Goal: Task Accomplishment & Management: Use online tool/utility

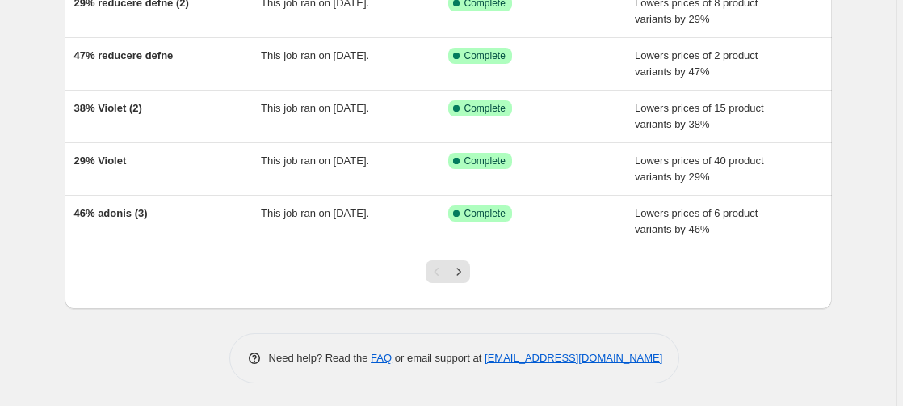
scroll to position [427, 0]
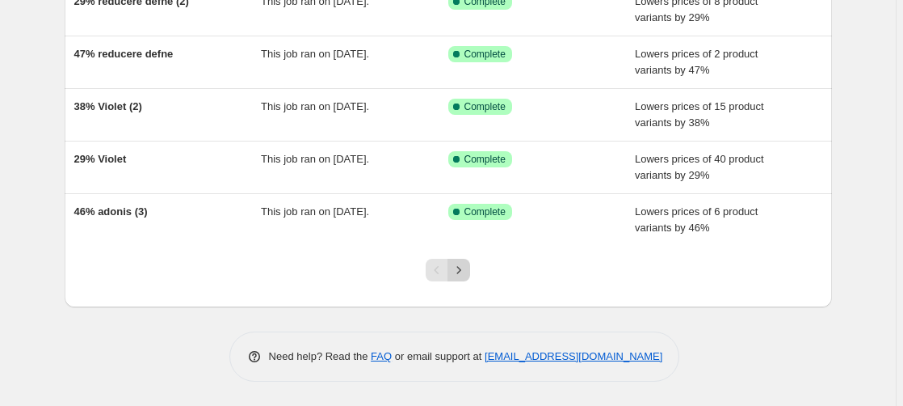
click at [465, 271] on icon "Next" at bounding box center [459, 270] width 16 height 16
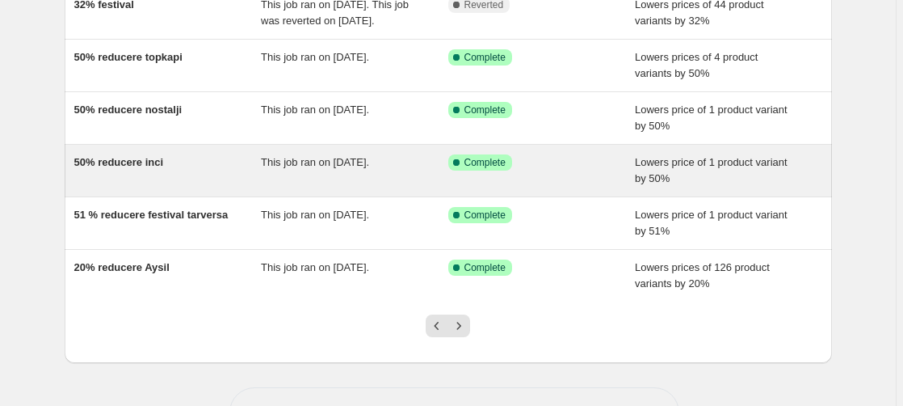
scroll to position [412, 0]
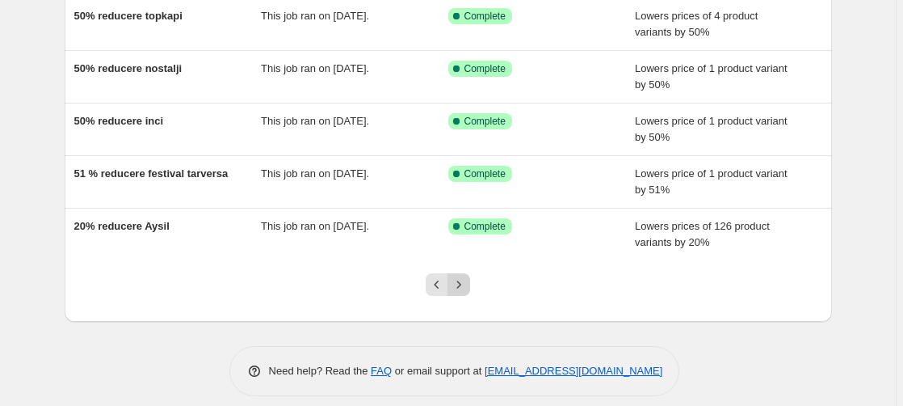
click at [463, 293] on icon "Next" at bounding box center [459, 284] width 16 height 16
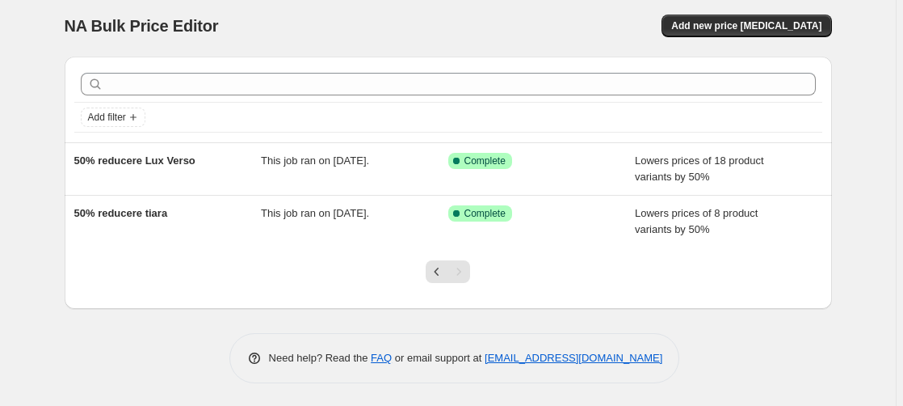
scroll to position [6, 0]
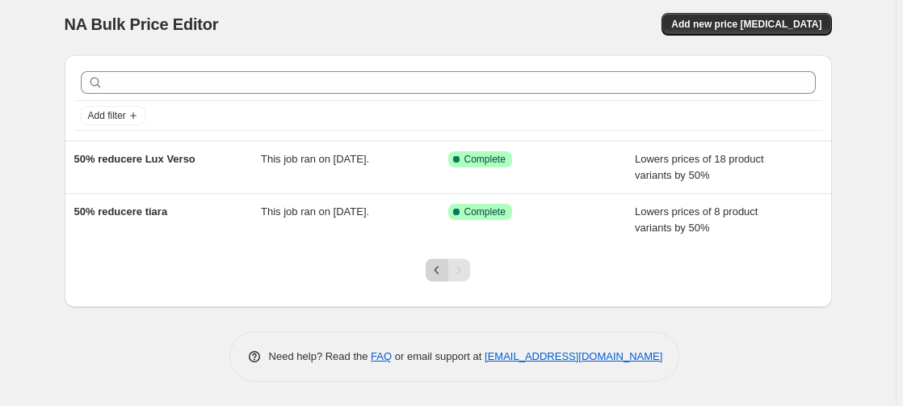
click at [440, 271] on icon "Previous" at bounding box center [437, 270] width 16 height 16
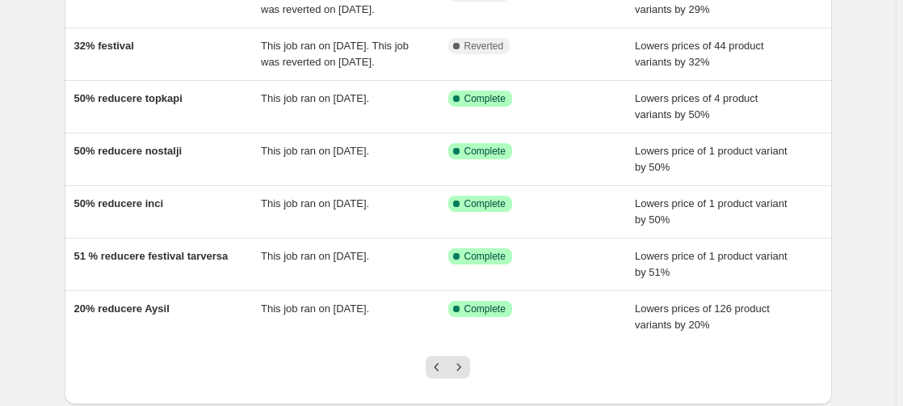
scroll to position [412, 0]
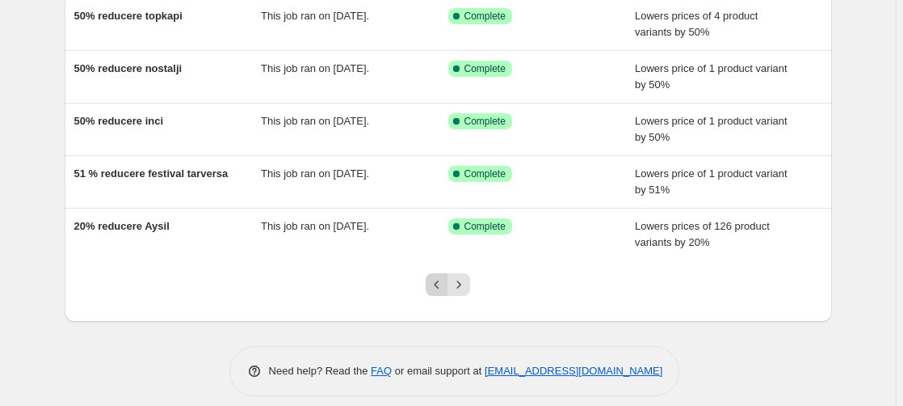
click at [437, 293] on icon "Previous" at bounding box center [437, 284] width 16 height 16
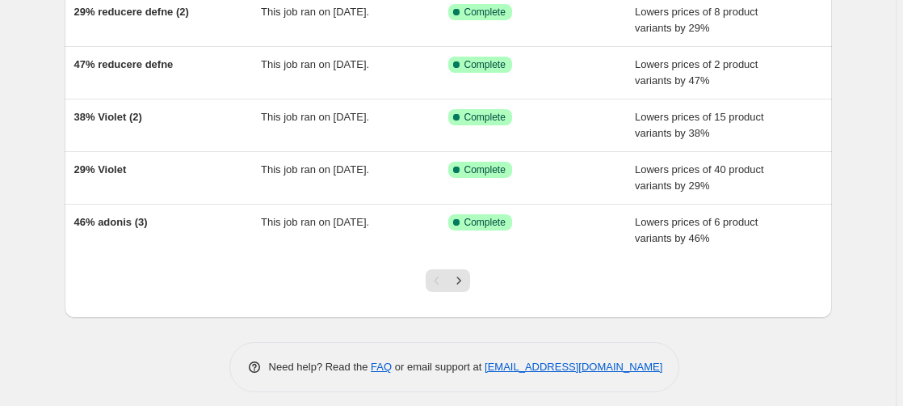
scroll to position [427, 0]
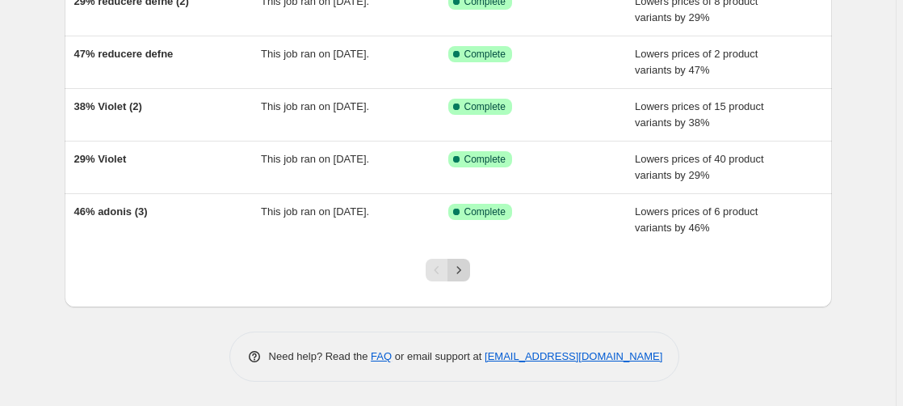
click at [465, 266] on icon "Next" at bounding box center [459, 270] width 16 height 16
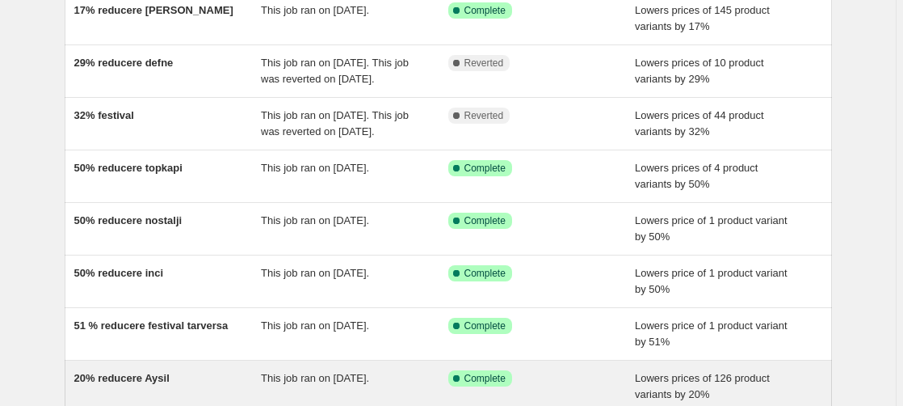
scroll to position [412, 0]
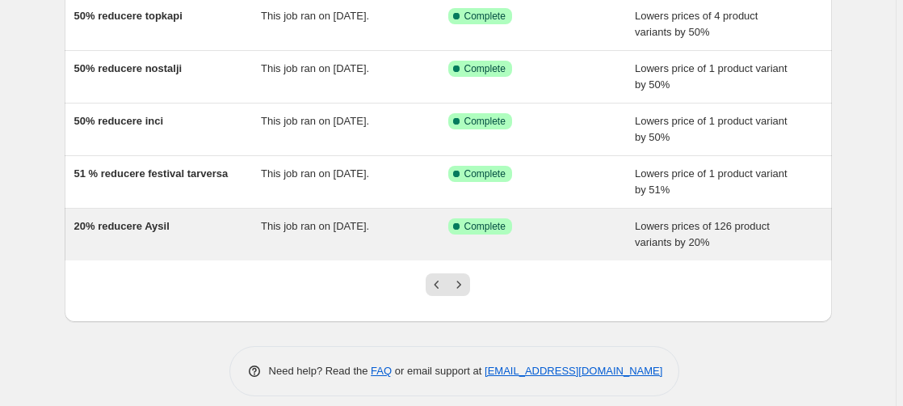
click at [146, 232] on span "20% reducere Aysil" at bounding box center [121, 226] width 95 height 12
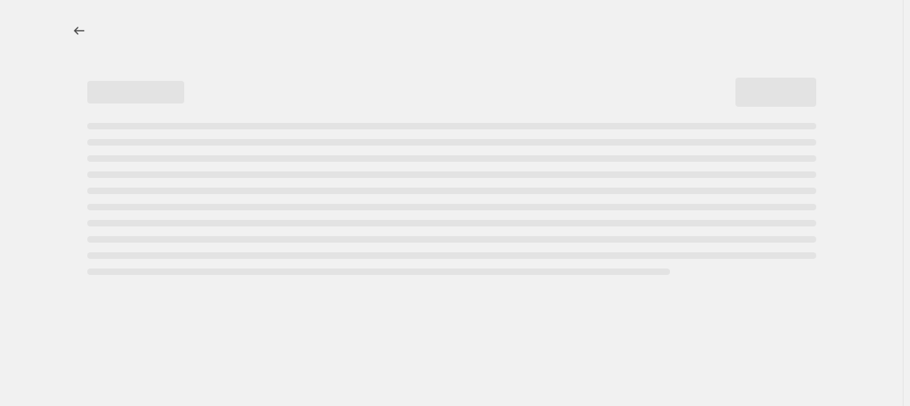
select select "percentage"
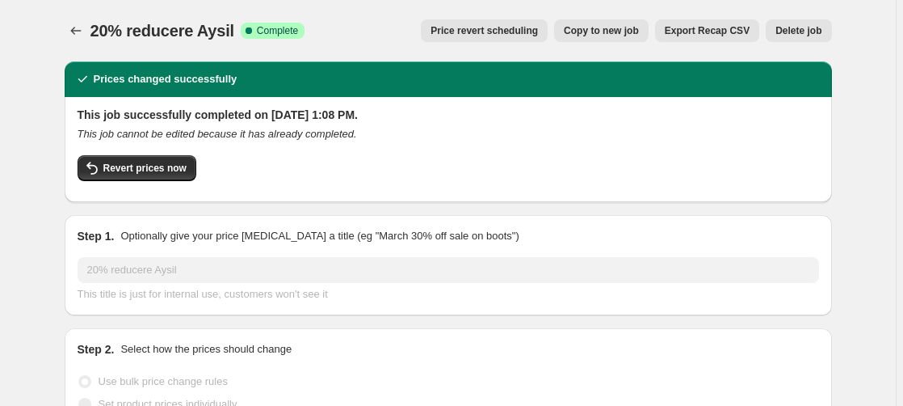
click at [497, 39] on button "Price revert scheduling" at bounding box center [484, 30] width 127 height 23
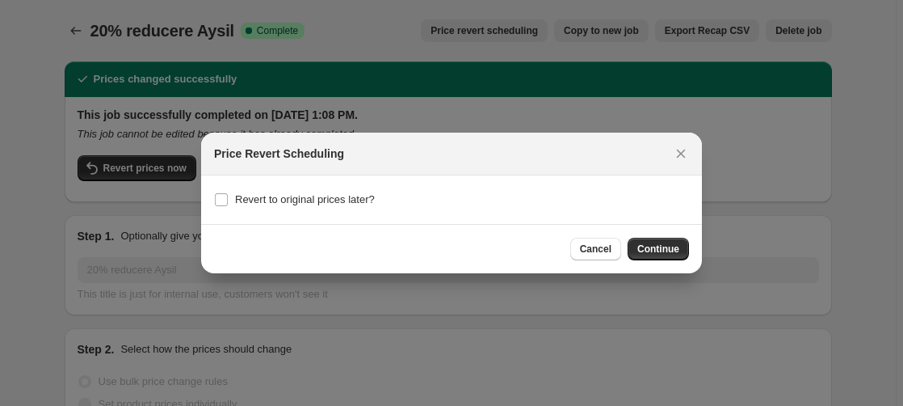
drag, startPoint x: 600, startPoint y: 246, endPoint x: 407, endPoint y: 217, distance: 194.6
click at [596, 246] on span "Cancel" at bounding box center [596, 248] width 32 height 13
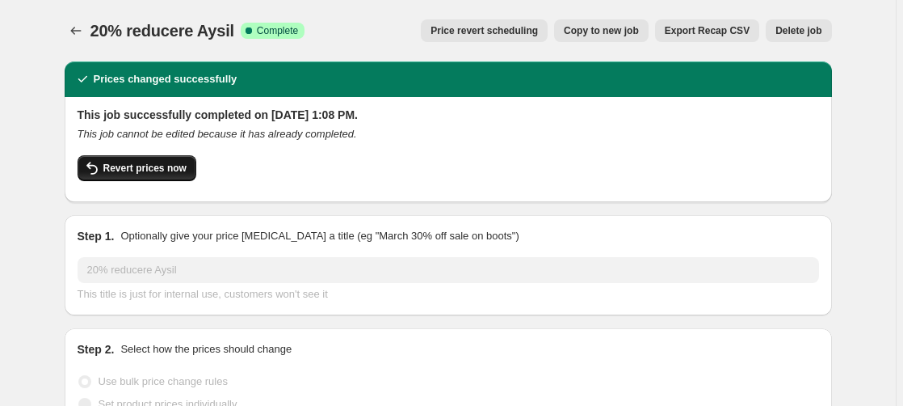
click at [144, 159] on button "Revert prices now" at bounding box center [137, 168] width 119 height 26
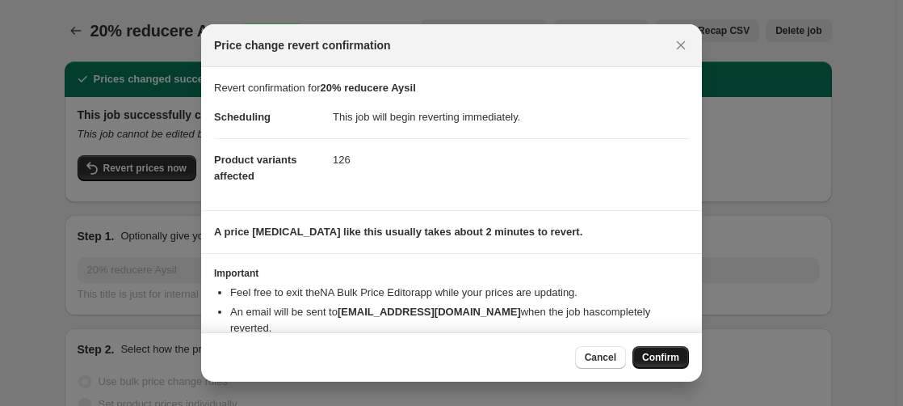
click at [664, 354] on span "Confirm" at bounding box center [660, 357] width 37 height 13
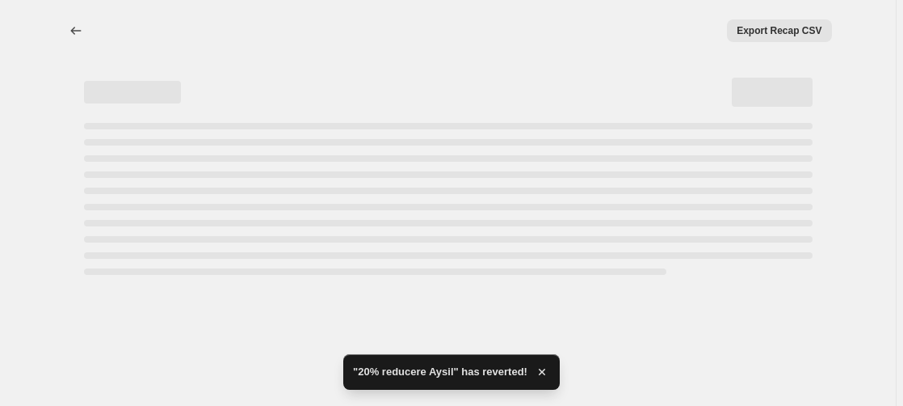
select select "percentage"
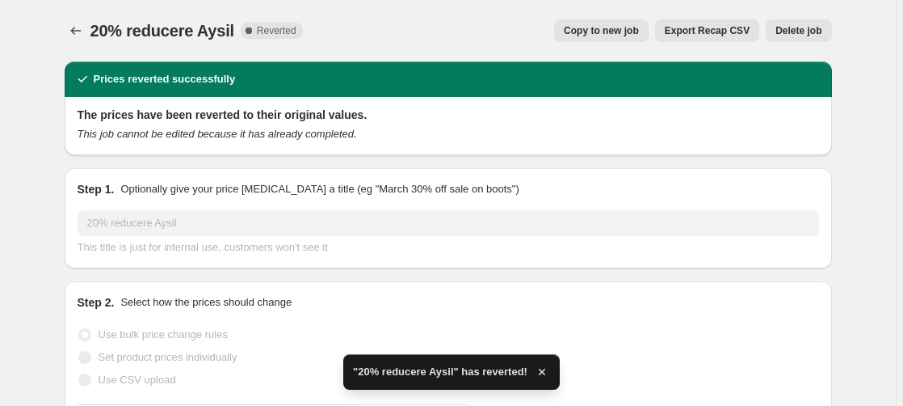
click at [598, 32] on span "Copy to new job" at bounding box center [601, 30] width 75 height 13
select select "percentage"
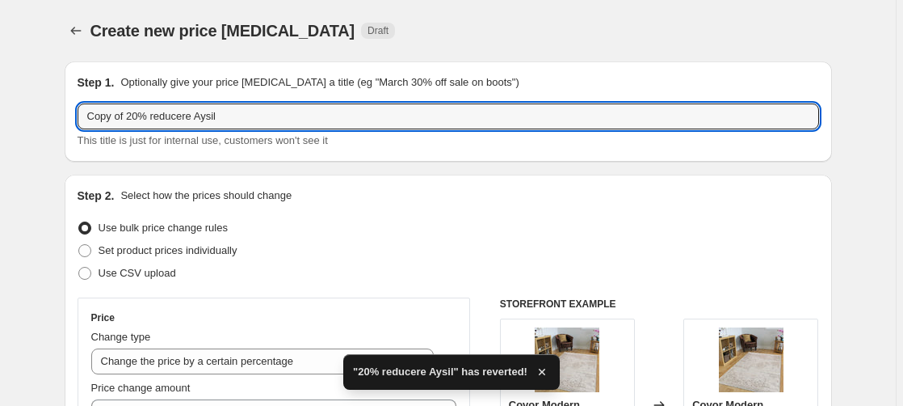
drag, startPoint x: 139, startPoint y: 119, endPoint x: 53, endPoint y: 124, distance: 86.6
click at [78, 118] on input "Copy of 20% reducere Aysil" at bounding box center [449, 116] width 742 height 26
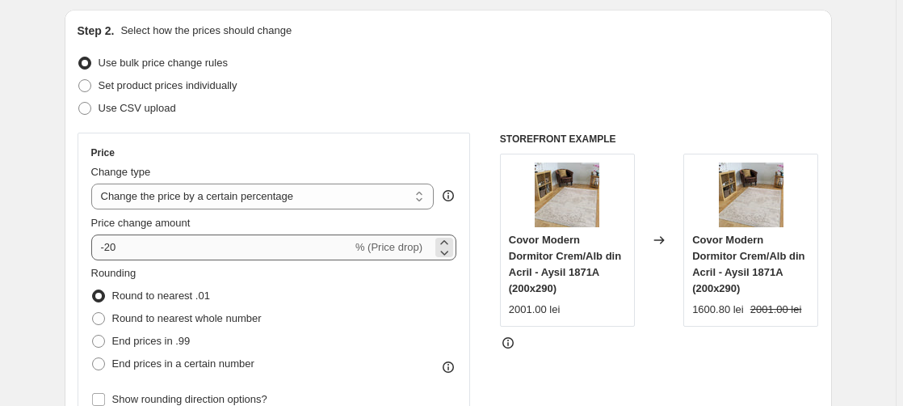
scroll to position [247, 0]
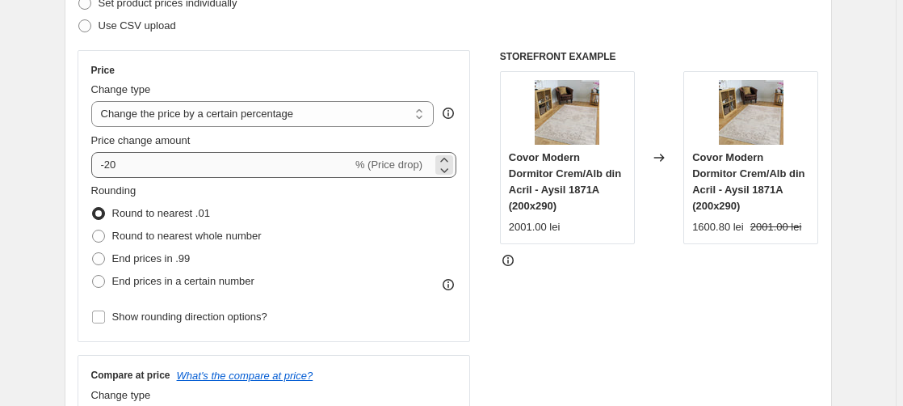
type input "27% reducere Aysil"
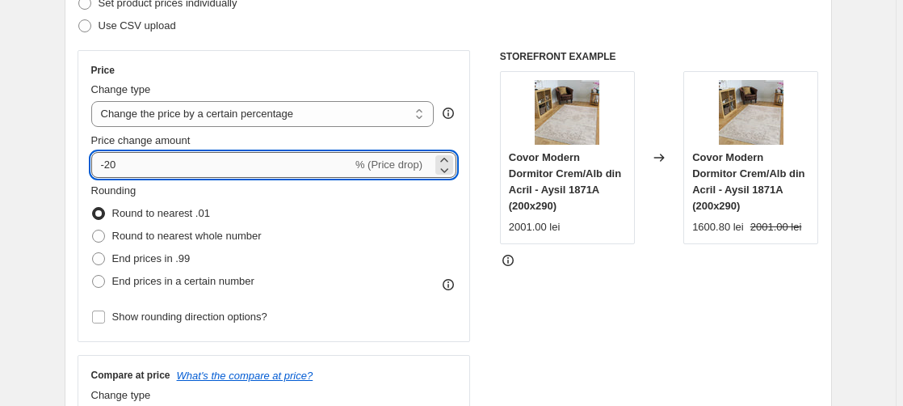
click at [124, 171] on input "-20" at bounding box center [221, 165] width 261 height 26
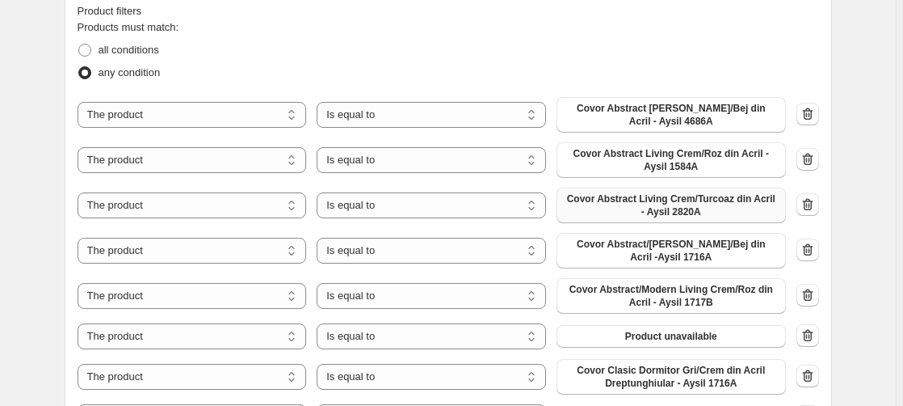
scroll to position [907, 0]
type input "-27"
click at [812, 204] on icon "button" at bounding box center [808, 205] width 16 height 16
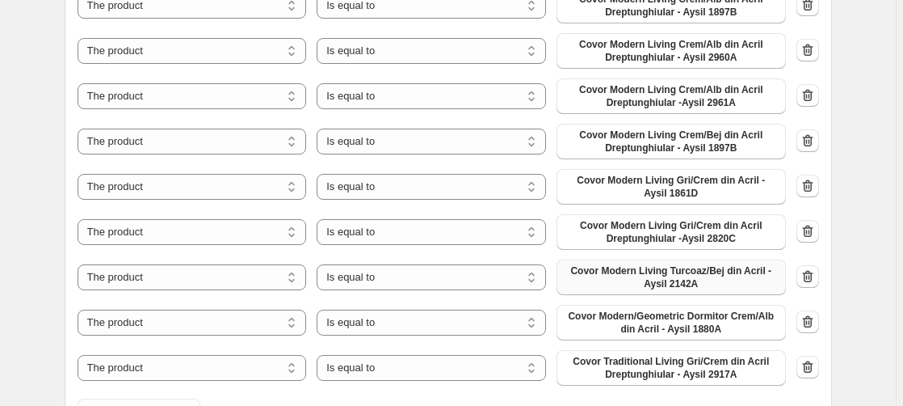
scroll to position [1648, 0]
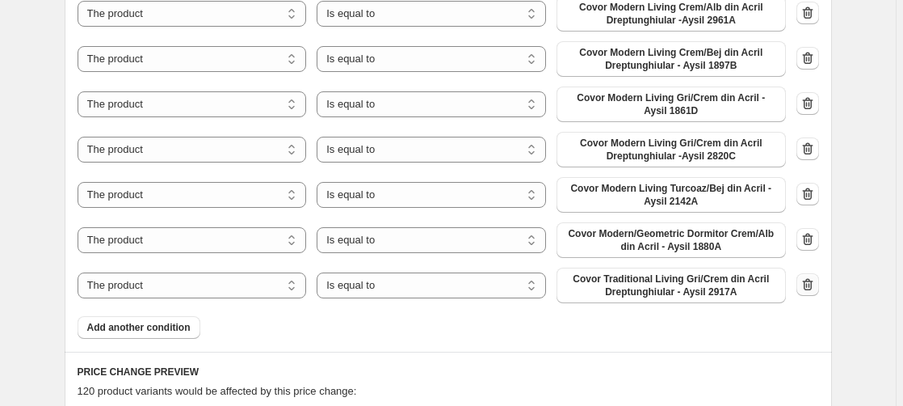
click at [813, 288] on icon "button" at bounding box center [807, 284] width 11 height 12
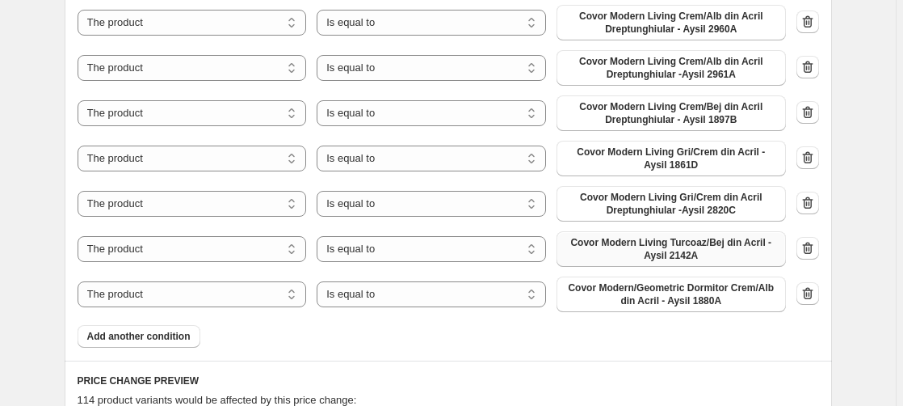
scroll to position [1566, 0]
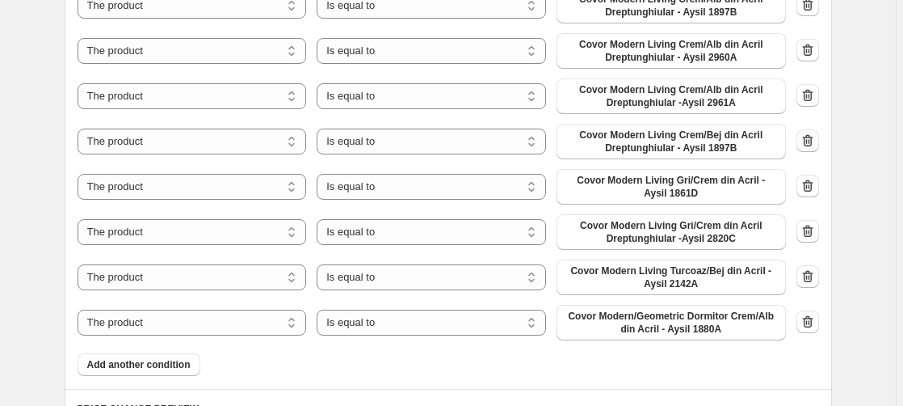
click at [810, 142] on icon "button" at bounding box center [809, 141] width 2 height 5
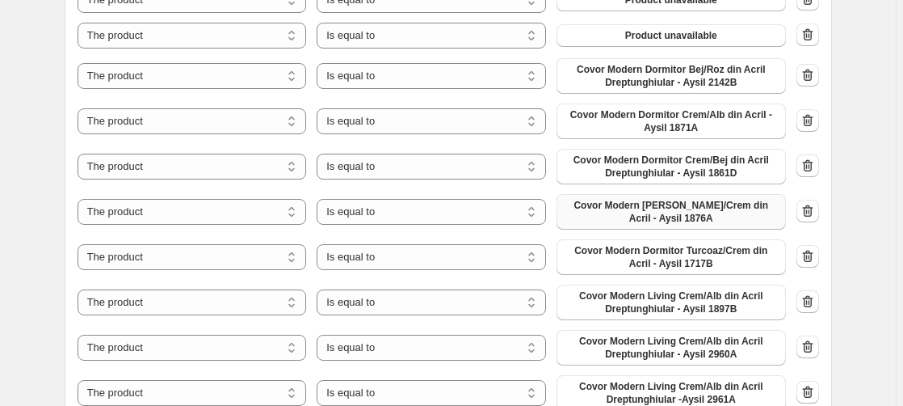
scroll to position [1236, 0]
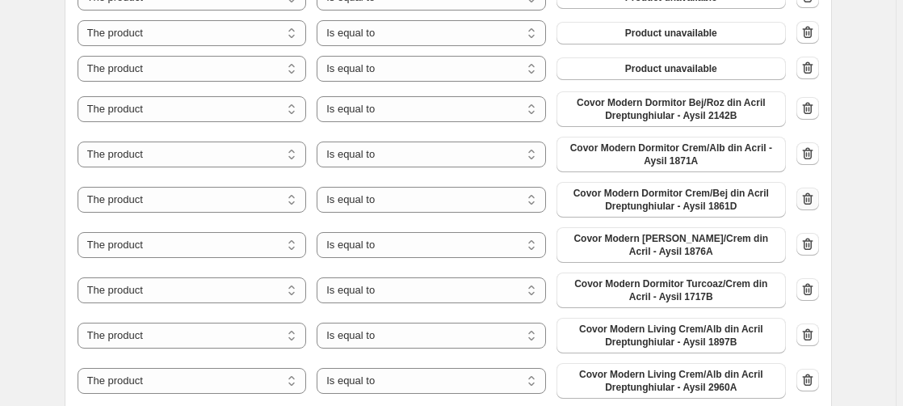
click at [813, 203] on icon "button" at bounding box center [808, 199] width 16 height 16
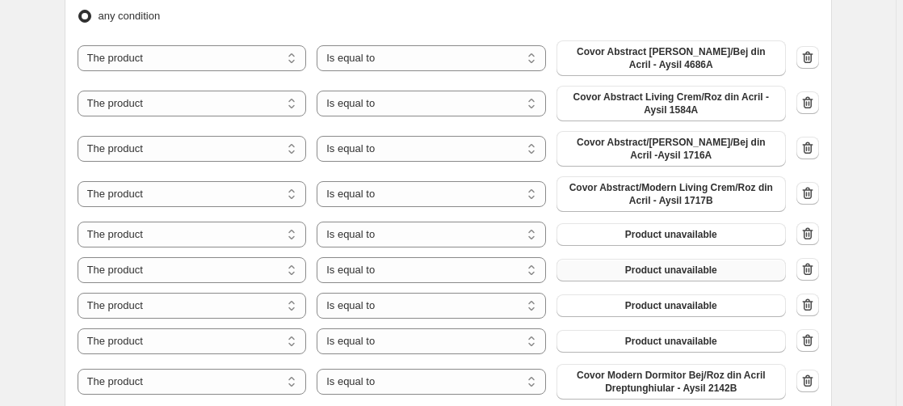
scroll to position [989, 0]
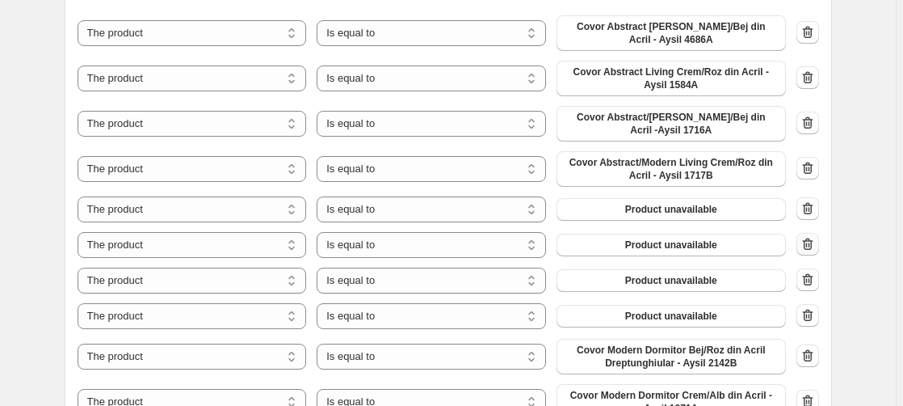
click at [813, 243] on icon "button" at bounding box center [807, 244] width 11 height 12
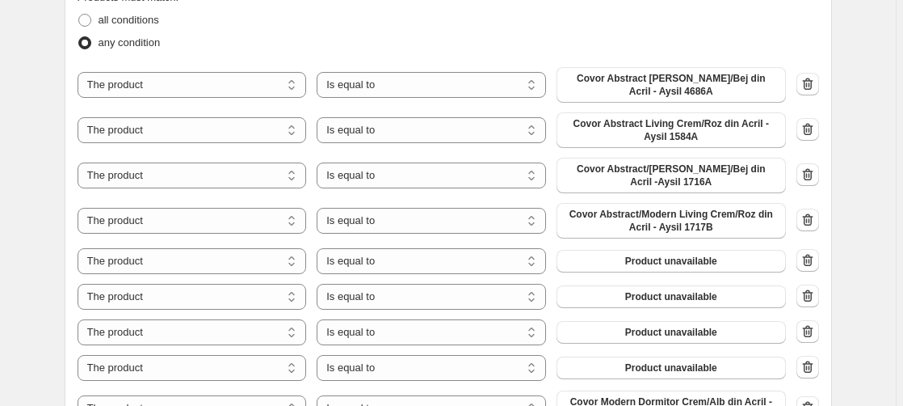
scroll to position [1154, 0]
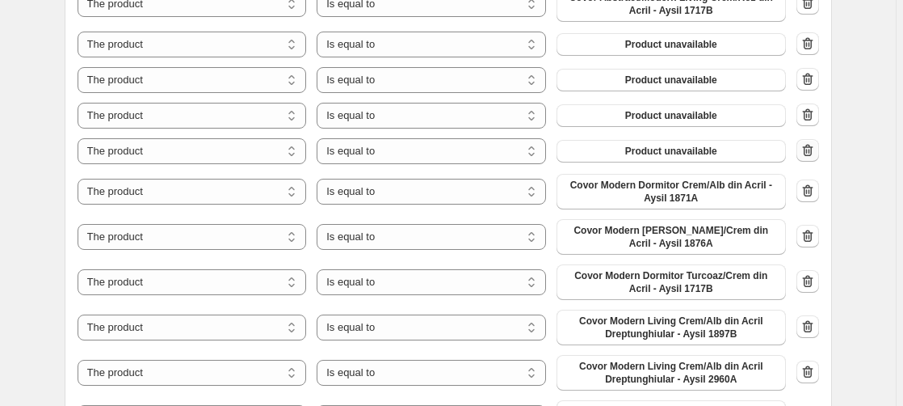
click at [812, 147] on icon "button" at bounding box center [808, 150] width 16 height 16
click at [813, 151] on icon "button" at bounding box center [808, 150] width 16 height 16
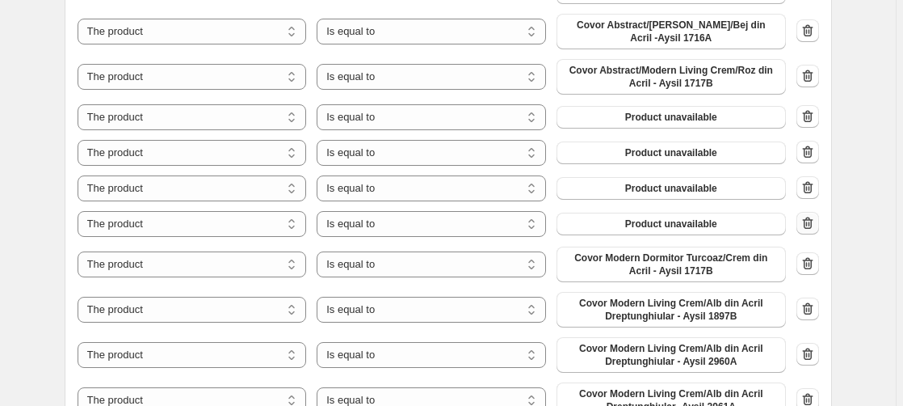
scroll to position [1071, 0]
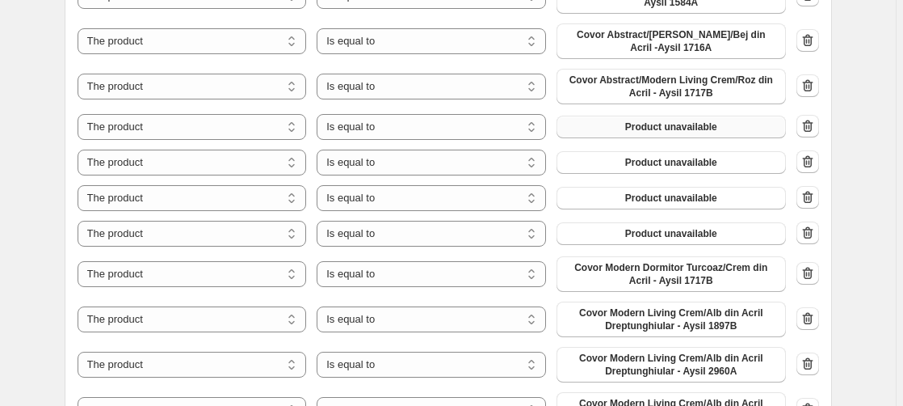
click at [681, 128] on span "Product unavailable" at bounding box center [671, 126] width 92 height 13
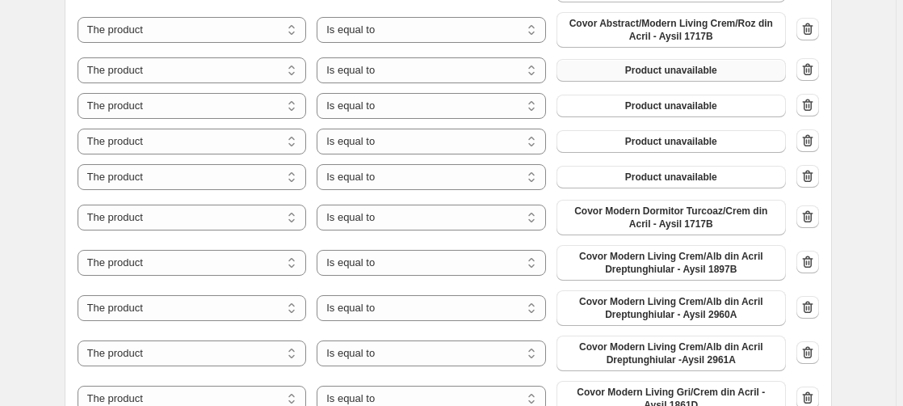
scroll to position [1484, 0]
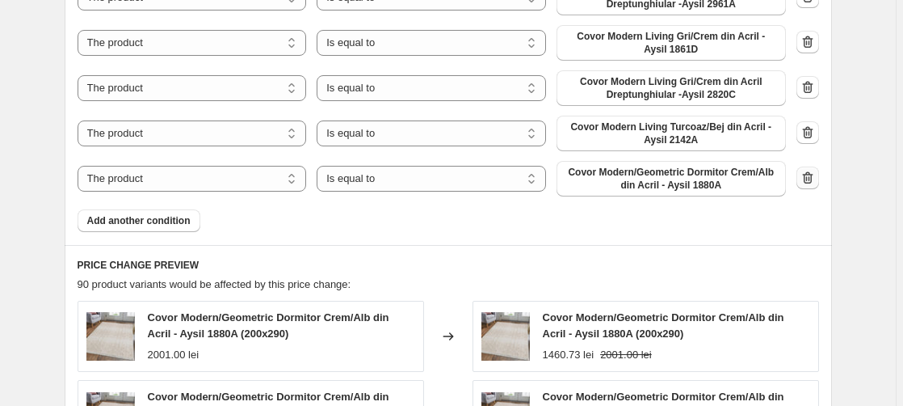
click at [814, 179] on icon "button" at bounding box center [808, 178] width 16 height 16
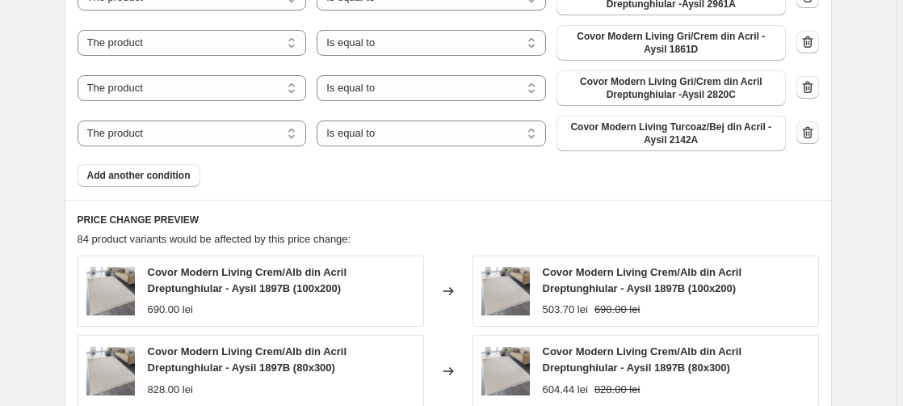
click at [813, 136] on icon "button" at bounding box center [808, 132] width 16 height 16
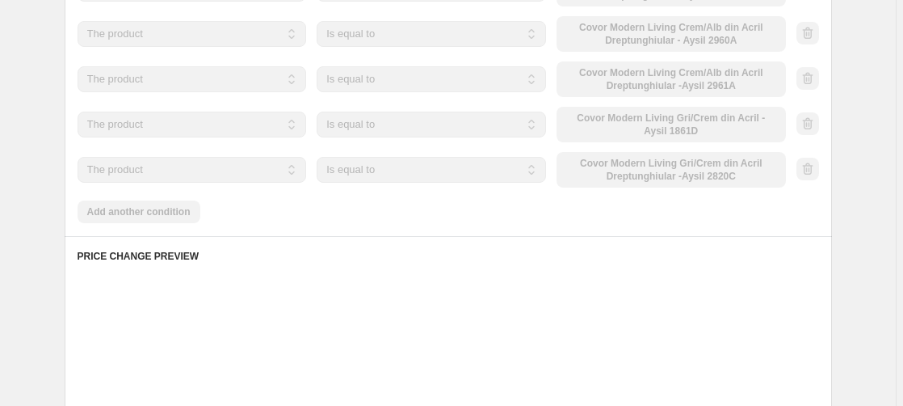
scroll to position [1401, 0]
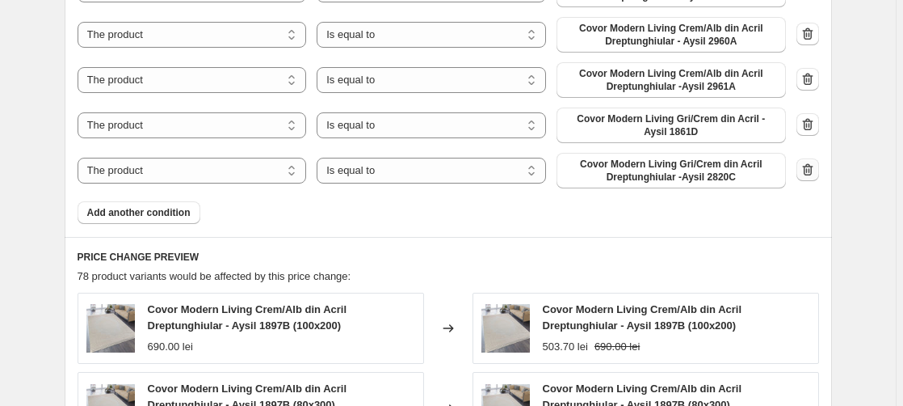
click at [808, 168] on icon "button" at bounding box center [807, 169] width 11 height 12
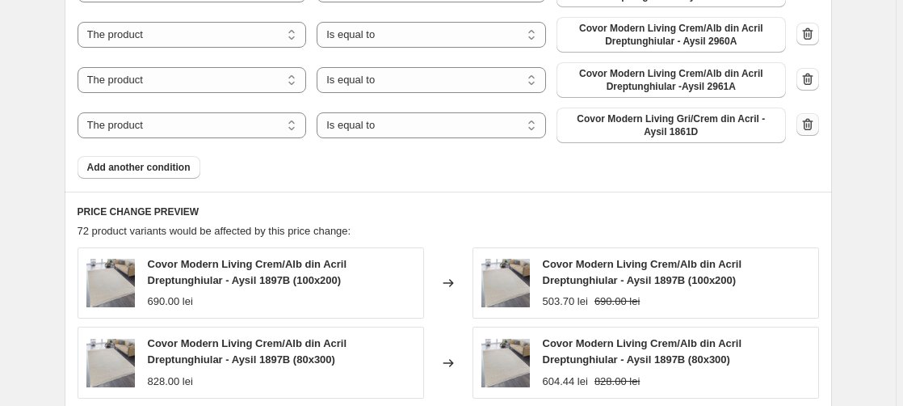
click at [813, 125] on icon "button" at bounding box center [808, 124] width 16 height 16
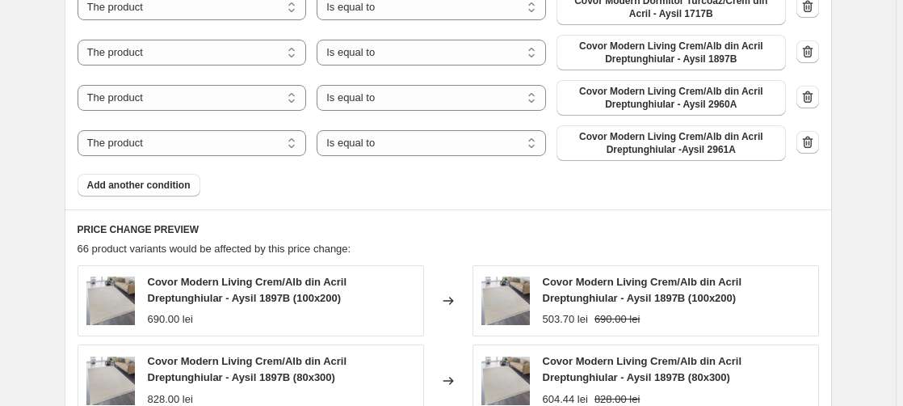
scroll to position [1319, 0]
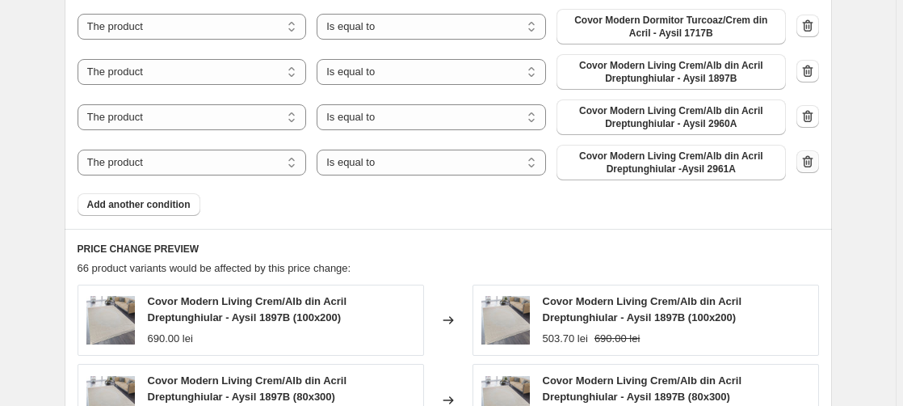
click at [812, 161] on icon "button" at bounding box center [808, 162] width 16 height 16
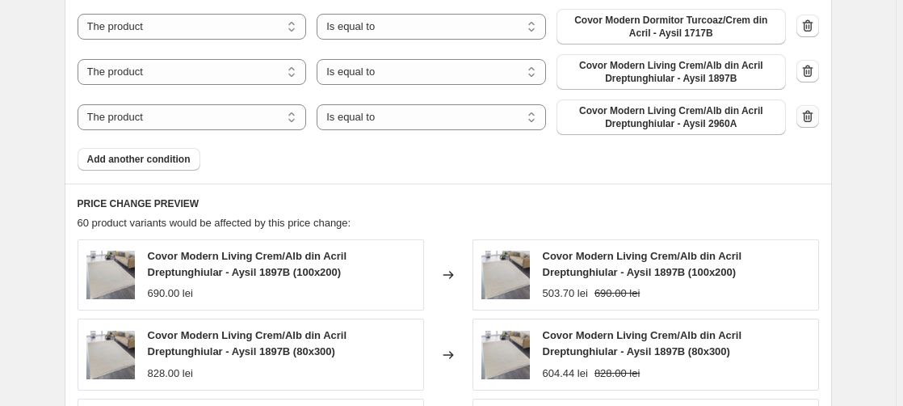
click at [809, 118] on icon "button" at bounding box center [808, 116] width 16 height 16
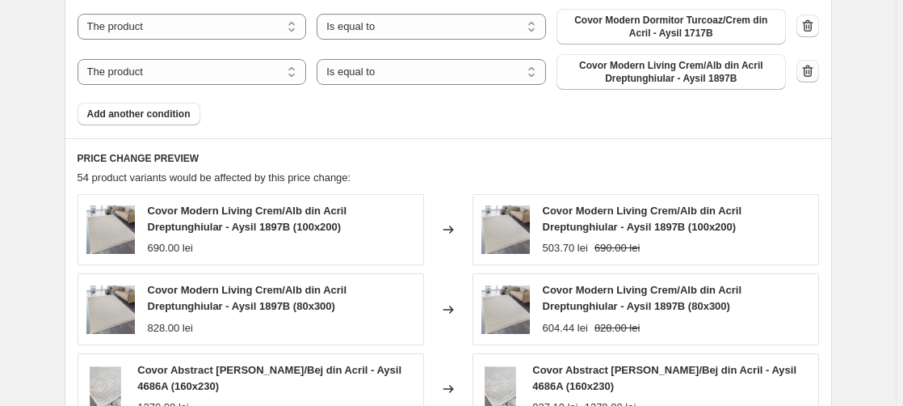
click at [819, 70] on button "button" at bounding box center [808, 71] width 23 height 23
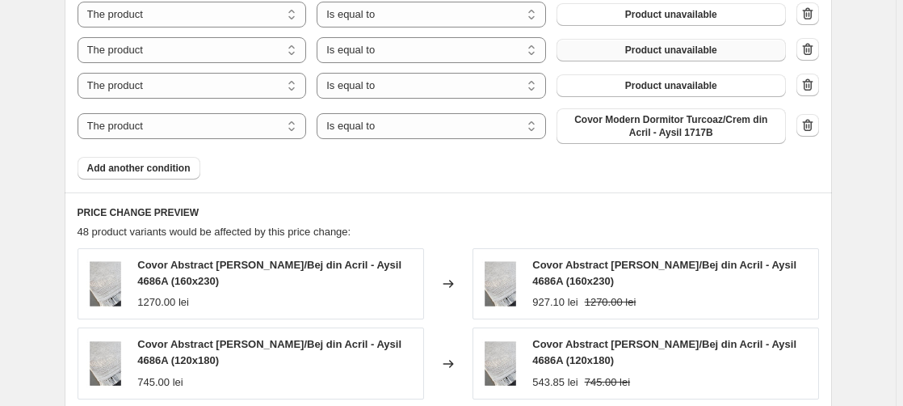
scroll to position [1071, 0]
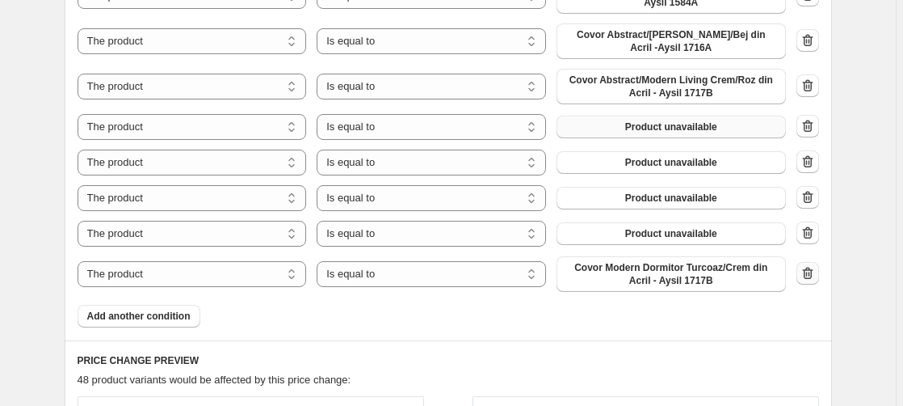
click at [808, 272] on icon "button" at bounding box center [807, 273] width 11 height 12
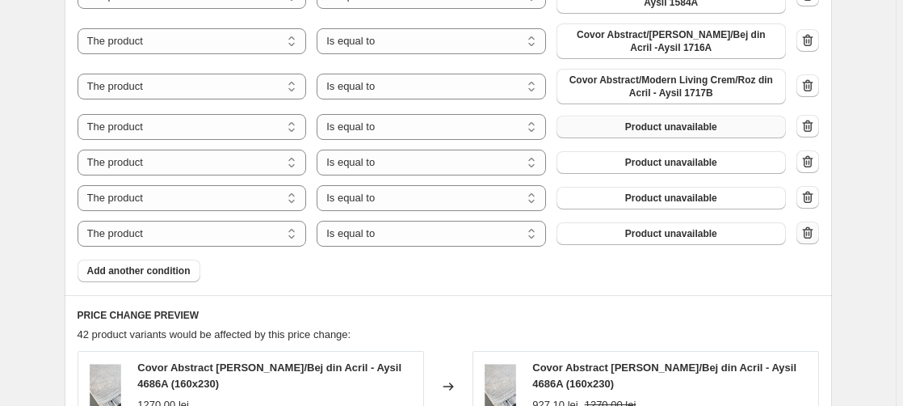
click at [810, 236] on icon "button" at bounding box center [808, 233] width 16 height 16
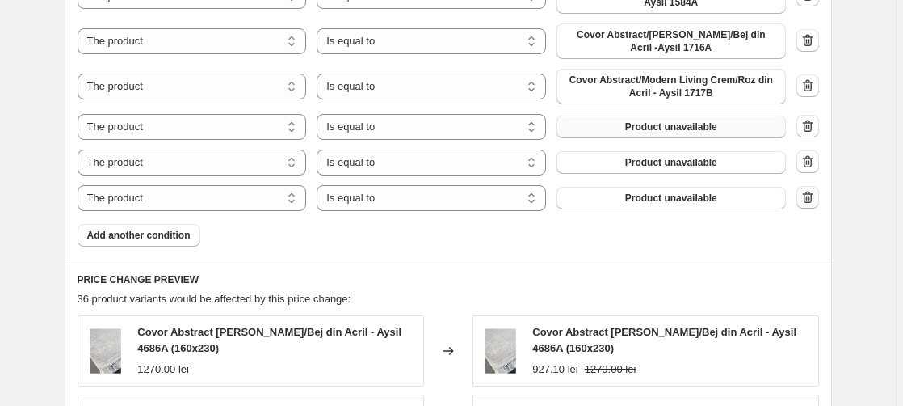
click at [812, 196] on icon "button" at bounding box center [808, 197] width 16 height 16
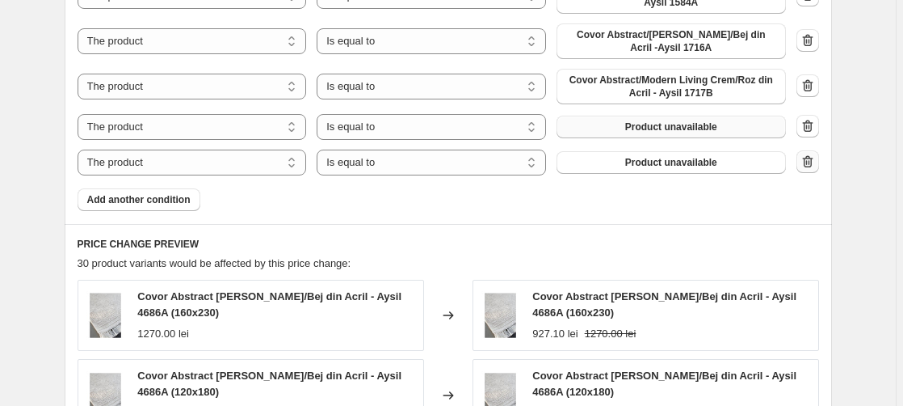
click at [813, 163] on icon "button" at bounding box center [807, 161] width 11 height 12
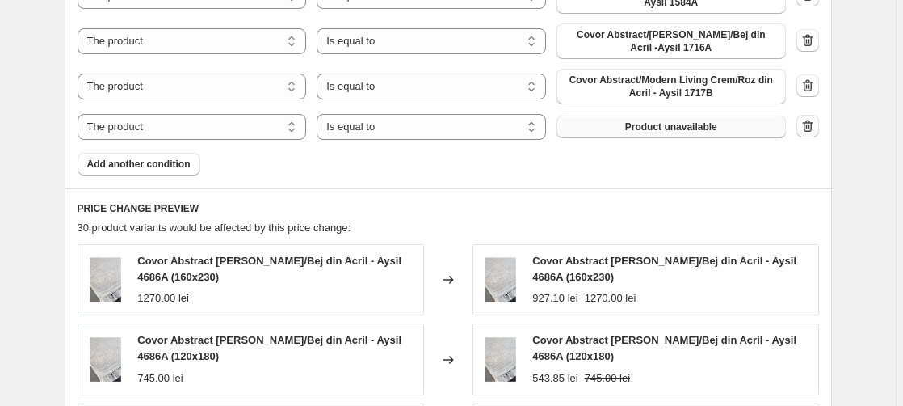
click at [812, 125] on icon "button" at bounding box center [808, 126] width 16 height 16
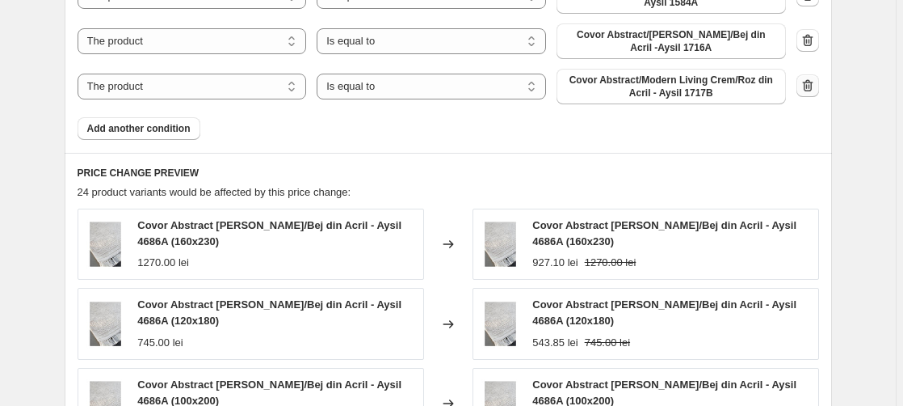
click at [812, 90] on icon "button" at bounding box center [808, 86] width 16 height 16
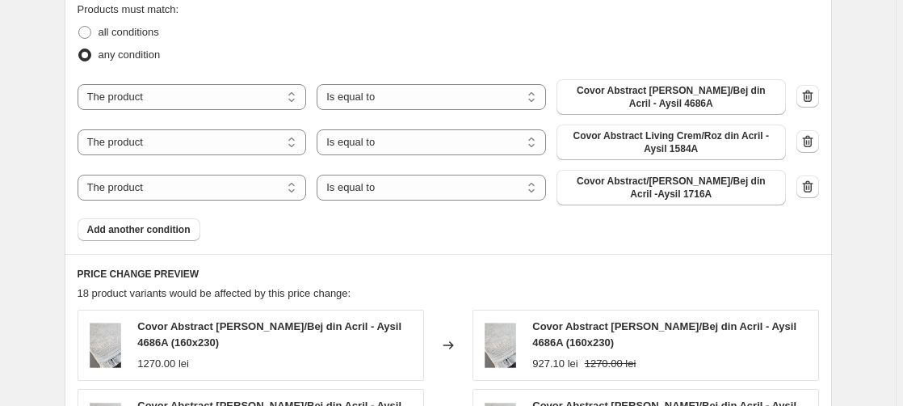
scroll to position [824, 0]
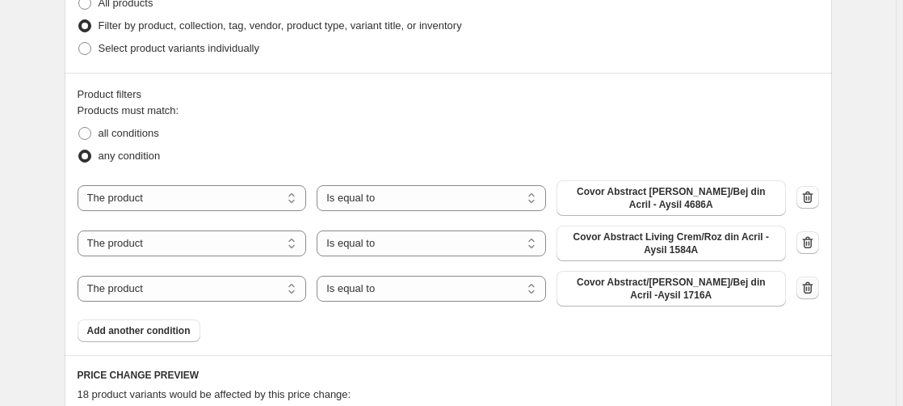
click at [810, 285] on icon "button" at bounding box center [807, 287] width 11 height 12
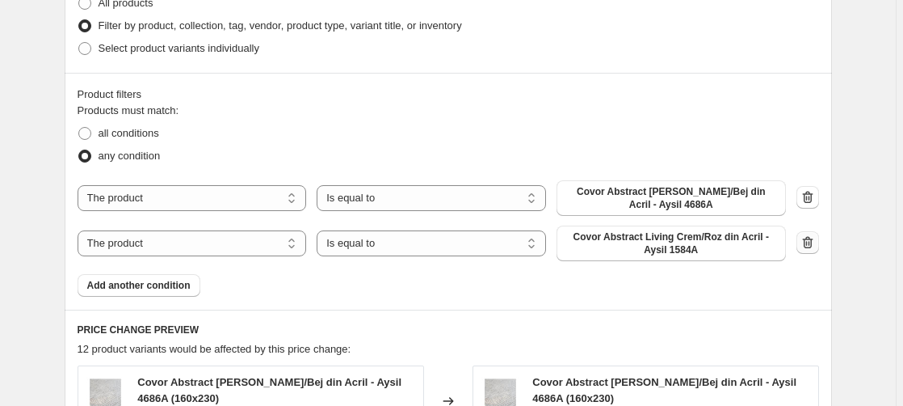
click at [808, 236] on button "button" at bounding box center [808, 242] width 23 height 23
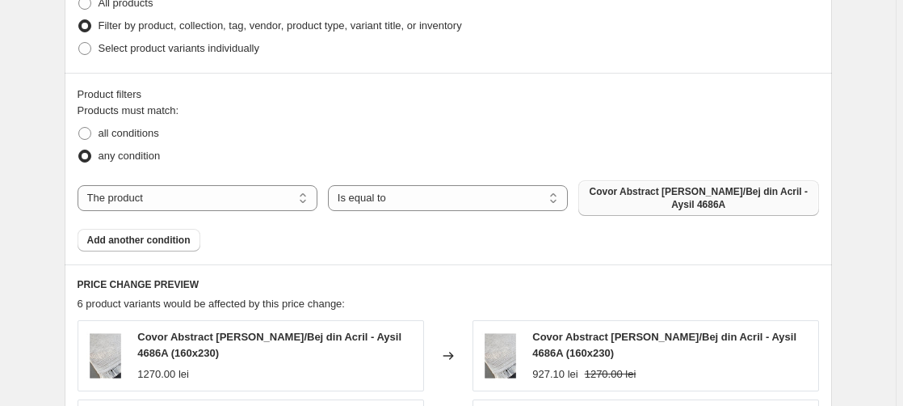
click at [730, 198] on span "Covor Abstract [PERSON_NAME]/Bej din Acril - Aysil 4686A" at bounding box center [698, 198] width 221 height 26
click at [160, 244] on span "Add another condition" at bounding box center [138, 240] width 103 height 13
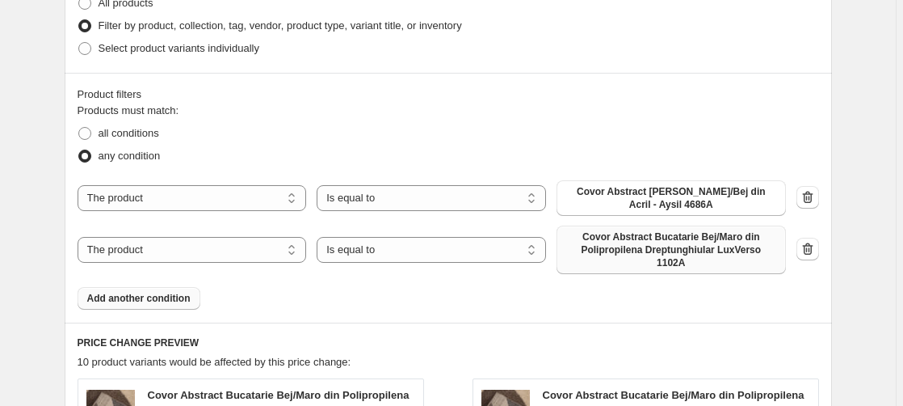
click at [722, 239] on span "Covor Abstract Bucatarie Bej/Maro din Polipropilena Dreptunghiular LuxVerso 110…" at bounding box center [671, 249] width 210 height 39
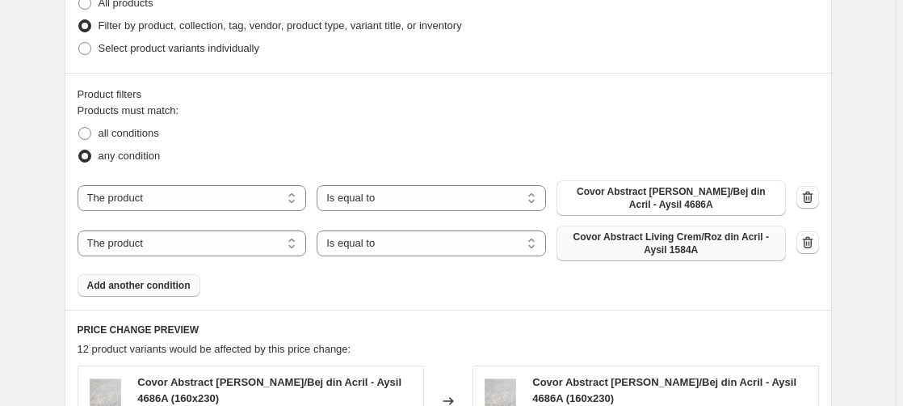
click at [163, 287] on span "Add another condition" at bounding box center [138, 285] width 103 height 13
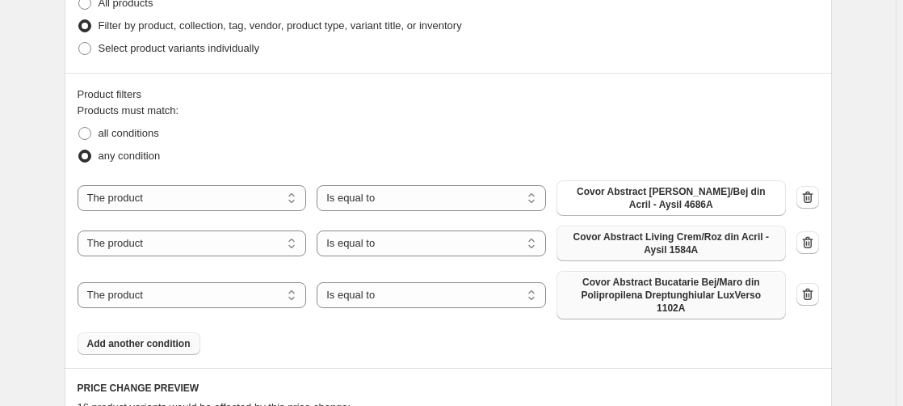
click at [664, 286] on span "Covor Abstract Bucatarie Bej/Maro din Polipropilena Dreptunghiular LuxVerso 110…" at bounding box center [671, 295] width 210 height 39
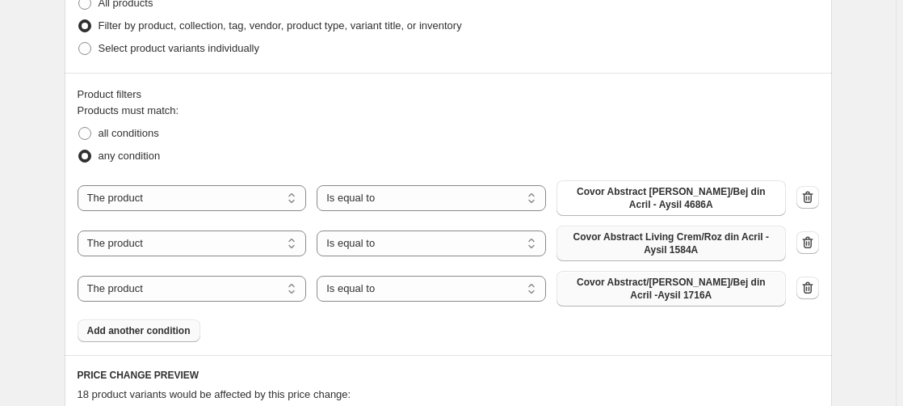
click at [158, 330] on span "Add another condition" at bounding box center [138, 330] width 103 height 13
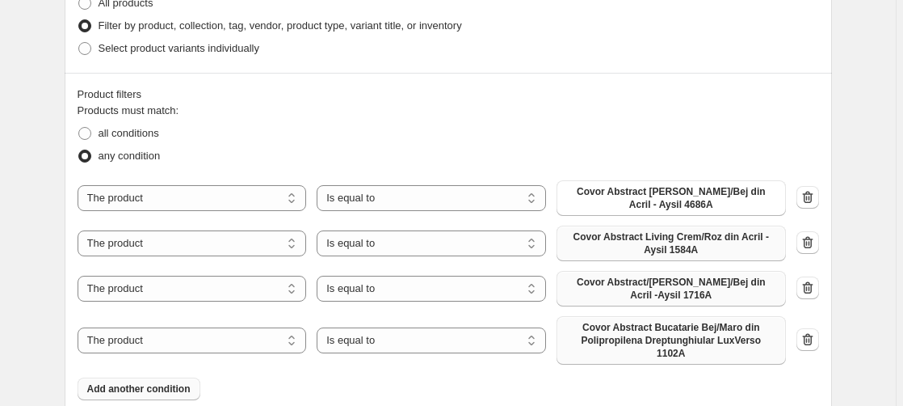
click at [698, 322] on button "Covor Abstract Bucatarie Bej/Maro din Polipropilena Dreptunghiular LuxVerso 110…" at bounding box center [671, 340] width 229 height 48
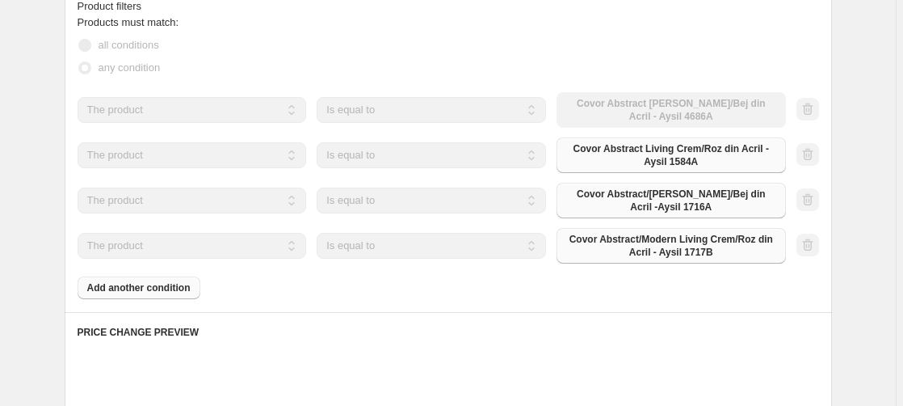
scroll to position [989, 0]
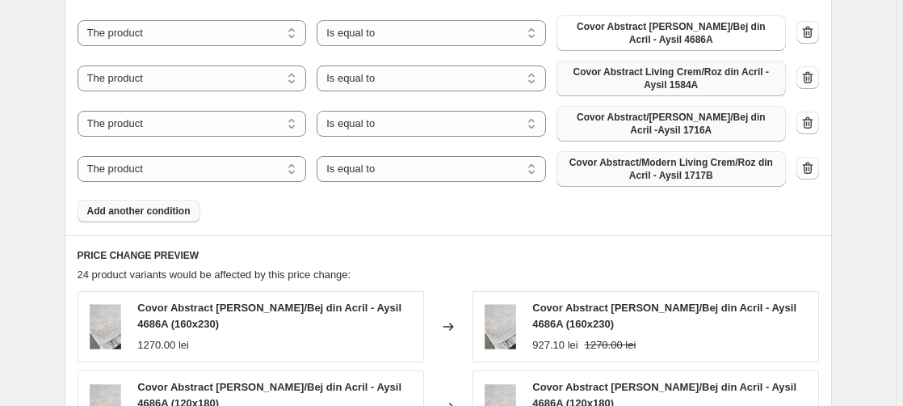
click at [176, 207] on span "Add another condition" at bounding box center [138, 210] width 103 height 13
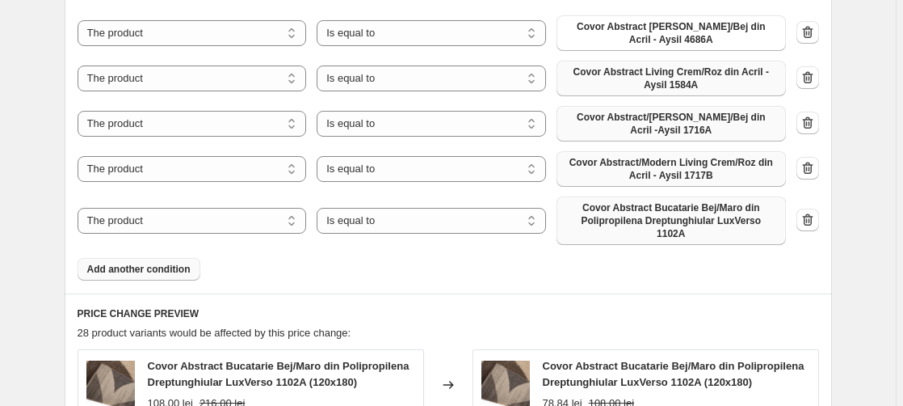
click at [637, 212] on span "Covor Abstract Bucatarie Bej/Maro din Polipropilena Dreptunghiular LuxVerso 110…" at bounding box center [671, 220] width 210 height 39
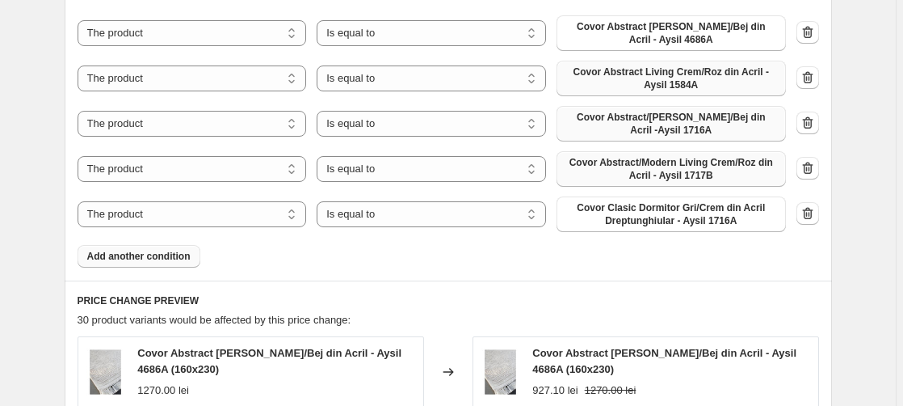
click at [133, 258] on span "Add another condition" at bounding box center [138, 256] width 103 height 13
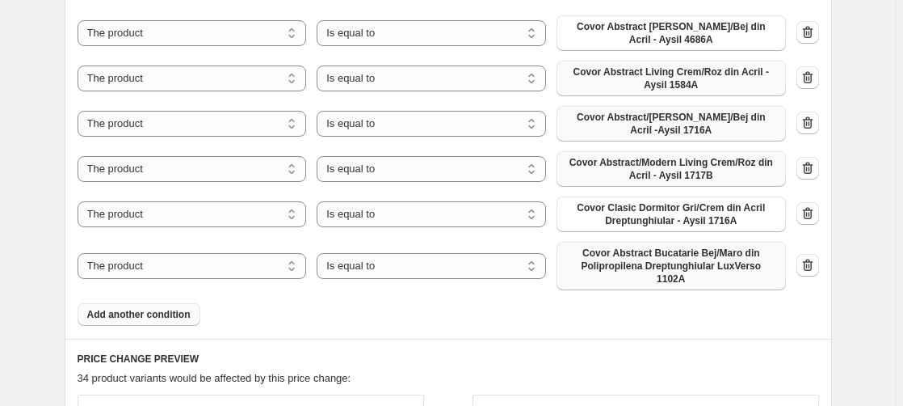
click at [670, 262] on span "Covor Abstract Bucatarie Bej/Maro din Polipropilena Dreptunghiular LuxVerso 110…" at bounding box center [671, 265] width 210 height 39
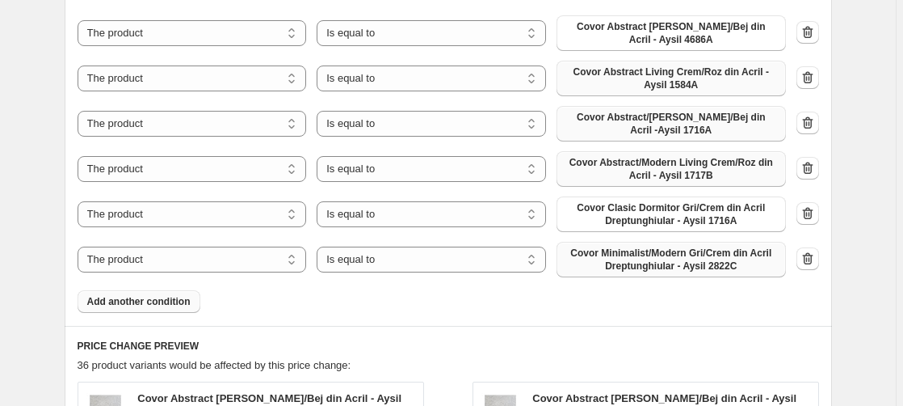
click at [157, 306] on span "Add another condition" at bounding box center [138, 301] width 103 height 13
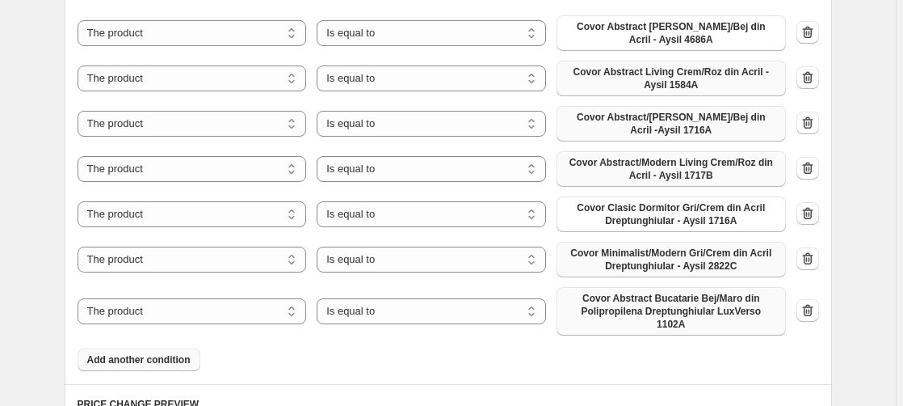
click at [639, 312] on span "Covor Abstract Bucatarie Bej/Maro din Polipropilena Dreptunghiular LuxVerso 110…" at bounding box center [671, 311] width 210 height 39
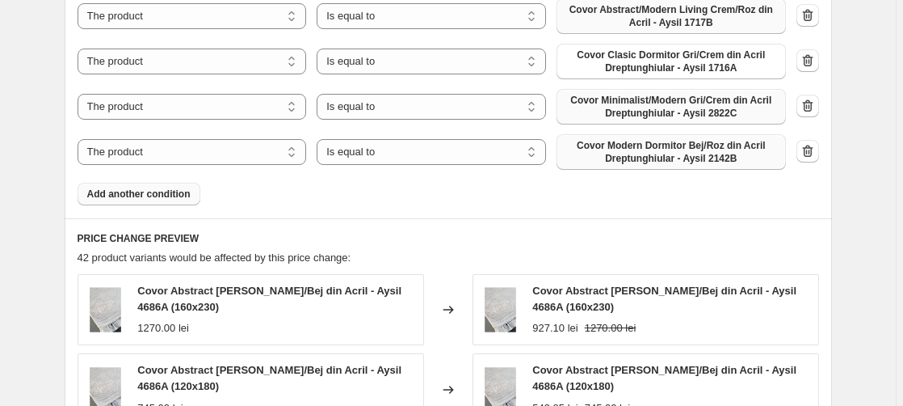
scroll to position [1154, 0]
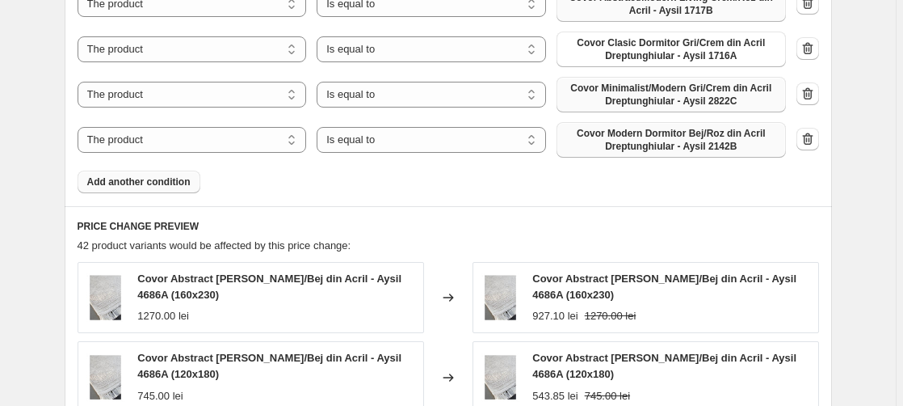
click at [152, 183] on span "Add another condition" at bounding box center [138, 181] width 103 height 13
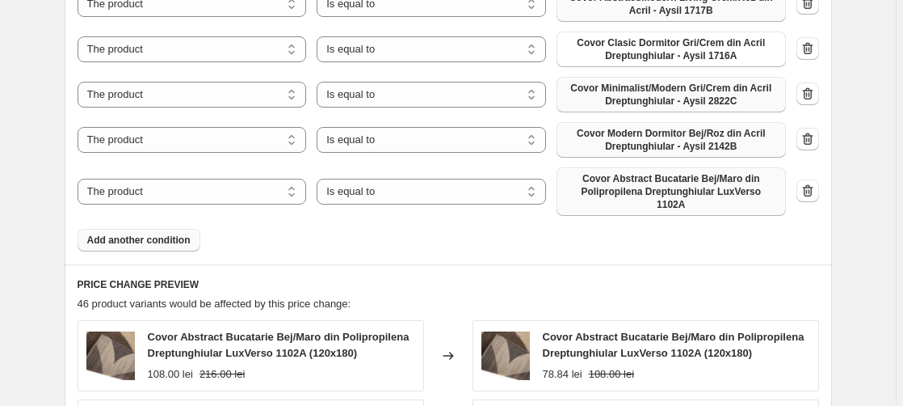
click at [661, 176] on span "Covor Abstract Bucatarie Bej/Maro din Polipropilena Dreptunghiular LuxVerso 110…" at bounding box center [671, 191] width 210 height 39
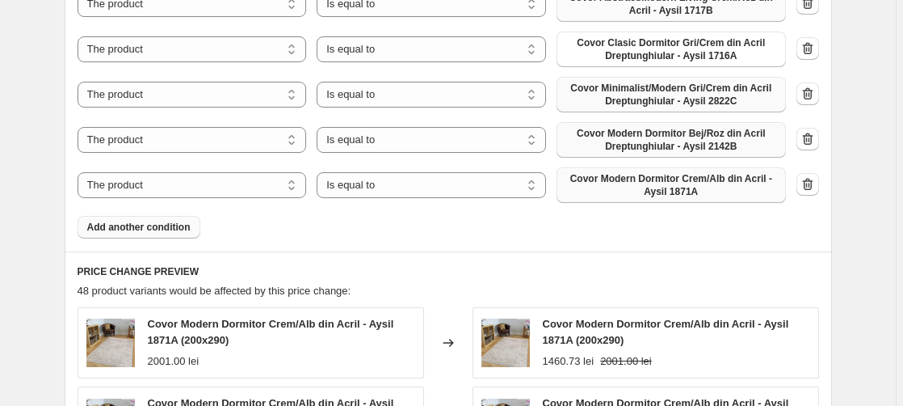
click at [129, 234] on span "Add another condition" at bounding box center [138, 227] width 103 height 13
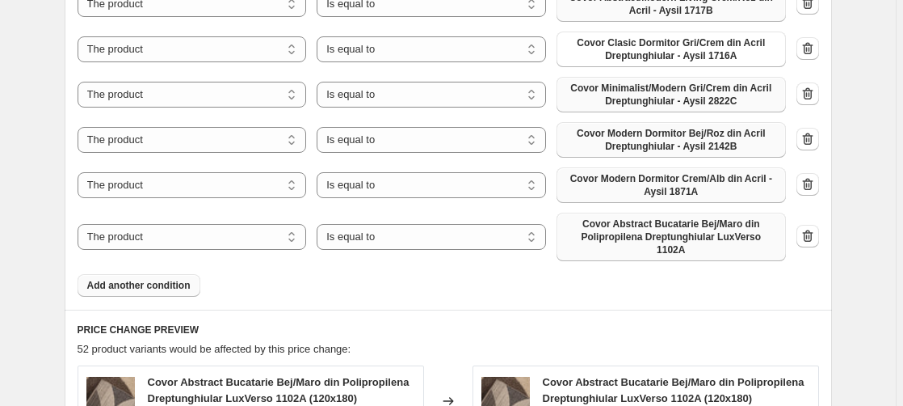
click at [690, 227] on span "Covor Abstract Bucatarie Bej/Maro din Polipropilena Dreptunghiular LuxVerso 110…" at bounding box center [671, 236] width 210 height 39
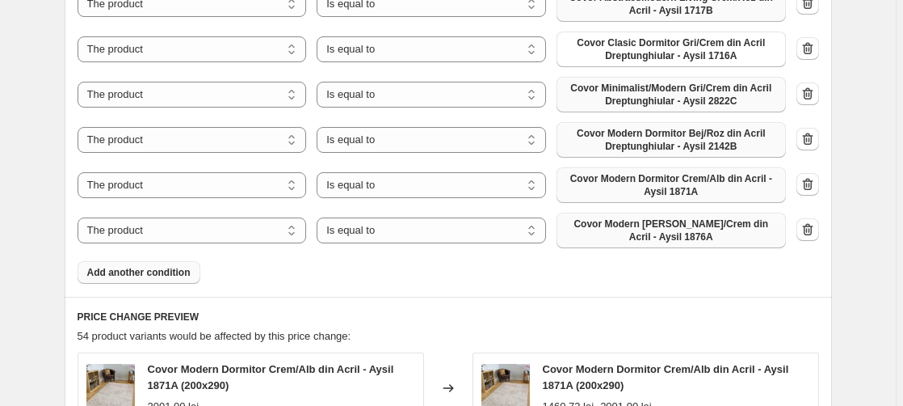
click at [142, 277] on span "Add another condition" at bounding box center [138, 272] width 103 height 13
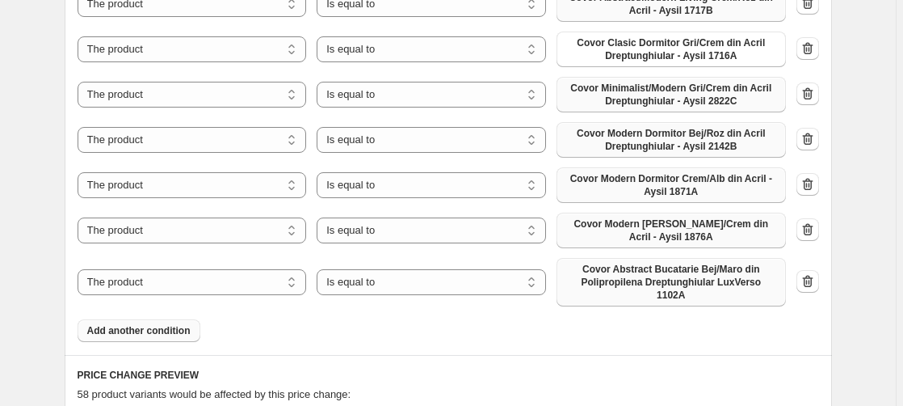
click at [665, 273] on span "Covor Abstract Bucatarie Bej/Maro din Polipropilena Dreptunghiular LuxVerso 110…" at bounding box center [671, 282] width 210 height 39
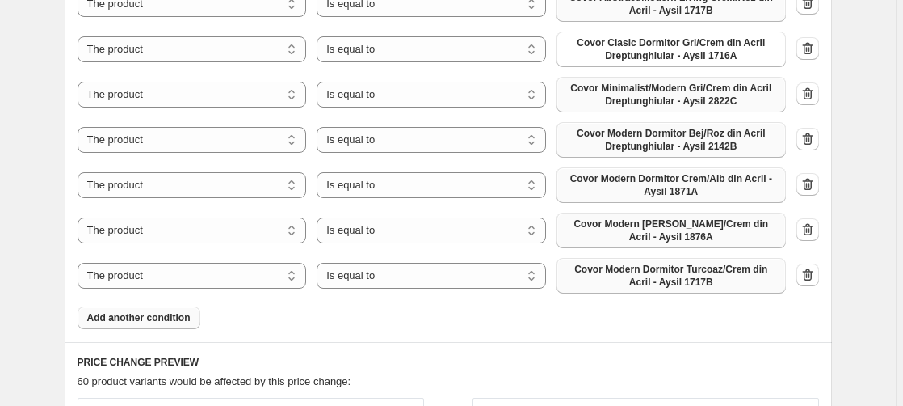
click at [153, 323] on span "Add another condition" at bounding box center [138, 317] width 103 height 13
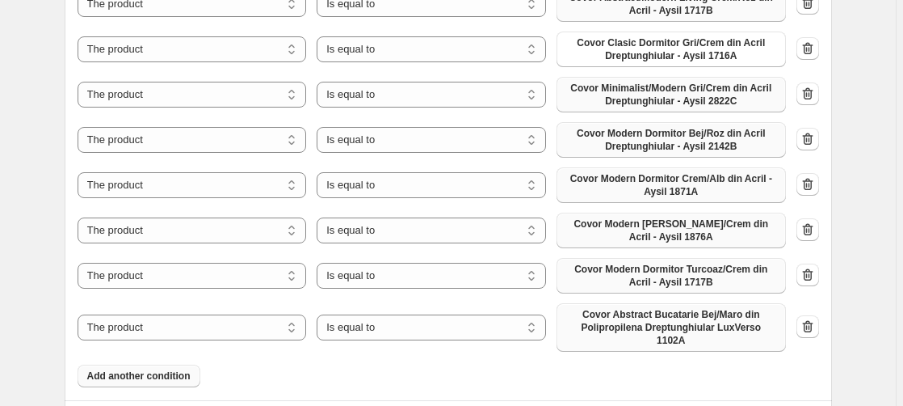
click at [676, 326] on span "Covor Abstract Bucatarie Bej/Maro din Polipropilena Dreptunghiular LuxVerso 110…" at bounding box center [671, 327] width 210 height 39
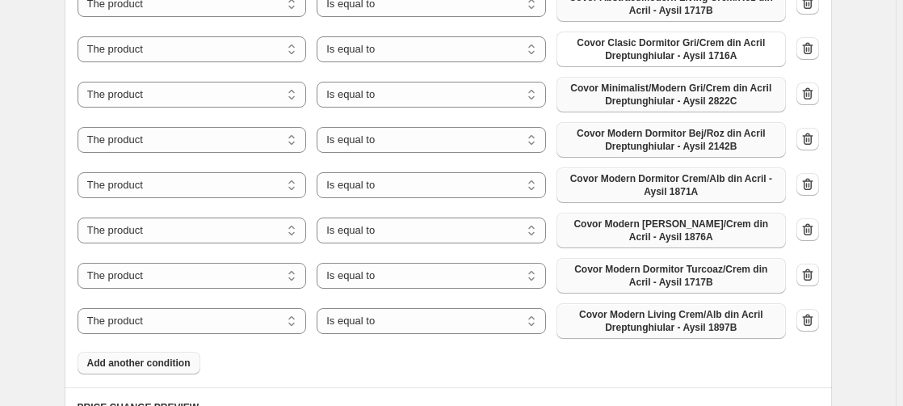
click at [158, 364] on span "Add another condition" at bounding box center [138, 362] width 103 height 13
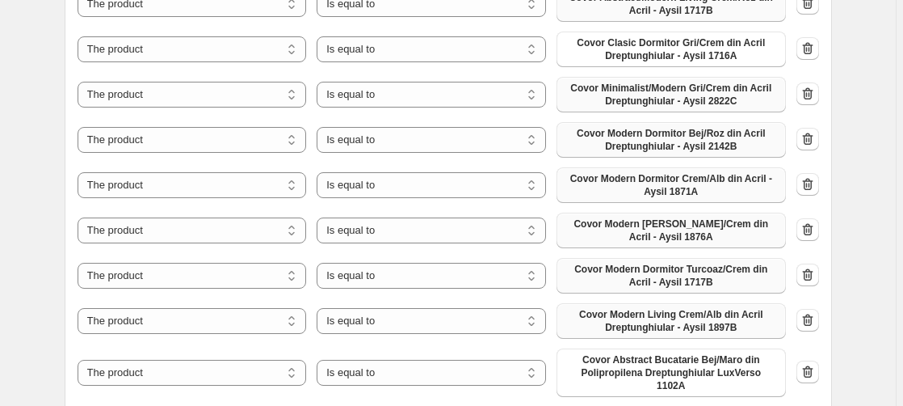
scroll to position [1401, 0]
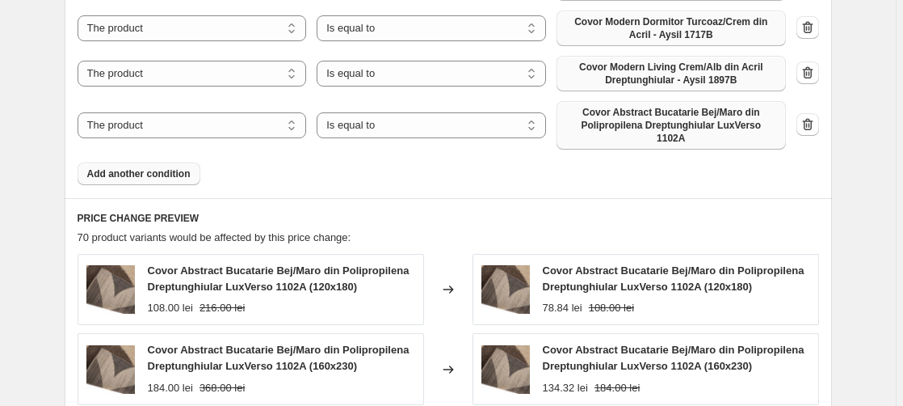
click at [659, 122] on span "Covor Abstract Bucatarie Bej/Maro din Polipropilena Dreptunghiular LuxVerso 110…" at bounding box center [671, 125] width 210 height 39
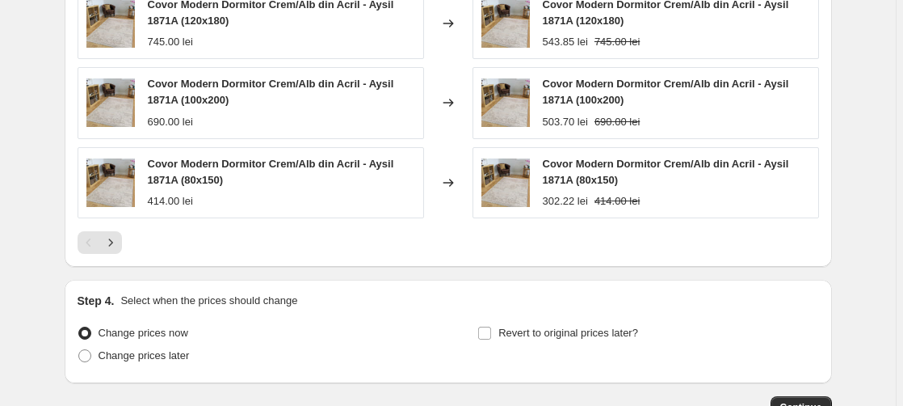
scroll to position [1319, 0]
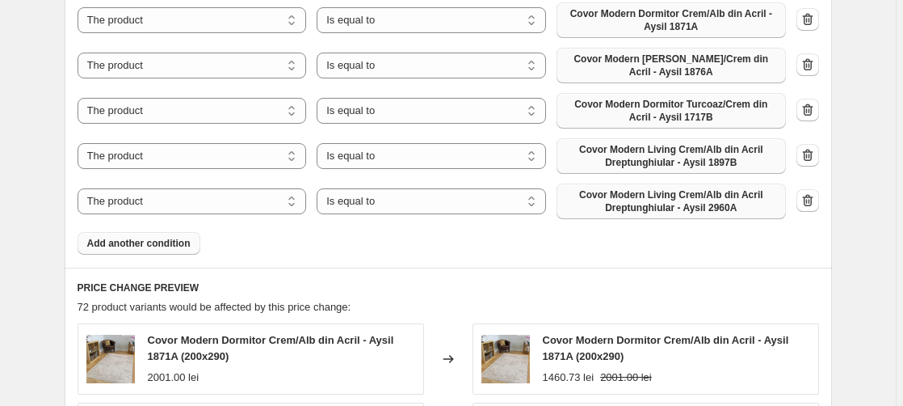
click at [155, 238] on span "Add another condition" at bounding box center [138, 243] width 103 height 13
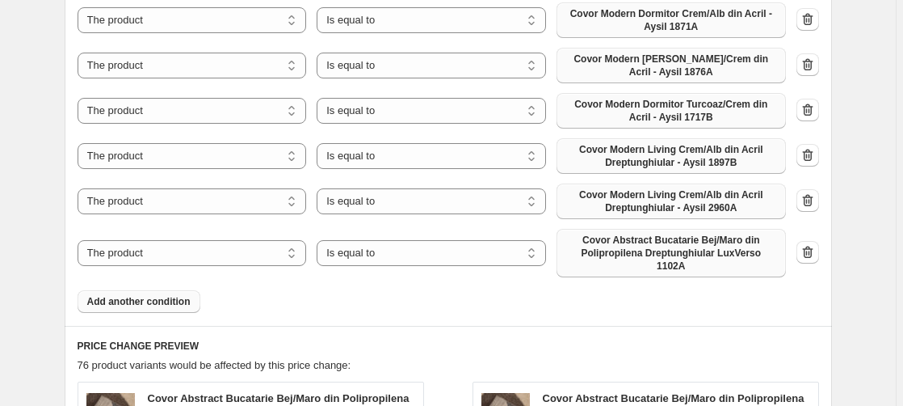
click at [694, 242] on span "Covor Abstract Bucatarie Bej/Maro din Polipropilena Dreptunghiular LuxVerso 110…" at bounding box center [671, 253] width 210 height 39
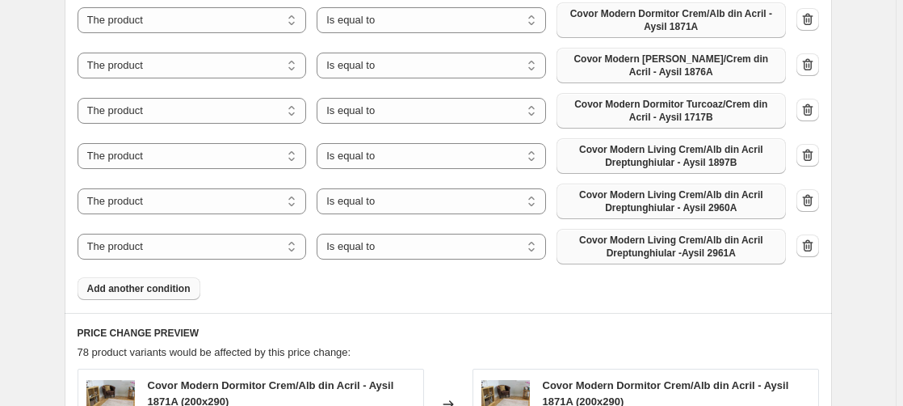
click at [146, 293] on span "Add another condition" at bounding box center [138, 288] width 103 height 13
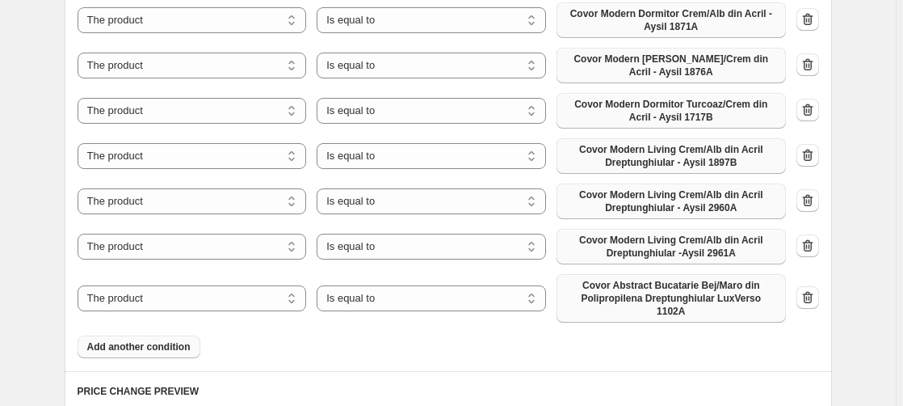
click at [676, 295] on span "Covor Abstract Bucatarie Bej/Maro din Polipropilena Dreptunghiular LuxVerso 110…" at bounding box center [671, 298] width 210 height 39
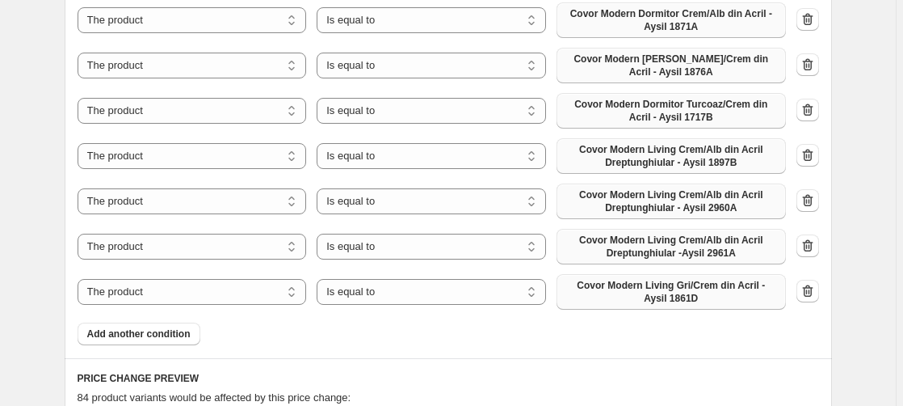
drag, startPoint x: 156, startPoint y: 335, endPoint x: 336, endPoint y: 318, distance: 180.9
click at [156, 335] on span "Add another condition" at bounding box center [138, 333] width 103 height 13
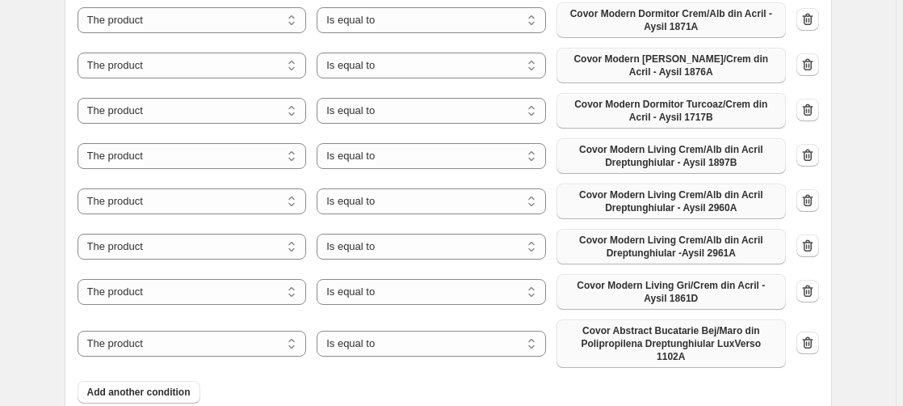
click at [660, 347] on span "Covor Abstract Bucatarie Bej/Maro din Polipropilena Dreptunghiular LuxVerso 110…" at bounding box center [671, 343] width 210 height 39
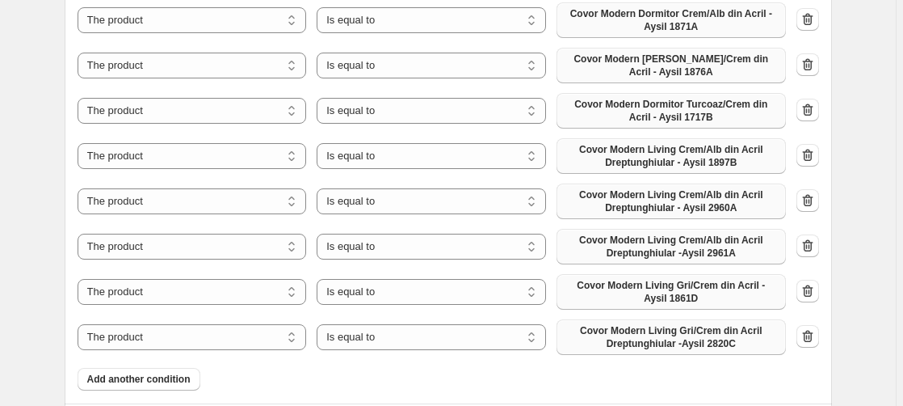
scroll to position [1484, 0]
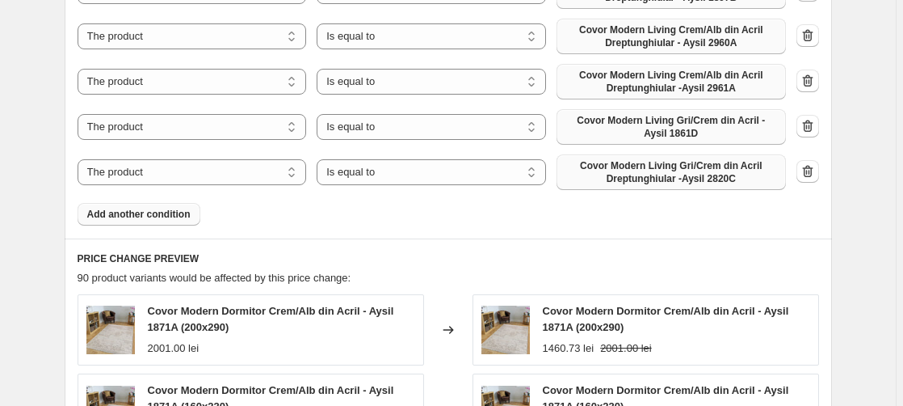
click at [163, 216] on span "Add another condition" at bounding box center [138, 214] width 103 height 13
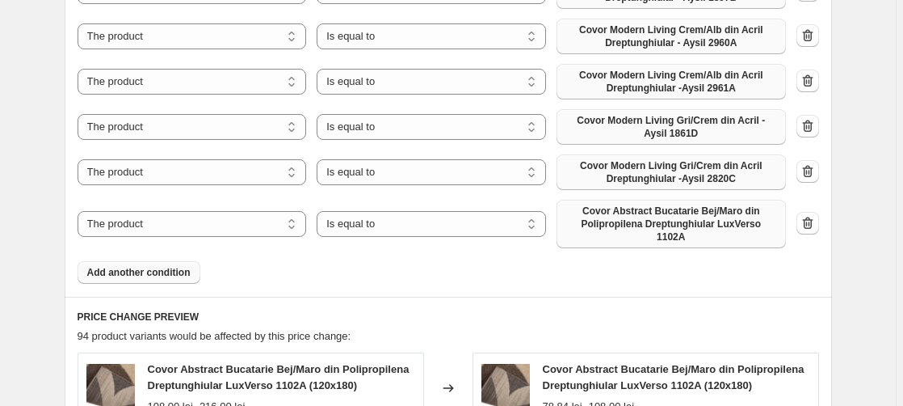
click at [685, 215] on span "Covor Abstract Bucatarie Bej/Maro din Polipropilena Dreptunghiular LuxVerso 110…" at bounding box center [671, 223] width 210 height 39
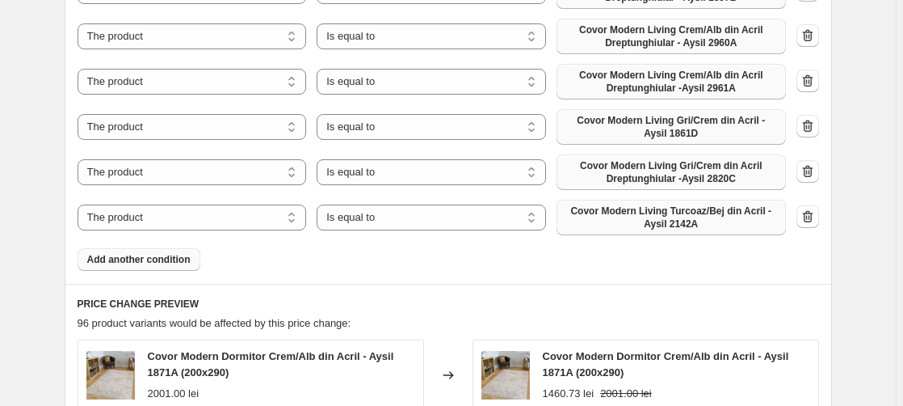
click at [146, 263] on span "Add another condition" at bounding box center [138, 259] width 103 height 13
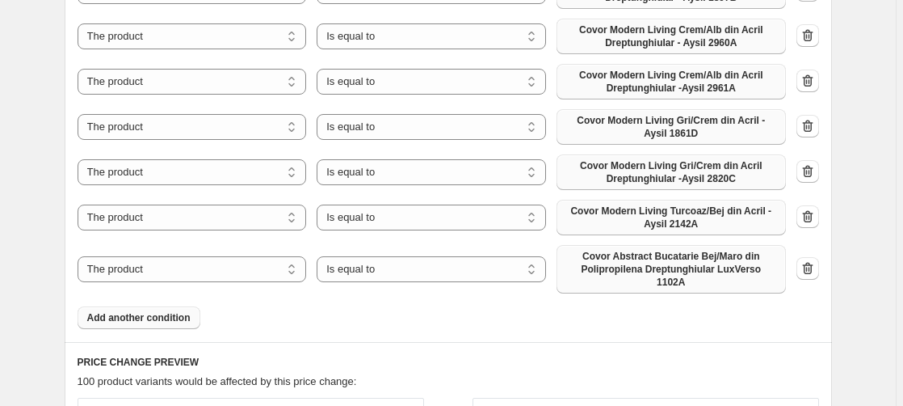
click at [671, 265] on span "Covor Abstract Bucatarie Bej/Maro din Polipropilena Dreptunghiular LuxVerso 110…" at bounding box center [671, 269] width 210 height 39
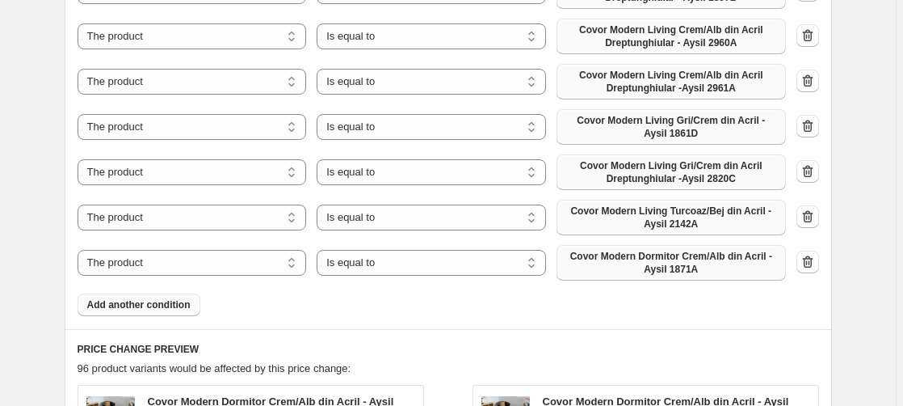
click at [170, 308] on span "Add another condition" at bounding box center [138, 304] width 103 height 13
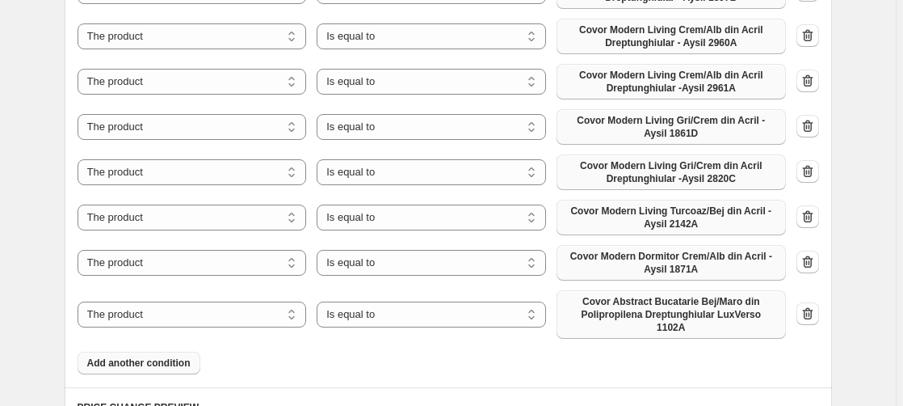
click at [728, 301] on span "Covor Abstract Bucatarie Bej/Maro din Polipropilena Dreptunghiular LuxVerso 110…" at bounding box center [671, 314] width 210 height 39
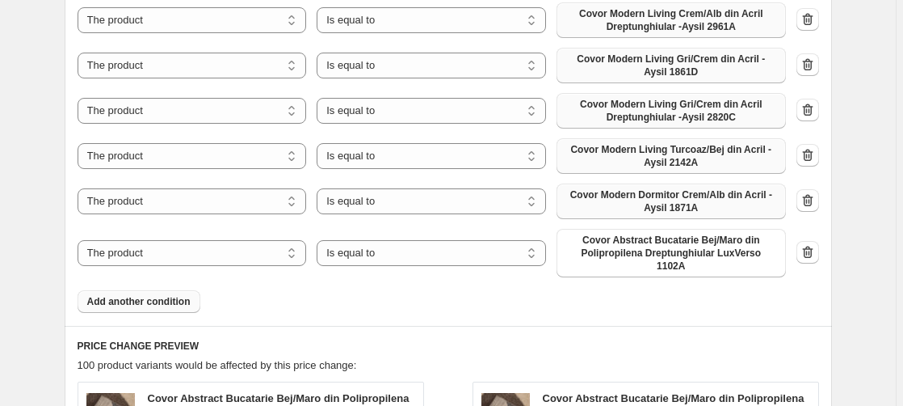
scroll to position [1509, 0]
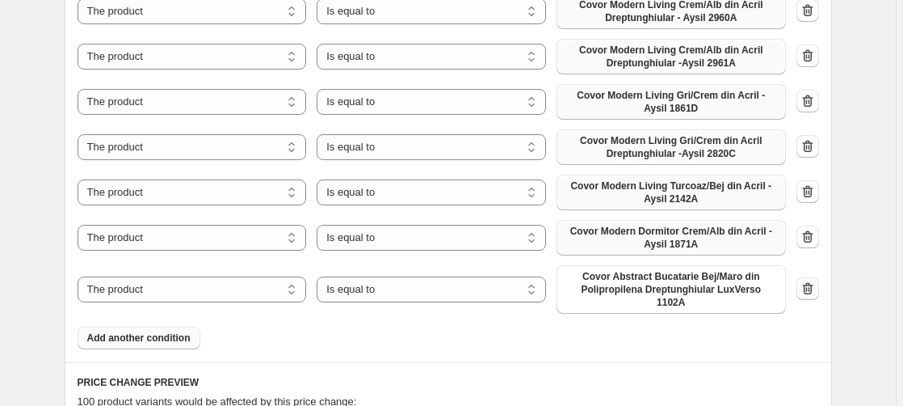
click at [810, 281] on icon "button" at bounding box center [808, 288] width 16 height 16
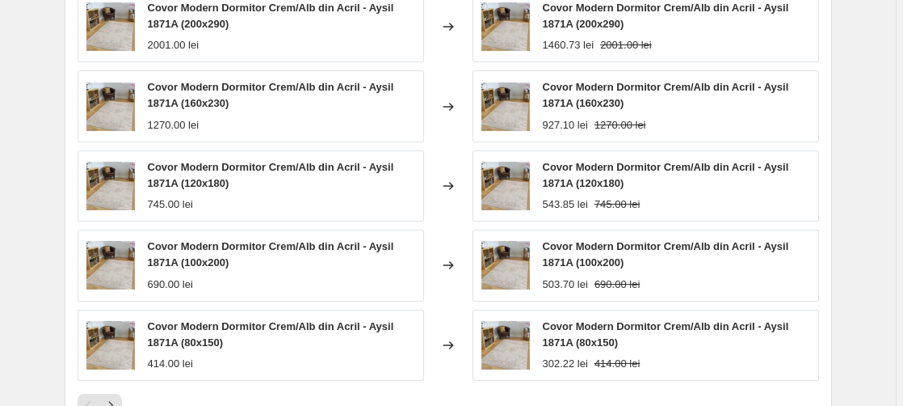
scroll to position [2152, 0]
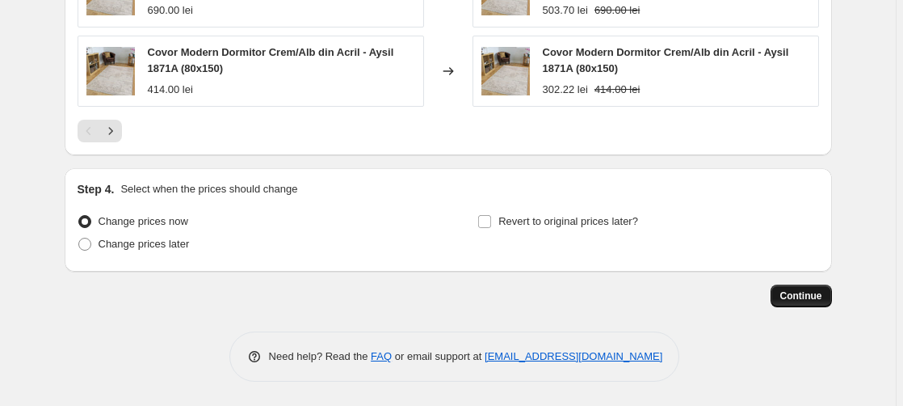
click at [810, 296] on span "Continue" at bounding box center [802, 295] width 42 height 13
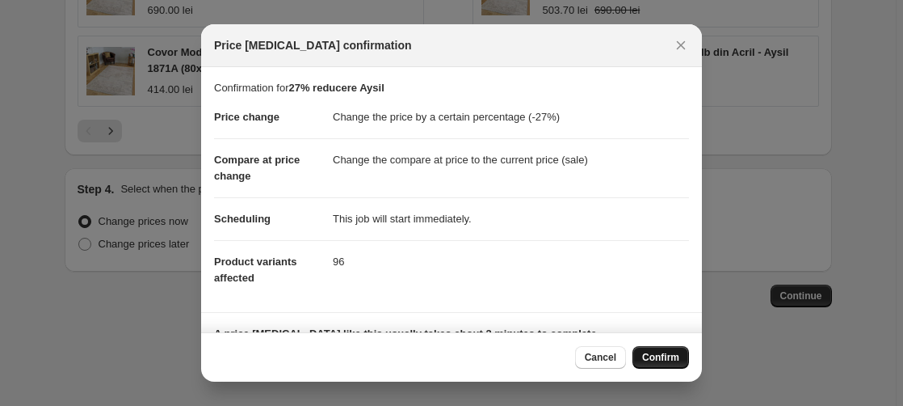
drag, startPoint x: 666, startPoint y: 349, endPoint x: 655, endPoint y: 348, distance: 11.3
click at [665, 349] on button "Confirm" at bounding box center [661, 357] width 57 height 23
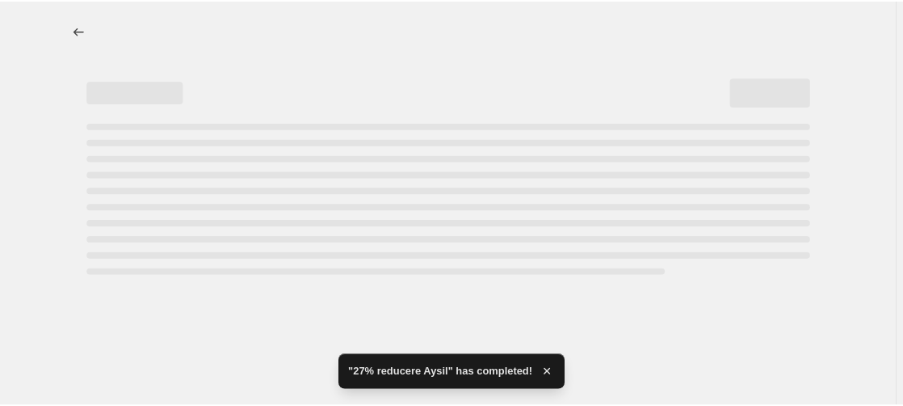
select select "percentage"
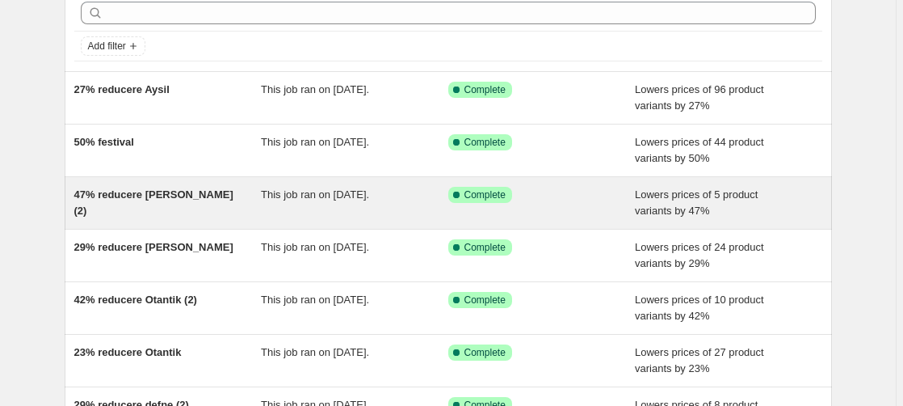
scroll to position [82, 0]
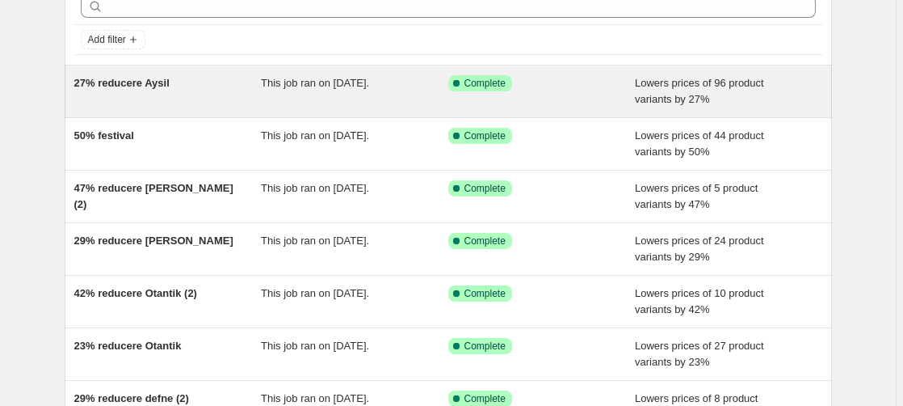
click at [112, 82] on span "27% reducere Aysil" at bounding box center [121, 83] width 95 height 12
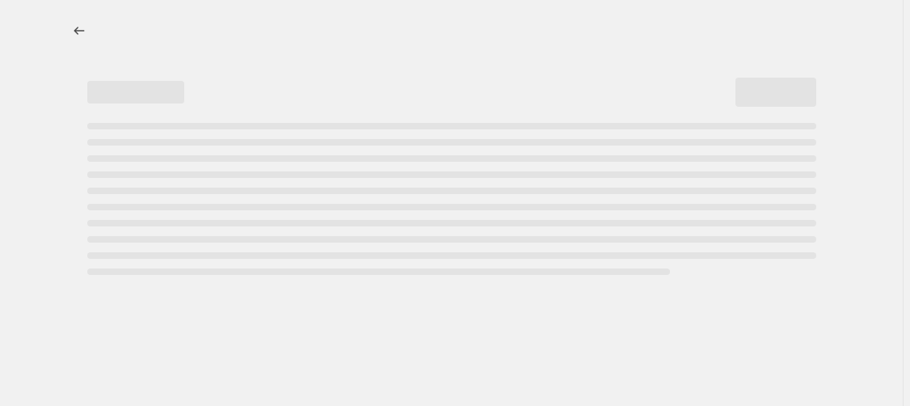
select select "percentage"
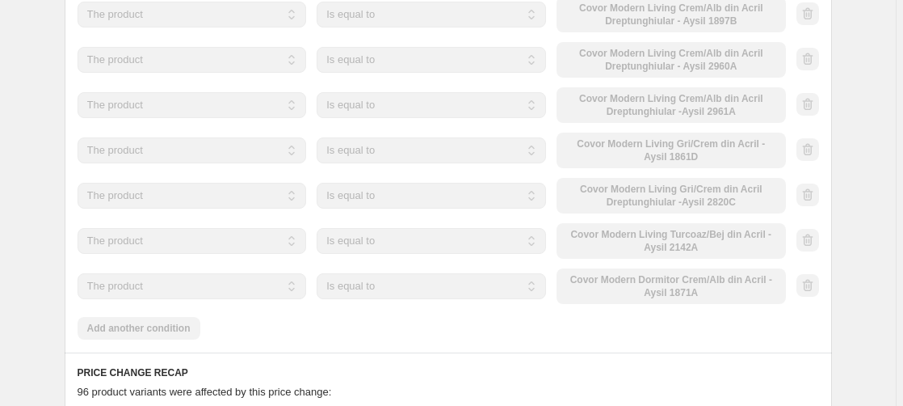
scroll to position [1648, 0]
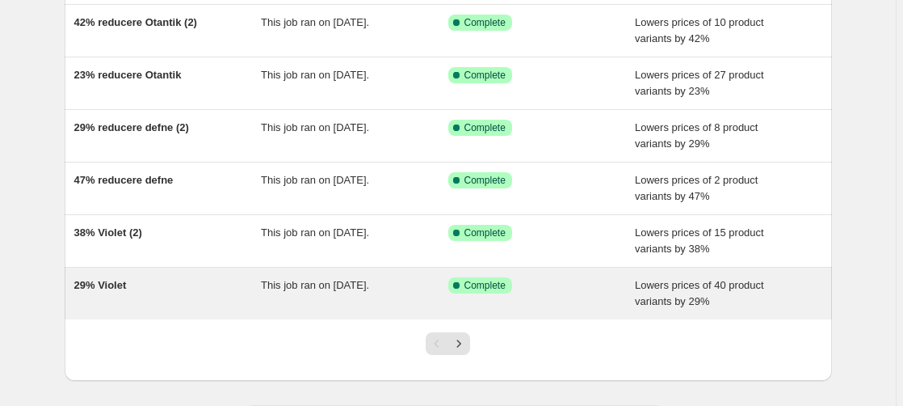
scroll to position [412, 0]
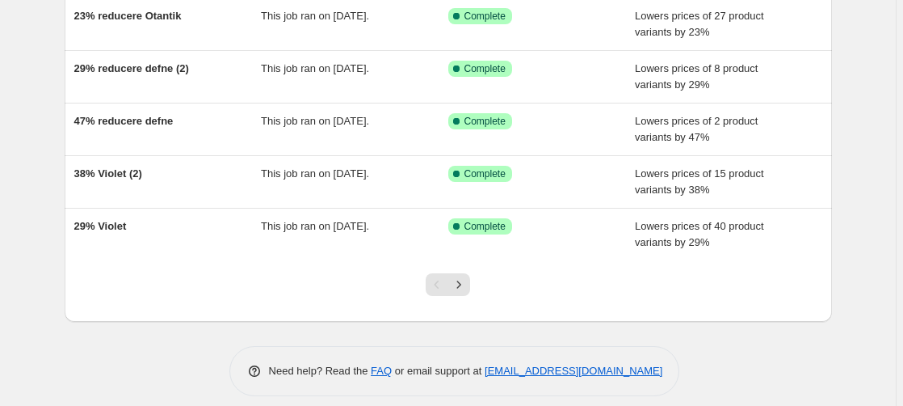
click at [474, 289] on div at bounding box center [447, 290] width 65 height 61
click at [470, 285] on button "Next" at bounding box center [459, 284] width 23 height 23
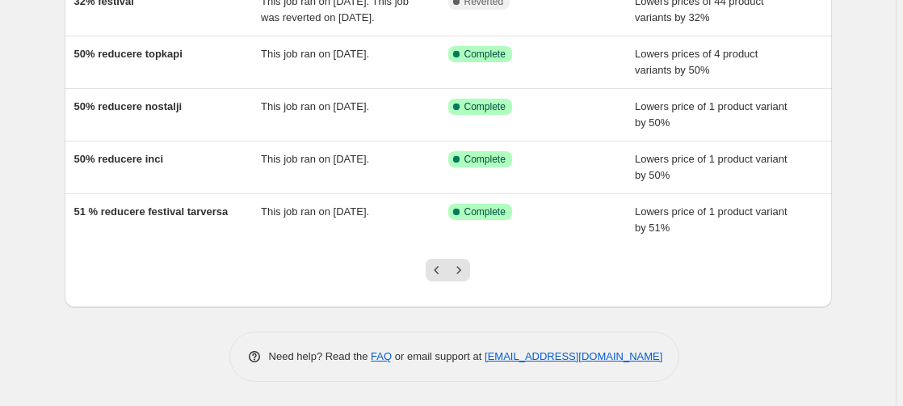
scroll to position [459, 0]
click at [462, 266] on icon "Next" at bounding box center [459, 270] width 16 height 16
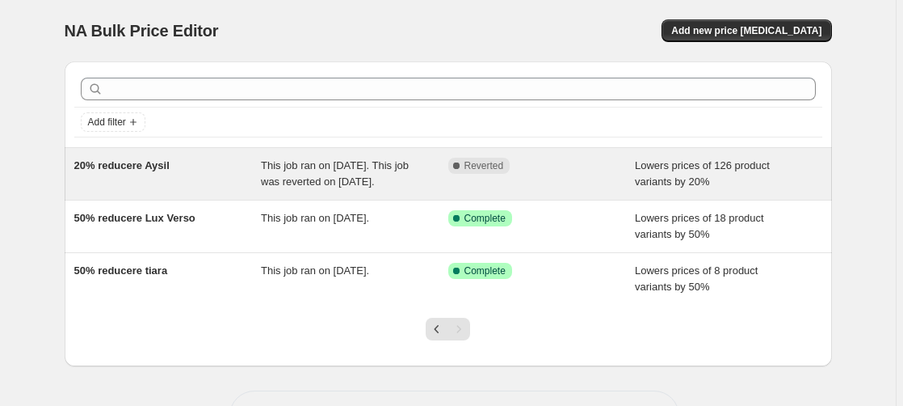
click at [120, 170] on span "20% reducere Aysil" at bounding box center [121, 165] width 95 height 12
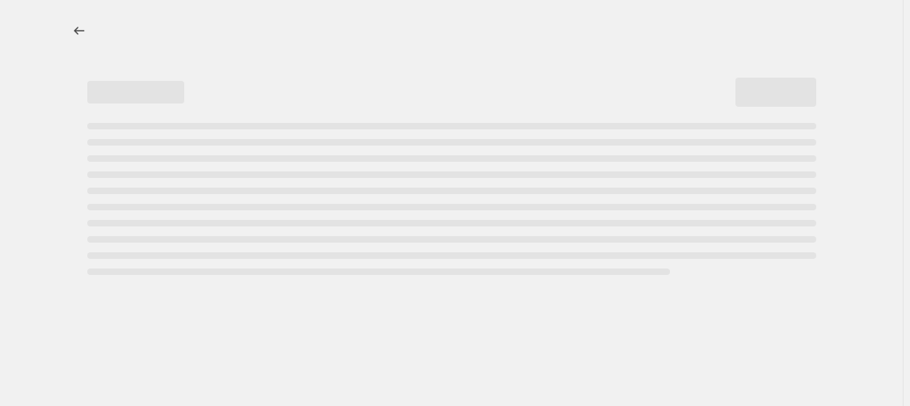
select select "percentage"
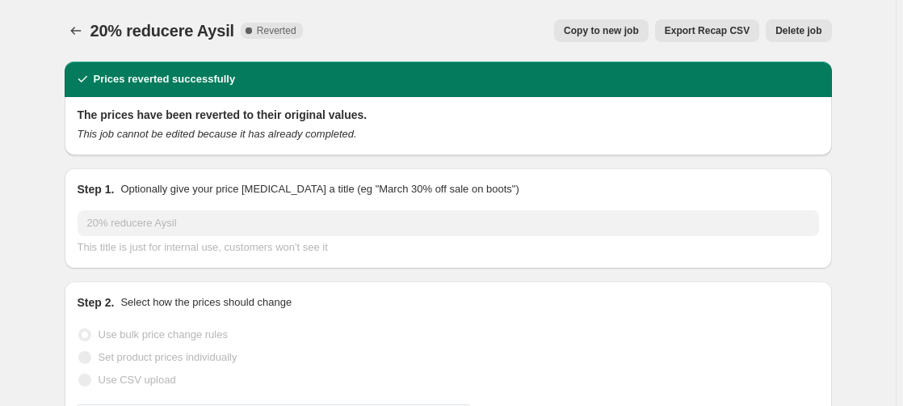
click at [625, 29] on span "Copy to new job" at bounding box center [601, 30] width 75 height 13
select select "percentage"
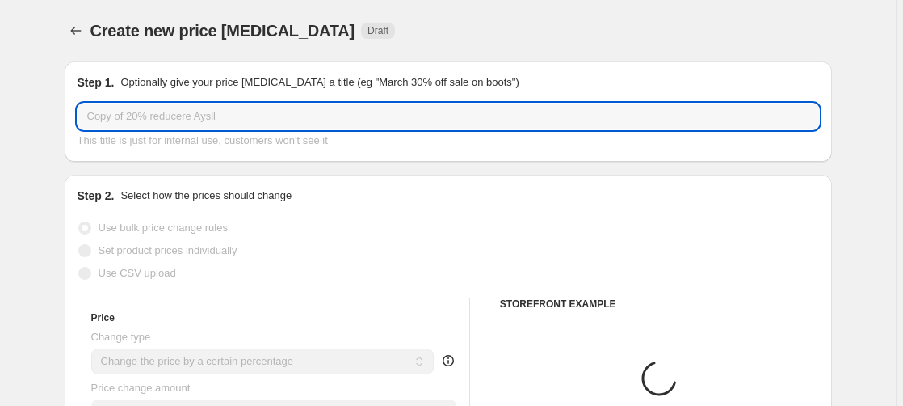
click at [141, 113] on input "Copy of 20% reducere Aysil" at bounding box center [449, 116] width 742 height 26
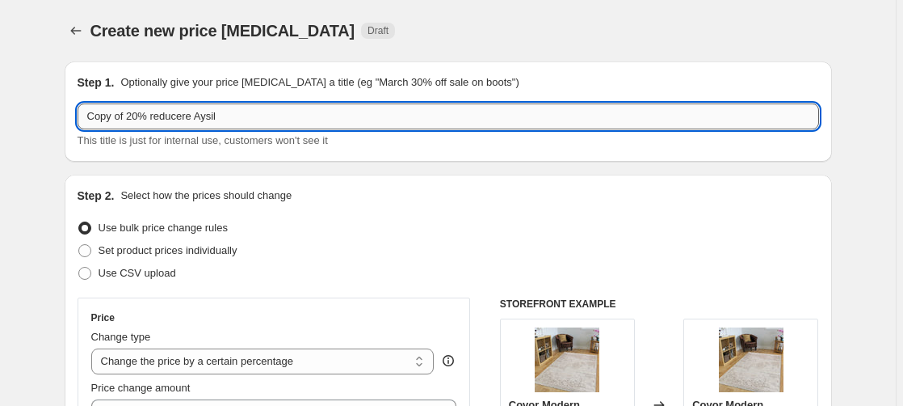
drag, startPoint x: 138, startPoint y: 118, endPoint x: -68, endPoint y: 158, distance: 210.0
click at [78, 129] on input "Copy of 20% reducere Aysil" at bounding box center [449, 116] width 742 height 26
drag, startPoint x: 190, startPoint y: 120, endPoint x: 200, endPoint y: 128, distance: 12.8
click at [190, 121] on input "27% reducere Aysil" at bounding box center [449, 116] width 742 height 26
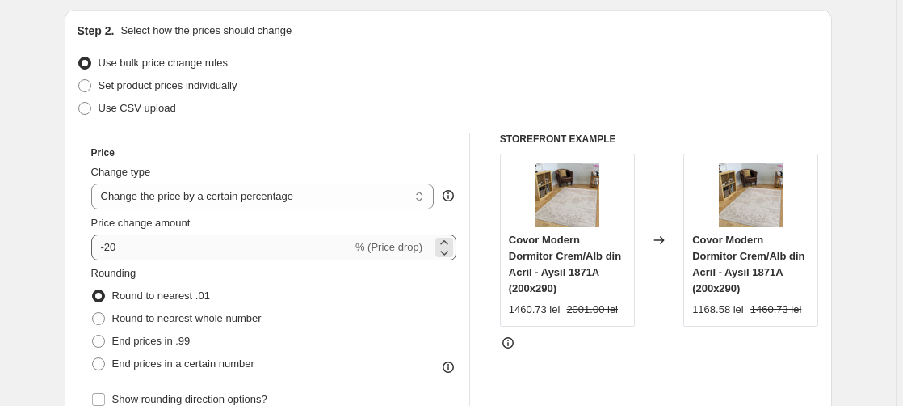
type input "27% reducere Aysil (2)"
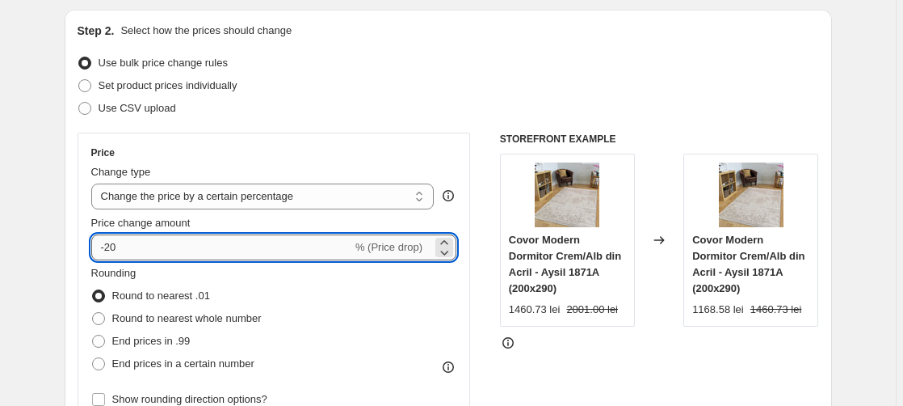
click at [124, 249] on input "-20" at bounding box center [221, 247] width 261 height 26
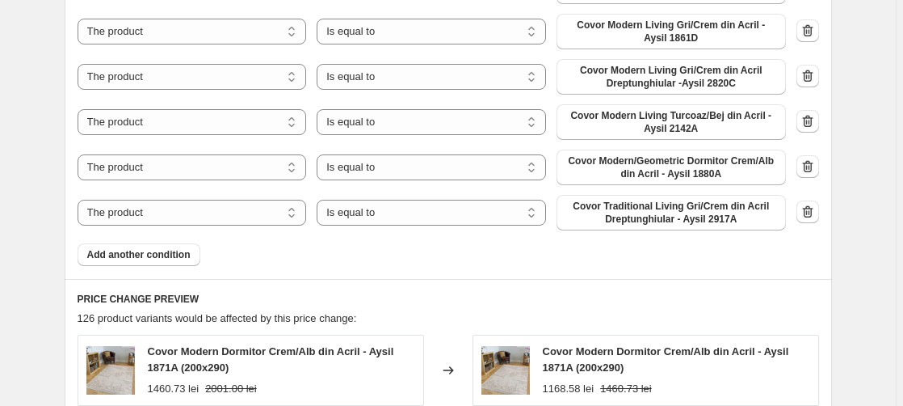
scroll to position [1813, 0]
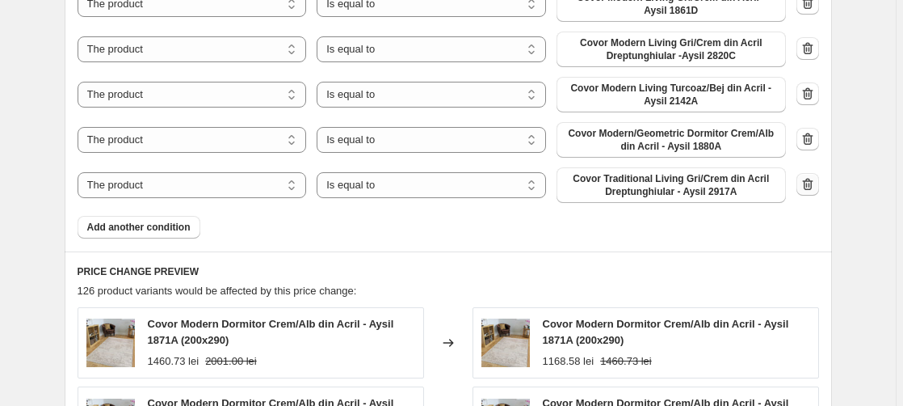
type input "-27"
click at [811, 183] on icon "button" at bounding box center [808, 184] width 16 height 16
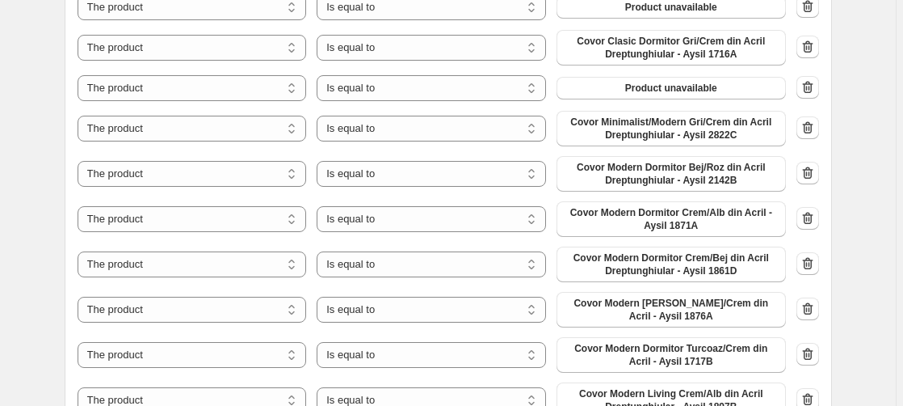
scroll to position [742, 0]
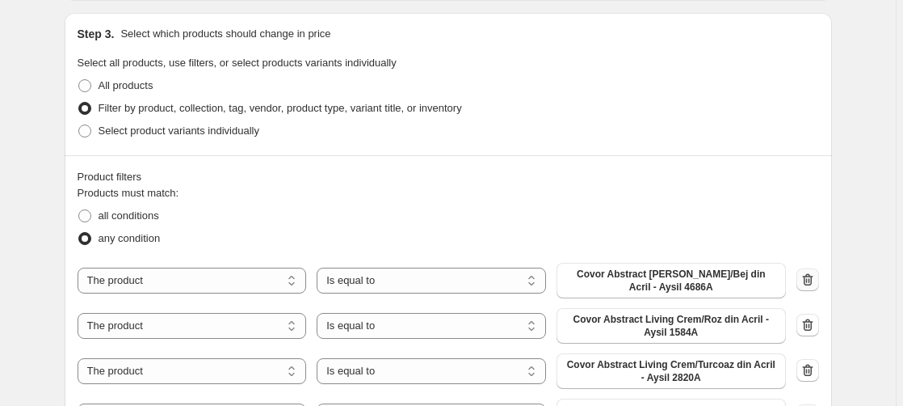
click at [812, 276] on icon "button" at bounding box center [807, 279] width 11 height 12
click at [811, 278] on icon "button" at bounding box center [808, 279] width 16 height 16
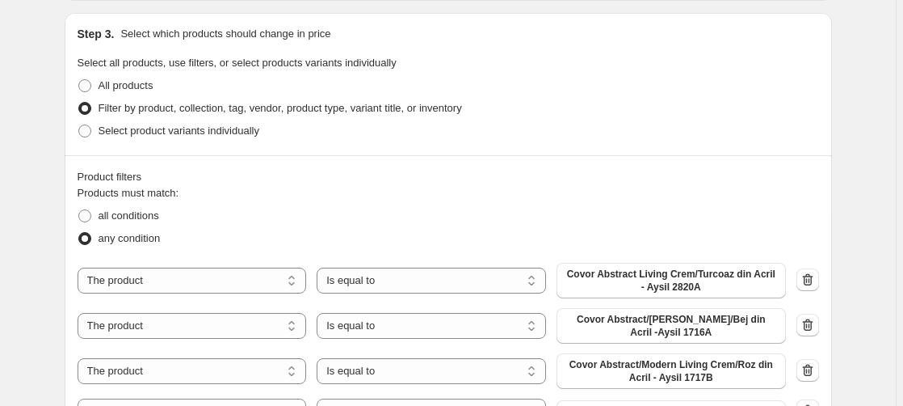
click at [812, 280] on icon "button" at bounding box center [808, 279] width 16 height 16
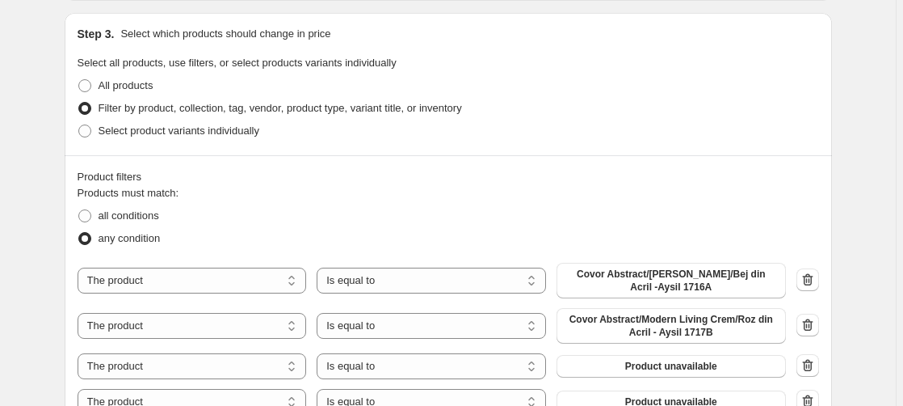
click at [812, 280] on icon "button" at bounding box center [808, 279] width 16 height 16
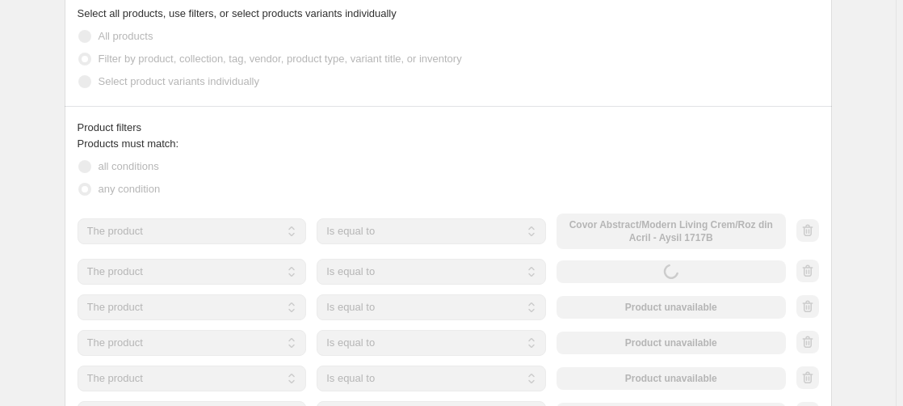
scroll to position [824, 0]
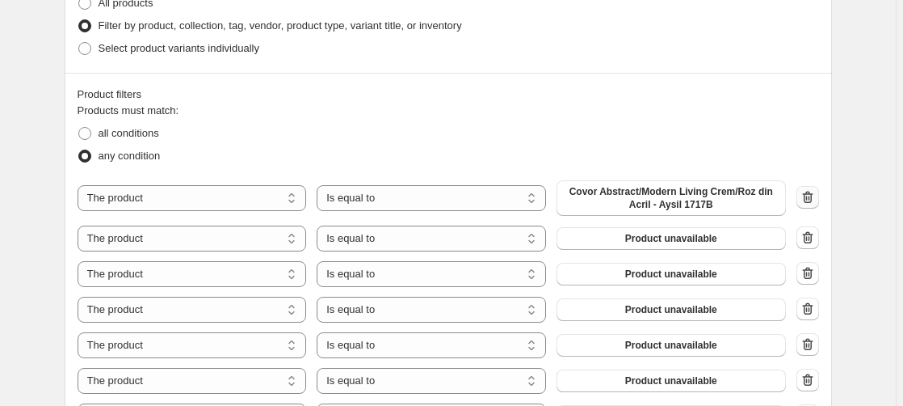
click at [809, 198] on icon "button" at bounding box center [808, 197] width 16 height 16
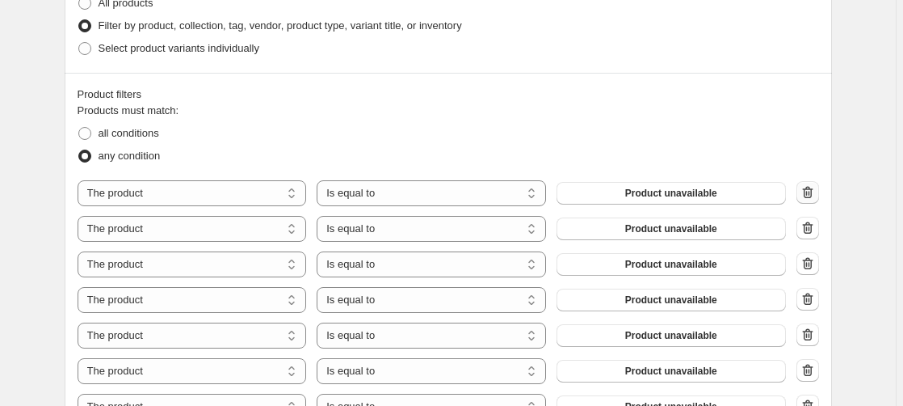
click at [812, 196] on icon "button" at bounding box center [808, 192] width 16 height 16
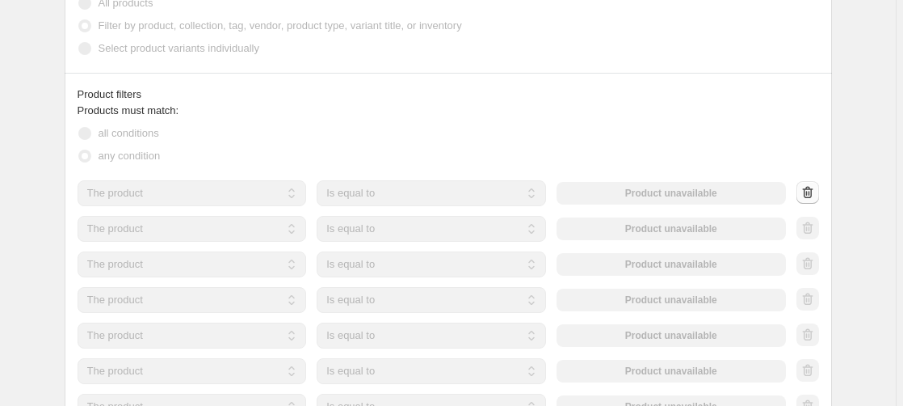
click at [812, 196] on div at bounding box center [808, 193] width 23 height 24
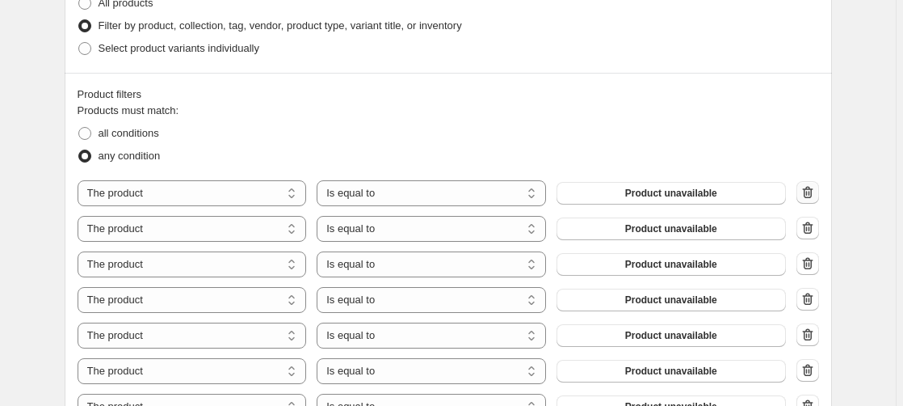
click at [812, 196] on icon "button" at bounding box center [808, 192] width 16 height 16
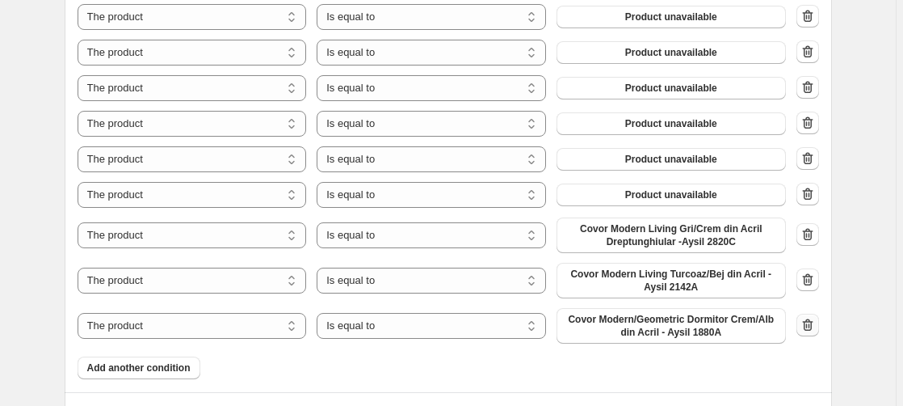
scroll to position [1319, 0]
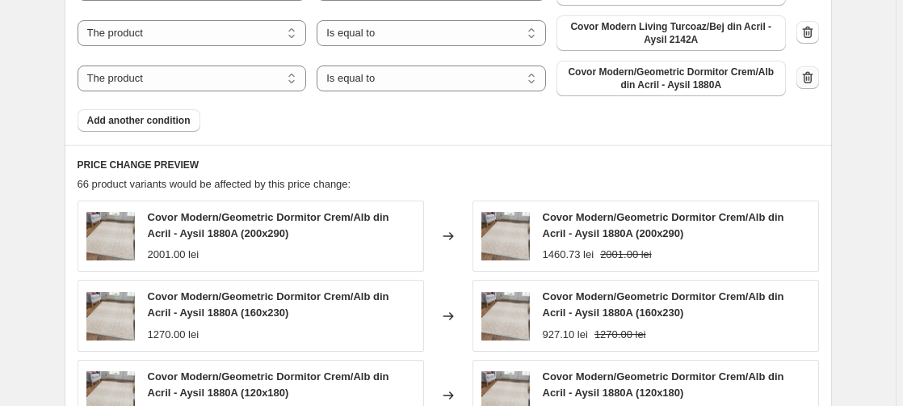
click at [813, 76] on icon "button" at bounding box center [807, 77] width 11 height 12
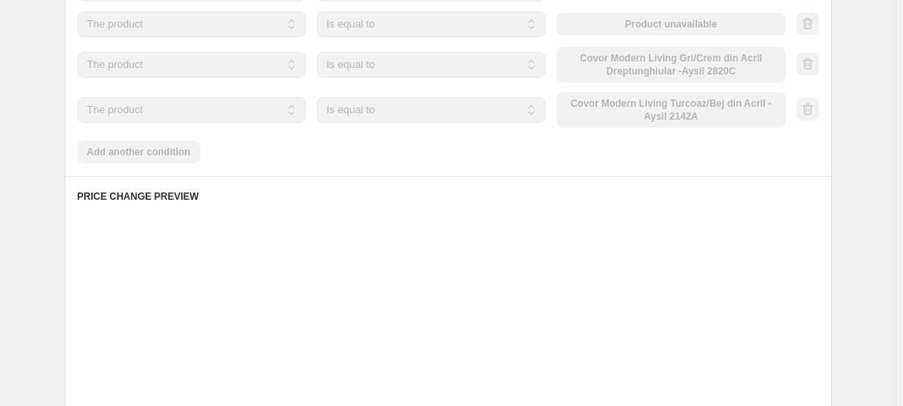
scroll to position [1236, 0]
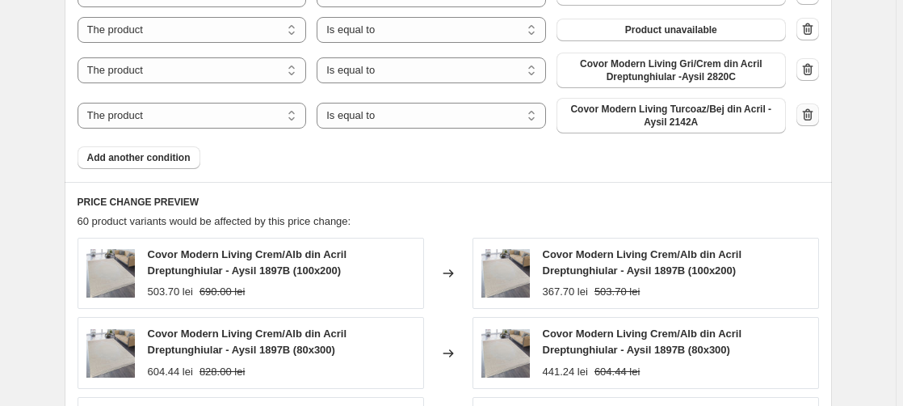
click at [810, 112] on icon "button" at bounding box center [807, 114] width 11 height 12
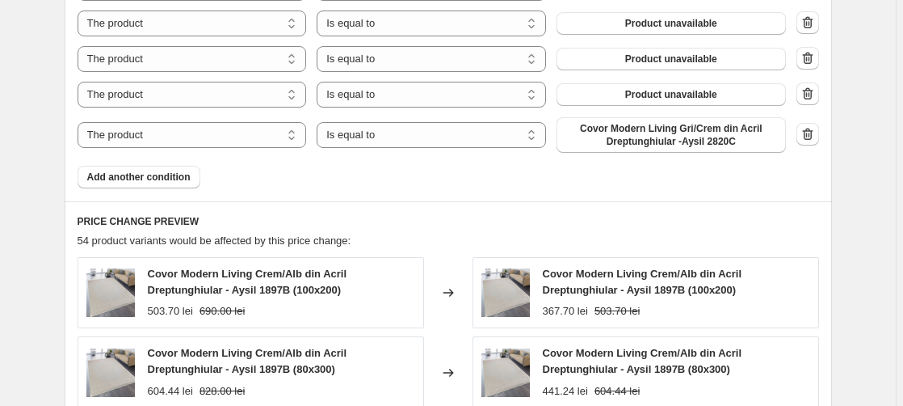
scroll to position [1154, 0]
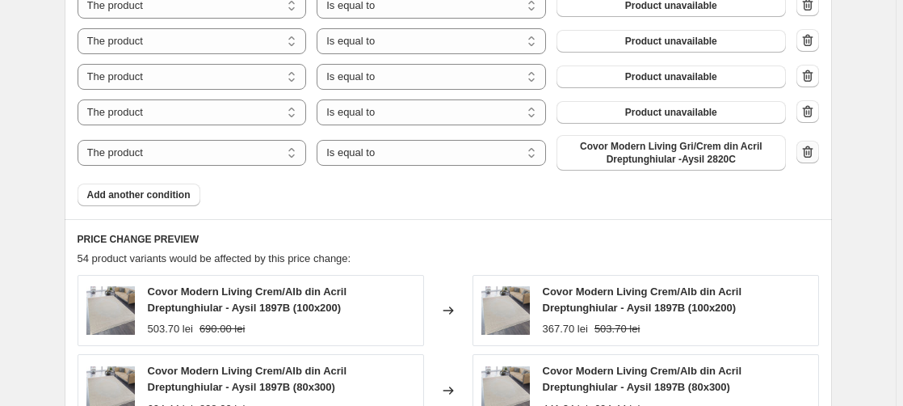
click at [813, 153] on icon "button" at bounding box center [807, 151] width 11 height 12
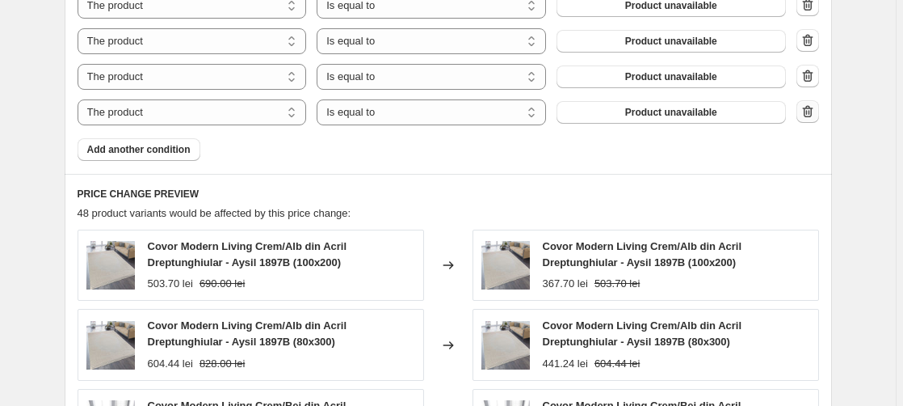
click at [808, 116] on icon "button" at bounding box center [807, 111] width 11 height 12
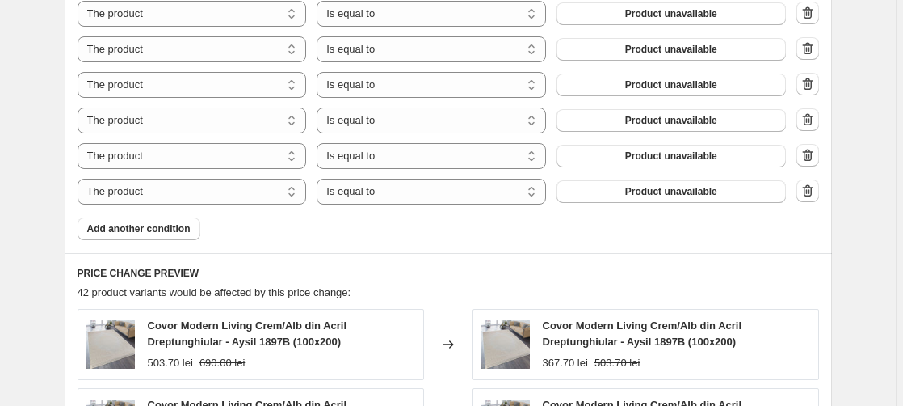
scroll to position [989, 0]
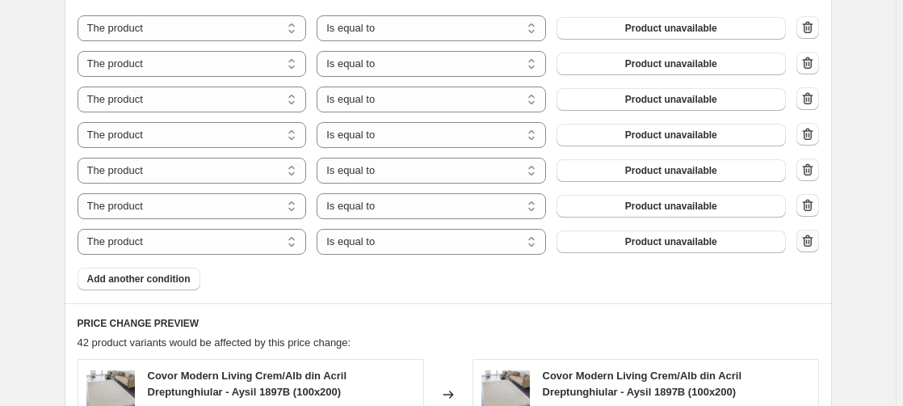
click at [804, 234] on button "button" at bounding box center [808, 240] width 23 height 23
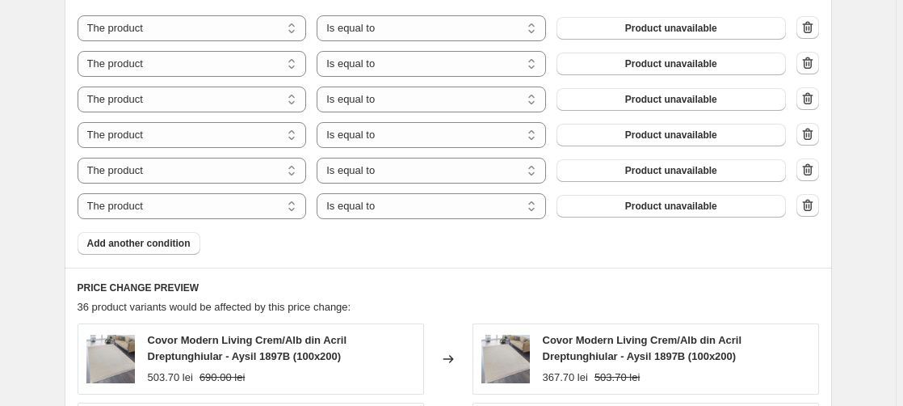
click at [810, 208] on icon "button" at bounding box center [809, 206] width 2 height 5
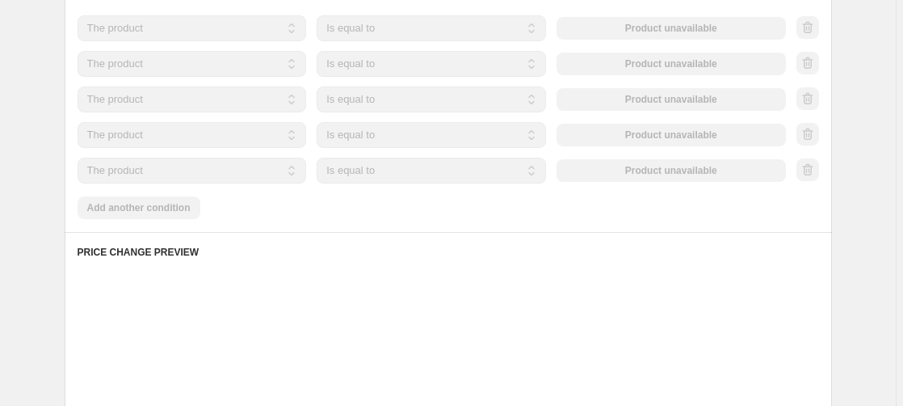
click at [809, 174] on icon "button" at bounding box center [808, 170] width 16 height 16
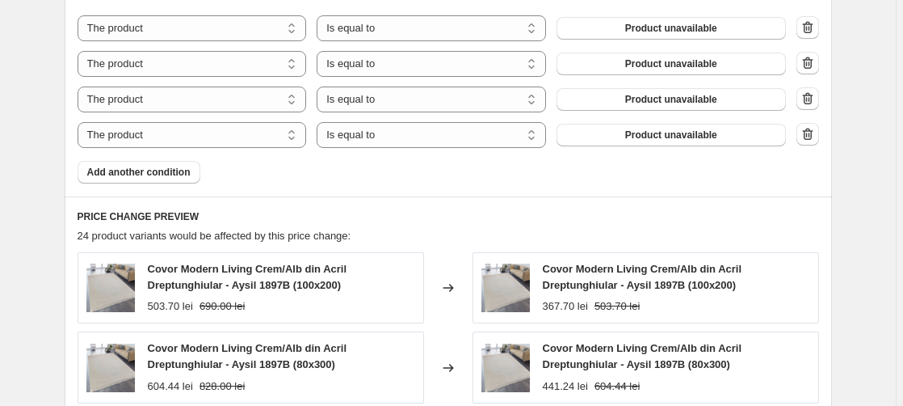
click at [809, 139] on icon "button" at bounding box center [808, 134] width 16 height 16
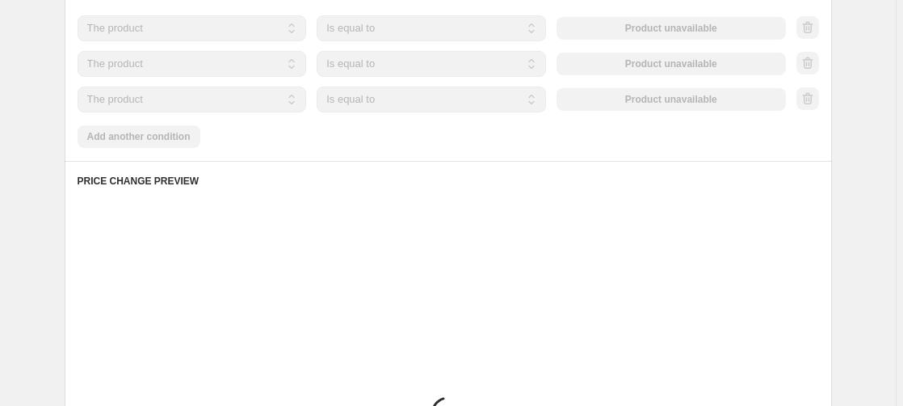
click at [813, 99] on icon "button" at bounding box center [808, 98] width 16 height 16
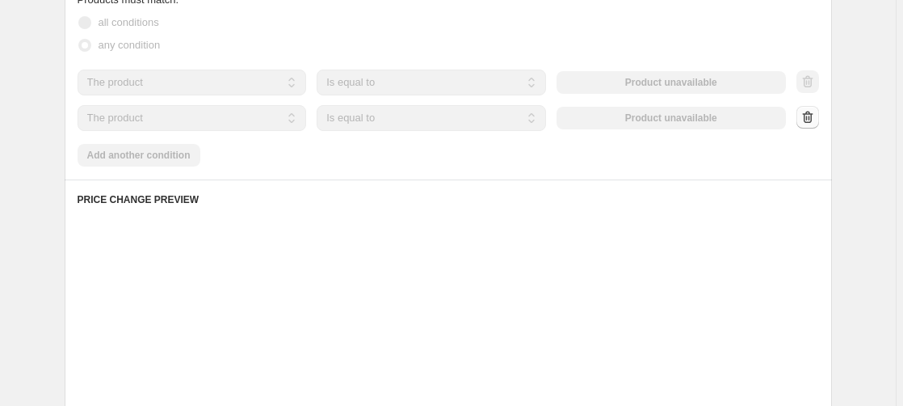
scroll to position [907, 0]
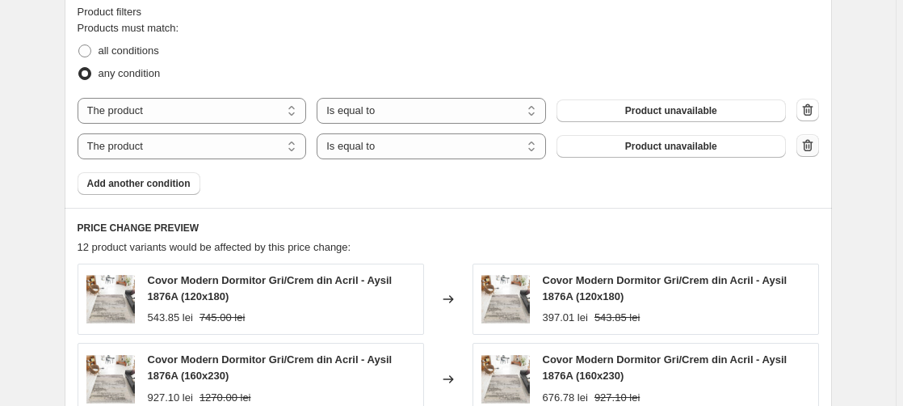
click at [807, 146] on icon "button" at bounding box center [807, 146] width 2 height 5
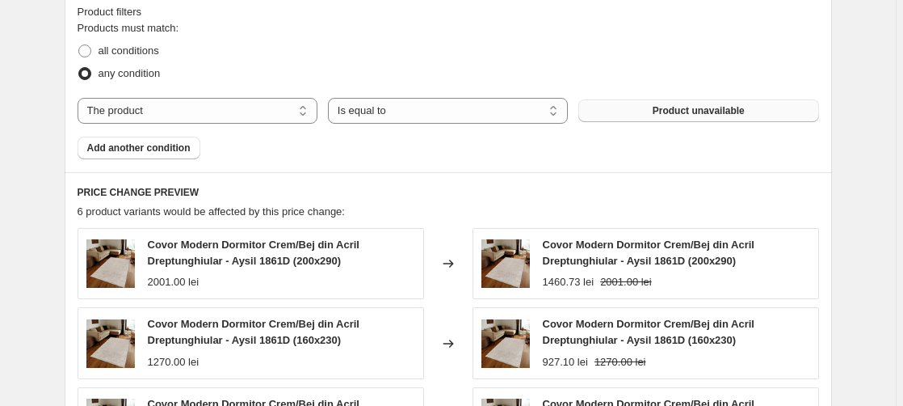
click at [700, 109] on span "Product unavailable" at bounding box center [699, 110] width 92 height 13
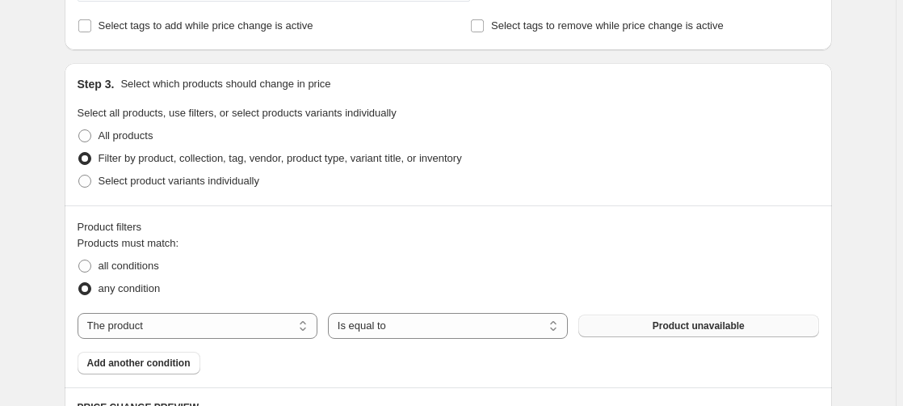
scroll to position [824, 0]
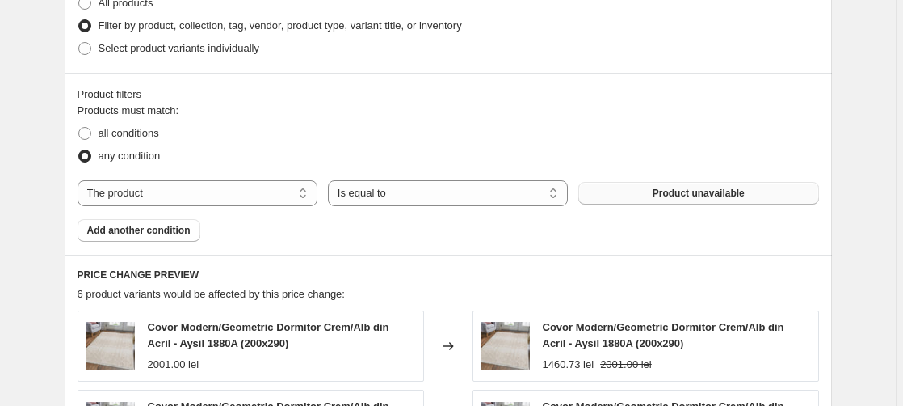
click at [709, 193] on span "Product unavailable" at bounding box center [699, 193] width 92 height 13
click at [154, 233] on span "Add another condition" at bounding box center [138, 230] width 103 height 13
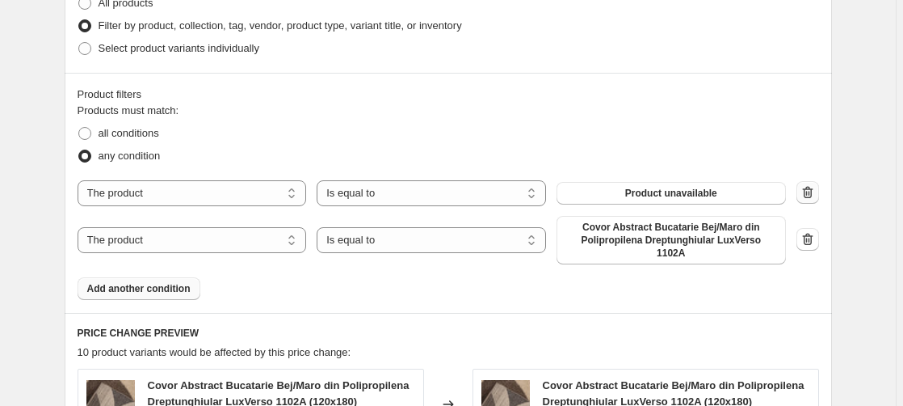
click at [809, 191] on icon "button" at bounding box center [808, 192] width 16 height 16
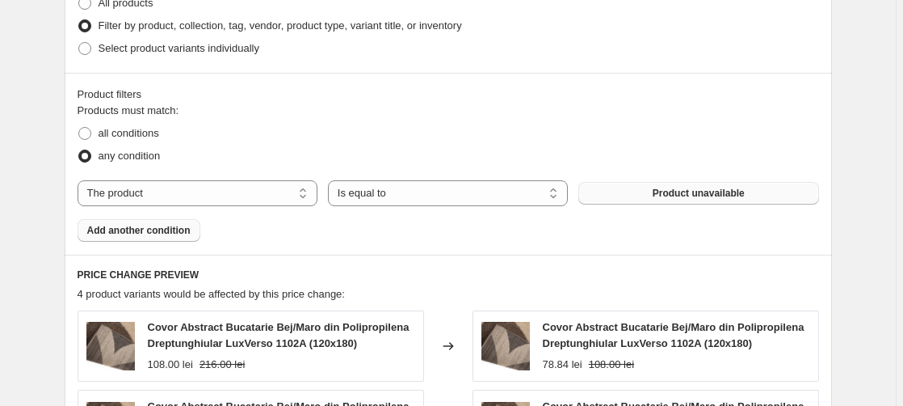
click at [718, 192] on span "Product unavailable" at bounding box center [699, 193] width 92 height 13
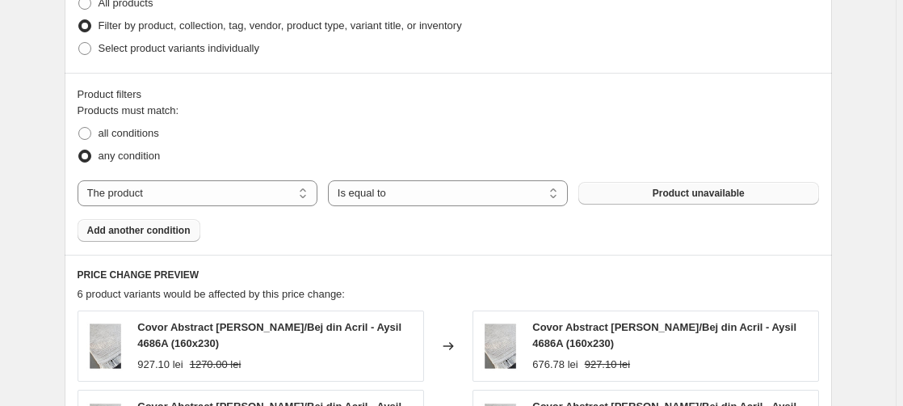
click at [132, 228] on span "Add another condition" at bounding box center [138, 230] width 103 height 13
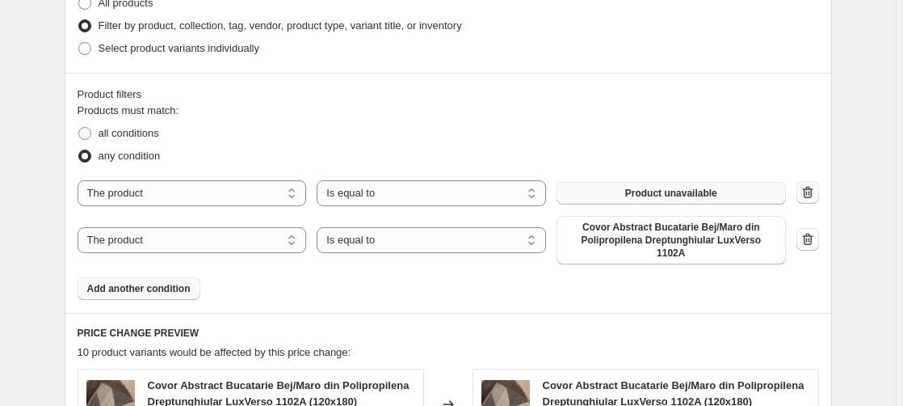
click at [808, 195] on icon "button" at bounding box center [807, 192] width 11 height 12
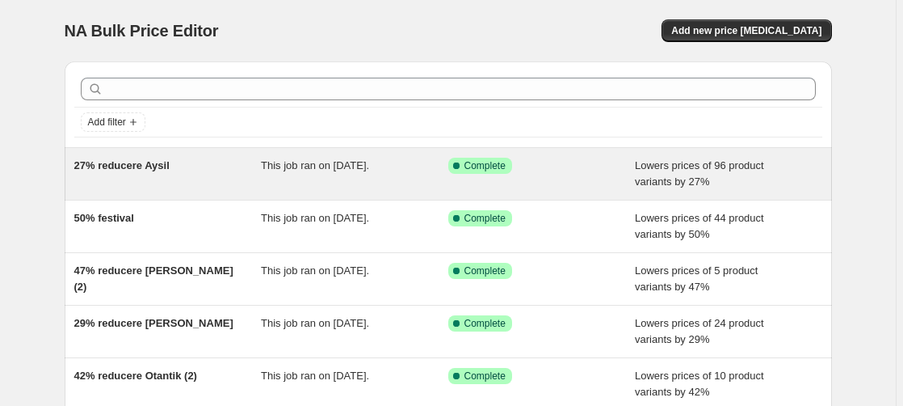
click at [121, 169] on span "27% reducere Aysil" at bounding box center [121, 165] width 95 height 12
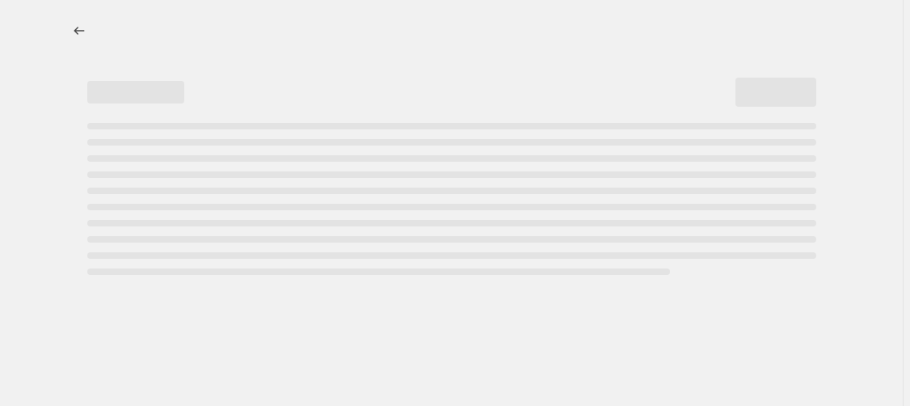
select select "percentage"
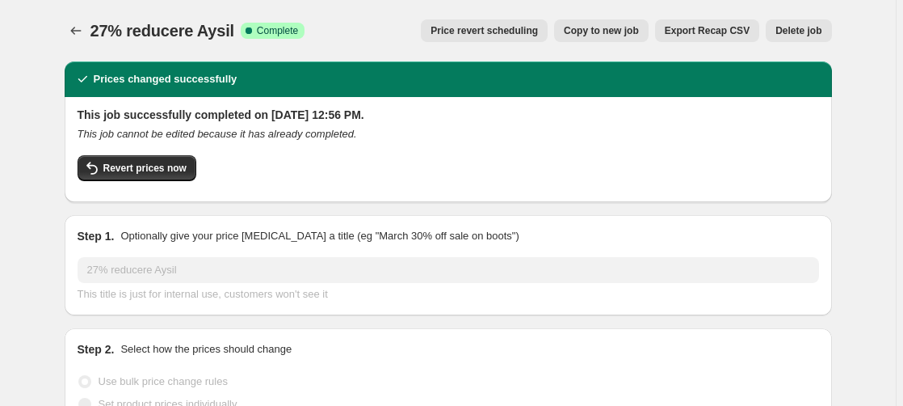
click at [633, 27] on span "Copy to new job" at bounding box center [601, 30] width 75 height 13
select select "percentage"
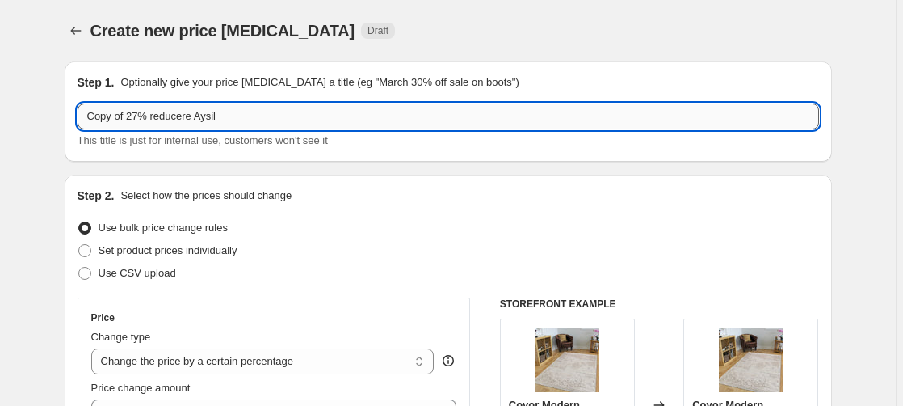
click at [126, 116] on input "Copy of 27% reducere Aysil" at bounding box center [449, 116] width 742 height 26
drag, startPoint x: 131, startPoint y: 116, endPoint x: -72, endPoint y: 147, distance: 205.1
click at [78, 129] on input "Copy of 27% reducere Aysil" at bounding box center [449, 116] width 742 height 26
click at [239, 113] on input "27% reducere Aysil" at bounding box center [449, 116] width 742 height 26
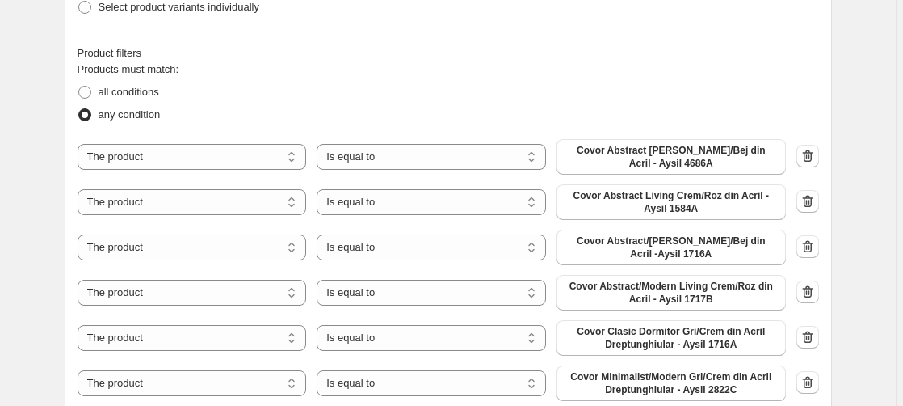
scroll to position [907, 0]
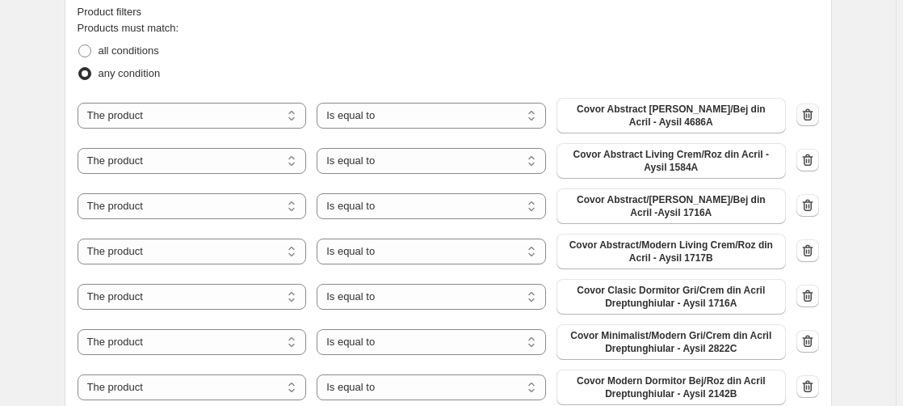
type input "27% reducere Aysil (2)"
click at [806, 116] on icon "button" at bounding box center [808, 115] width 16 height 16
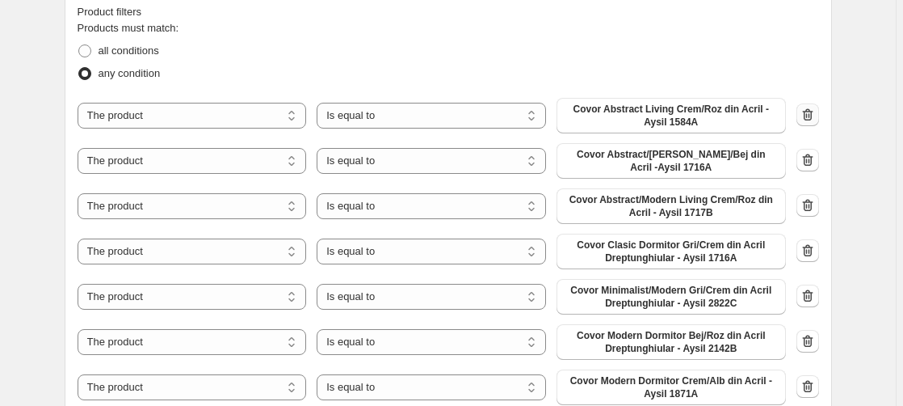
click at [810, 115] on icon "button" at bounding box center [808, 115] width 16 height 16
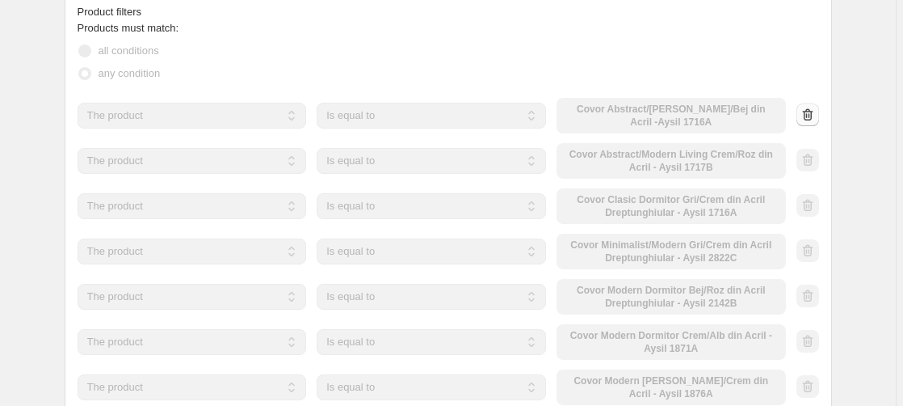
click at [810, 115] on div at bounding box center [808, 115] width 23 height 24
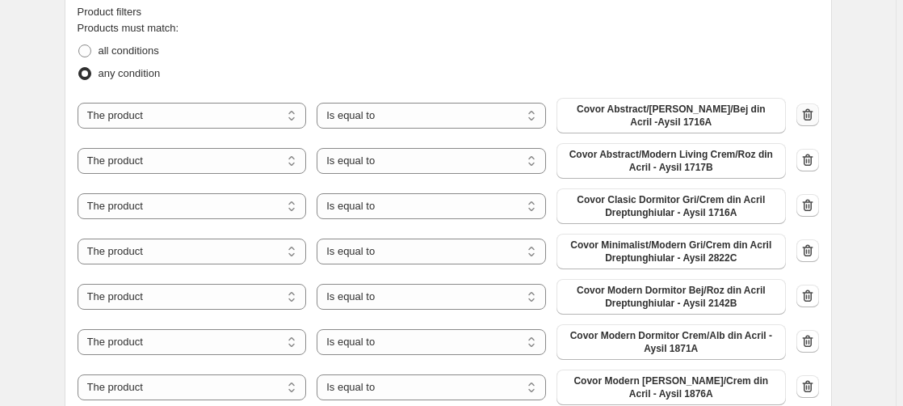
click at [810, 115] on icon "button" at bounding box center [808, 115] width 16 height 16
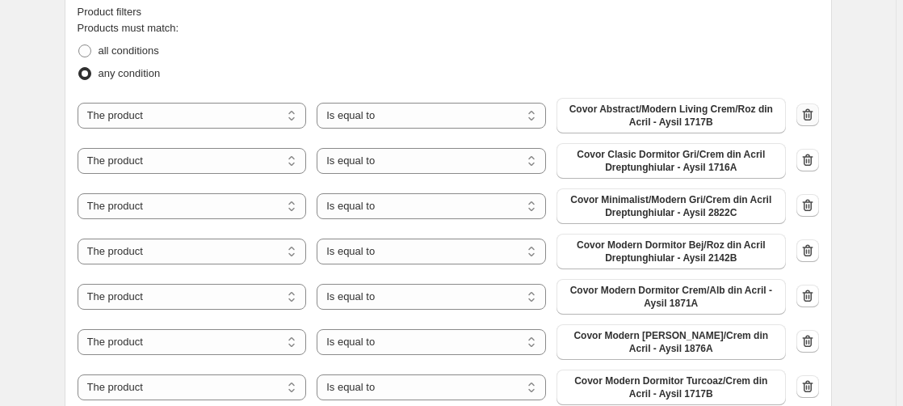
click at [810, 115] on icon "button" at bounding box center [808, 115] width 16 height 16
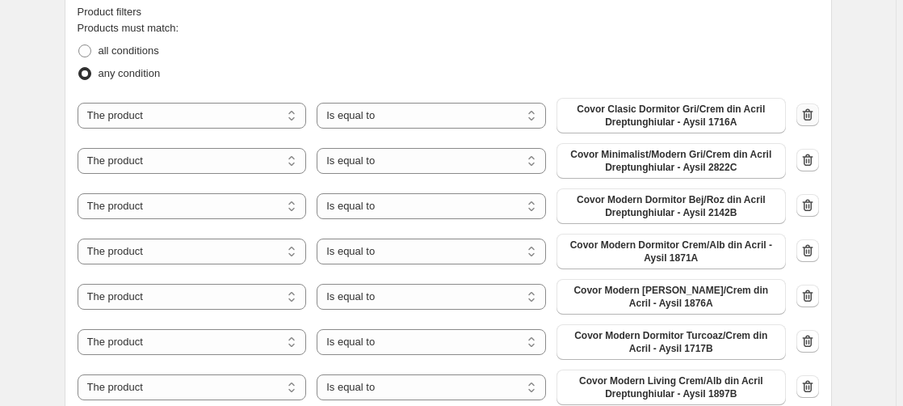
click at [810, 115] on icon "button" at bounding box center [808, 115] width 16 height 16
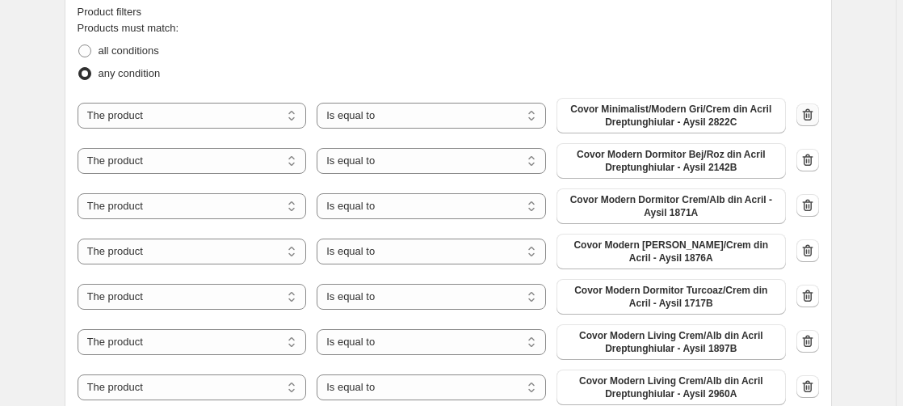
click at [810, 115] on icon "button" at bounding box center [808, 115] width 16 height 16
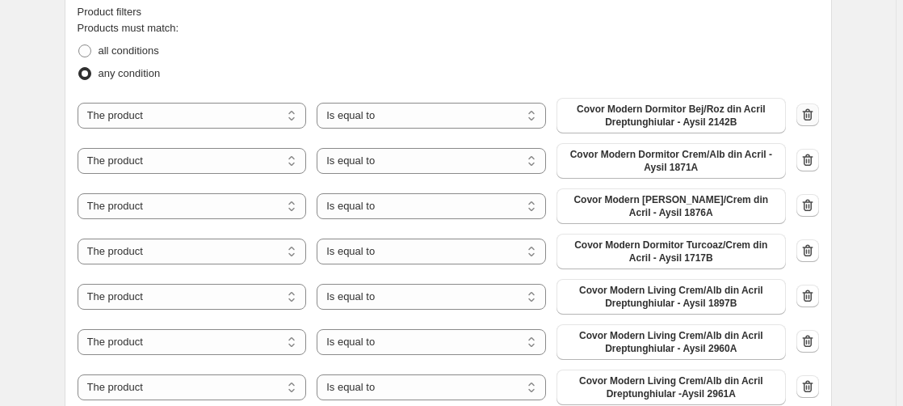
click at [810, 115] on icon "button" at bounding box center [808, 115] width 16 height 16
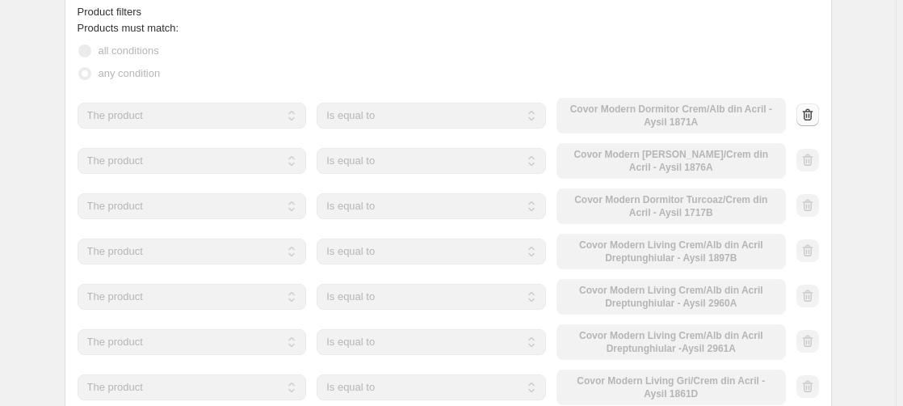
click at [810, 115] on icon "button" at bounding box center [808, 115] width 16 height 16
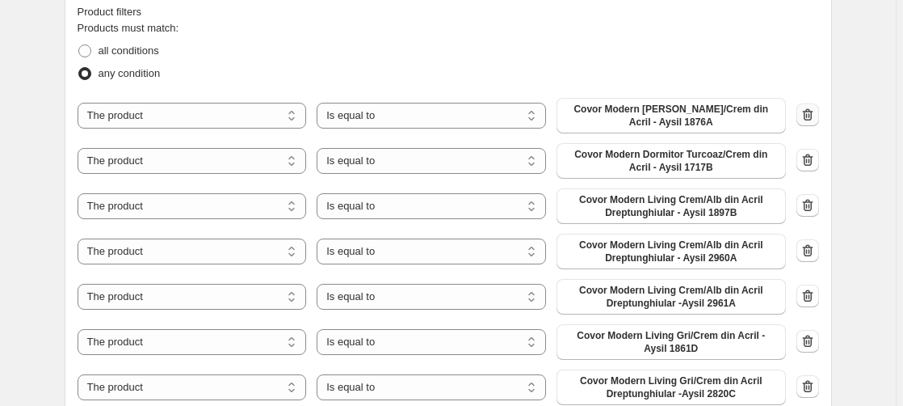
click at [810, 115] on icon "button" at bounding box center [808, 115] width 16 height 16
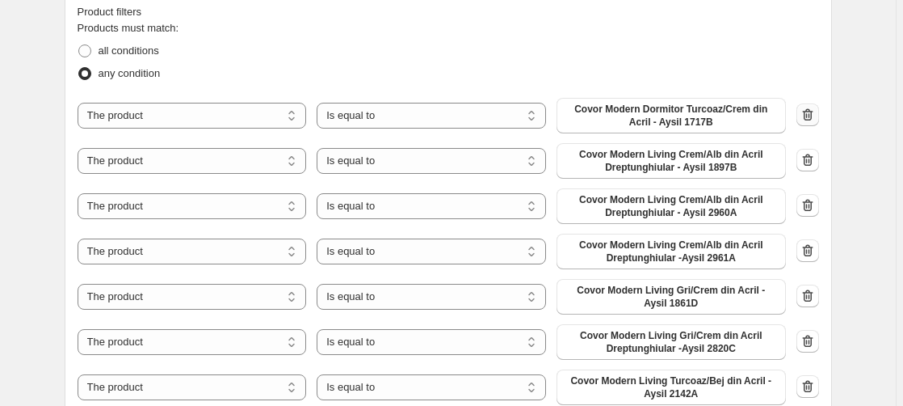
click at [810, 115] on div at bounding box center [808, 115] width 23 height 24
click at [810, 115] on icon "button" at bounding box center [808, 115] width 16 height 16
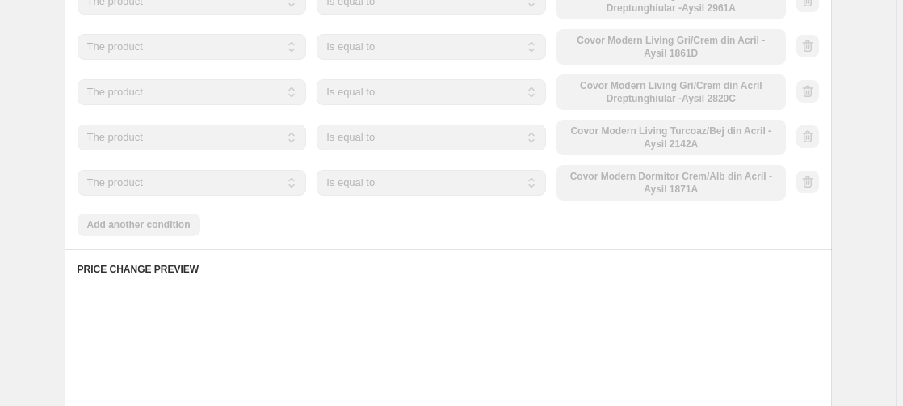
scroll to position [1154, 0]
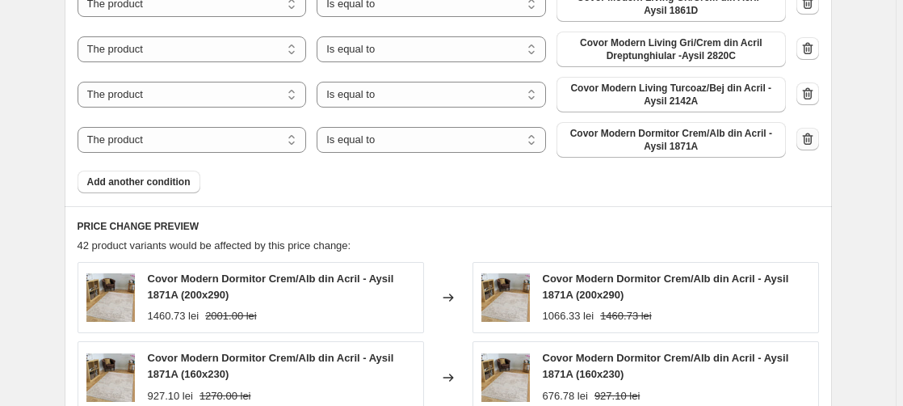
click at [813, 139] on icon "button" at bounding box center [808, 139] width 16 height 16
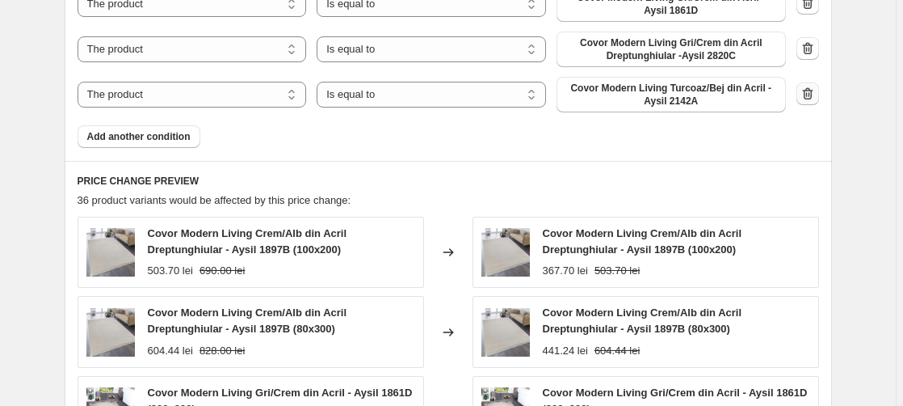
click at [808, 96] on icon "button" at bounding box center [807, 93] width 11 height 12
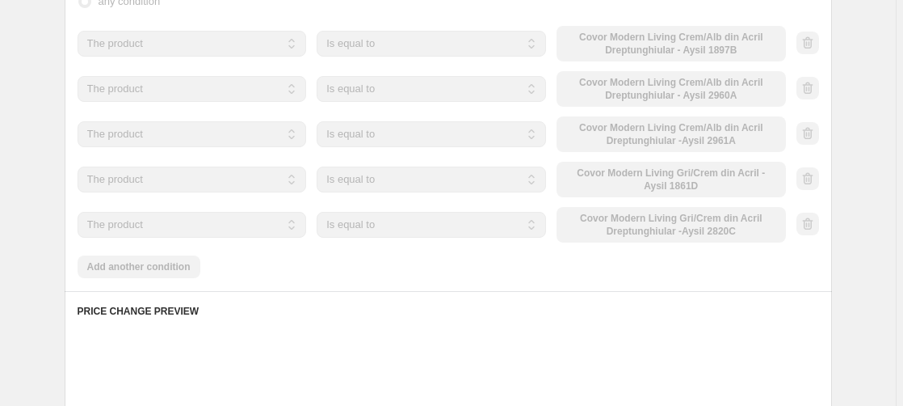
scroll to position [907, 0]
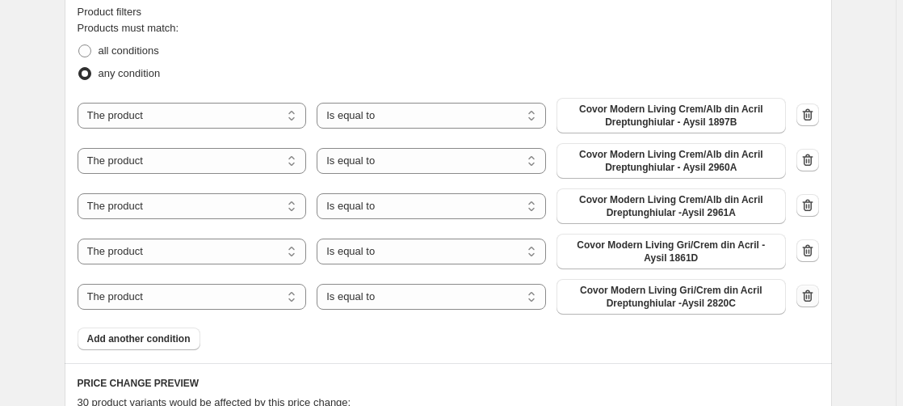
click at [810, 294] on icon "button" at bounding box center [808, 296] width 16 height 16
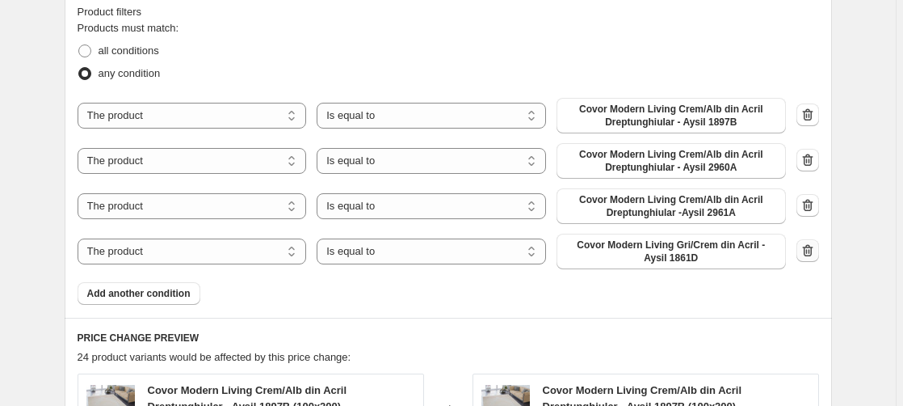
click at [813, 250] on icon "button" at bounding box center [808, 250] width 16 height 16
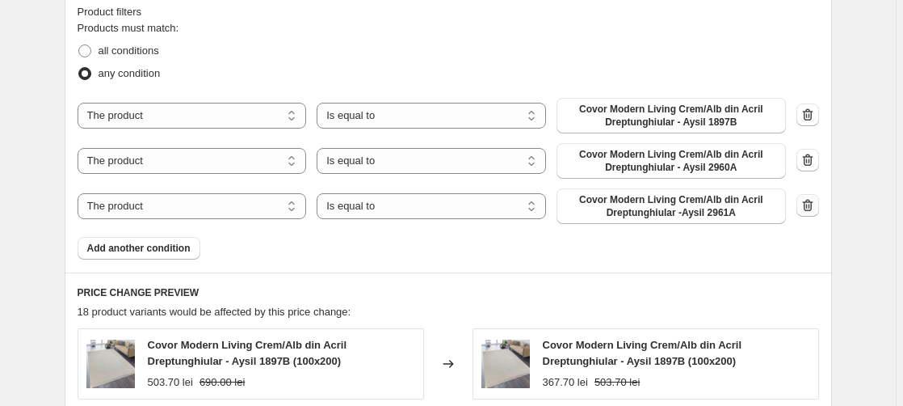
click at [802, 202] on button "button" at bounding box center [808, 205] width 23 height 23
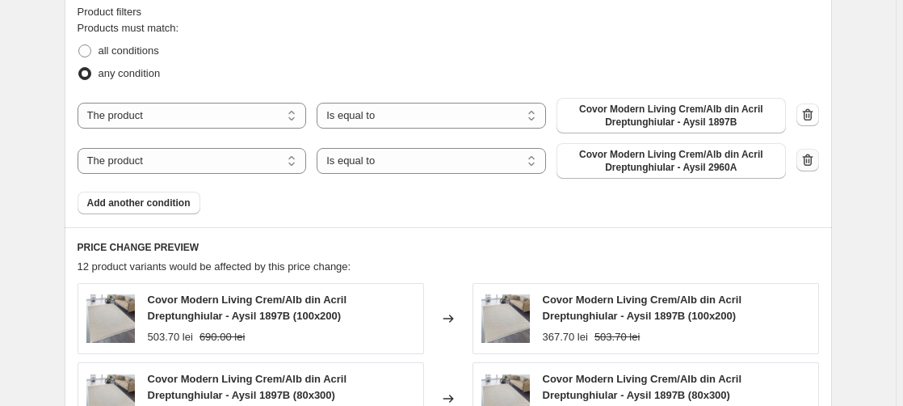
click at [811, 159] on icon "button" at bounding box center [808, 160] width 16 height 16
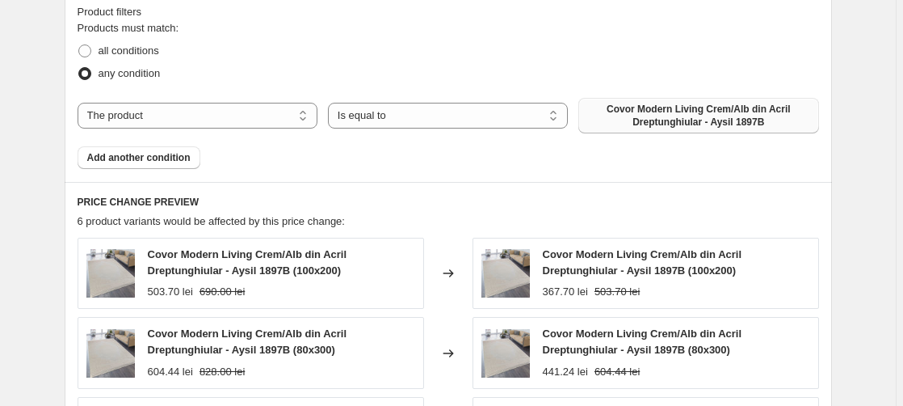
click at [719, 116] on span "Covor Modern Living Crem/Alb din Acril Dreptunghiular - Aysil 1897B" at bounding box center [698, 116] width 221 height 26
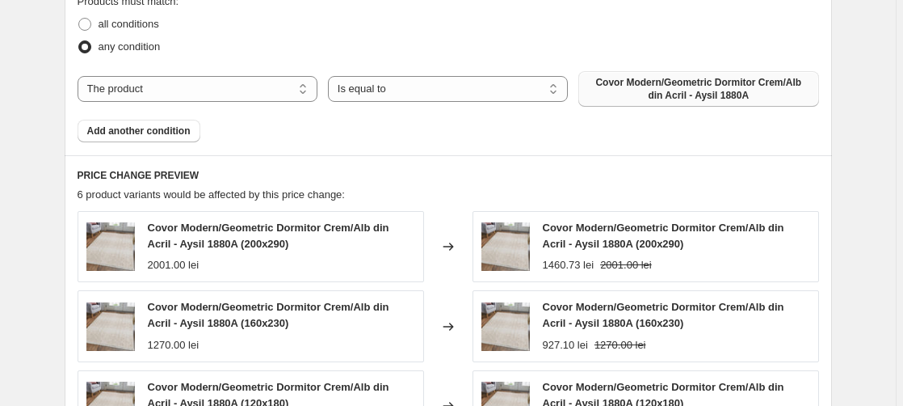
scroll to position [1428, 0]
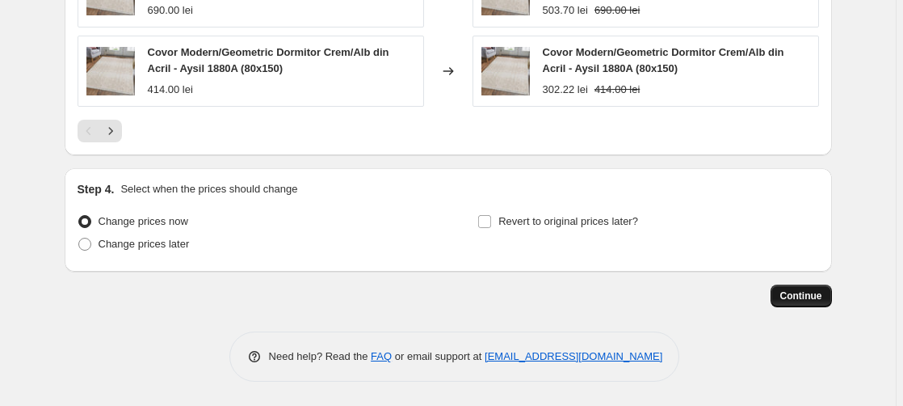
click at [823, 302] on button "Continue" at bounding box center [801, 295] width 61 height 23
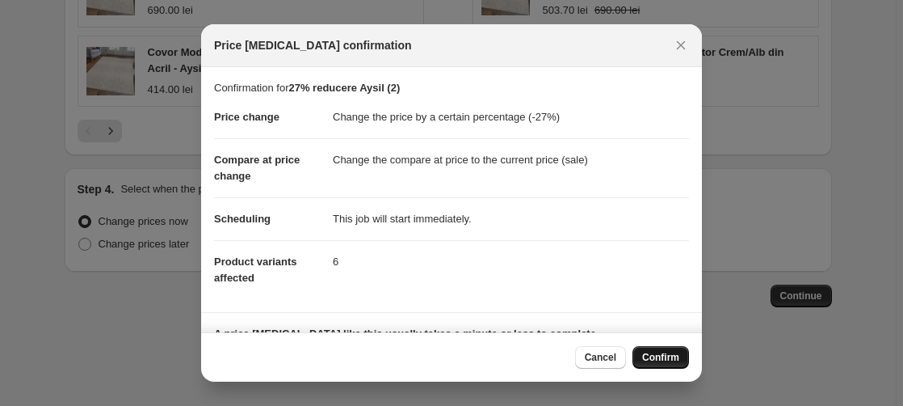
click at [674, 356] on span "Confirm" at bounding box center [660, 357] width 37 height 13
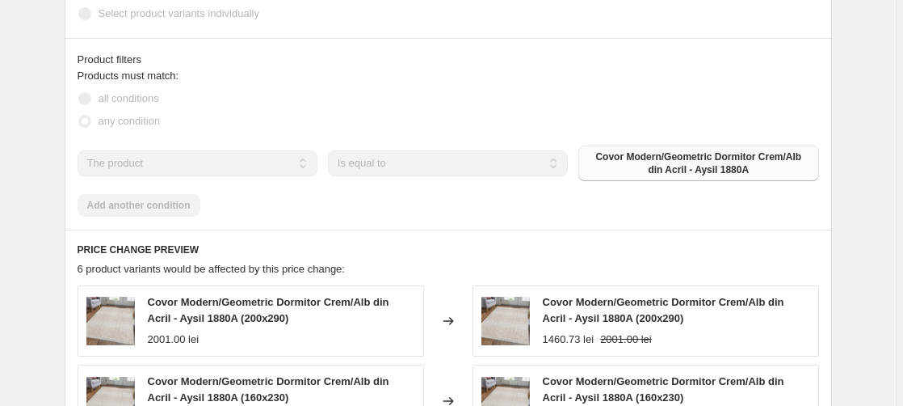
scroll to position [481, 0]
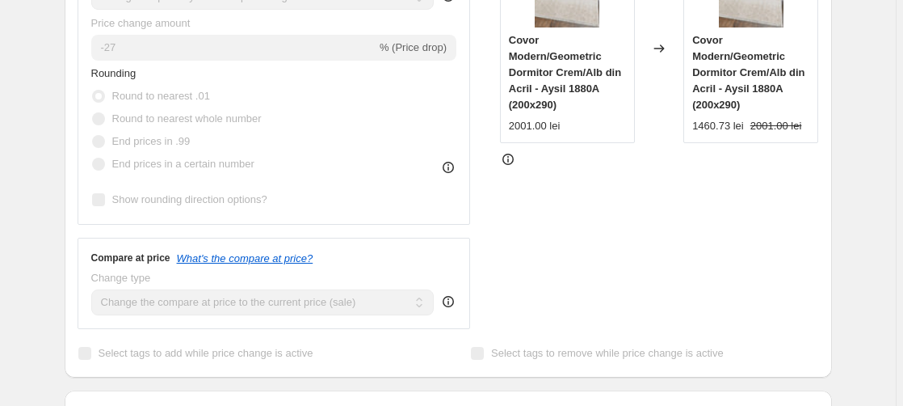
select select "percentage"
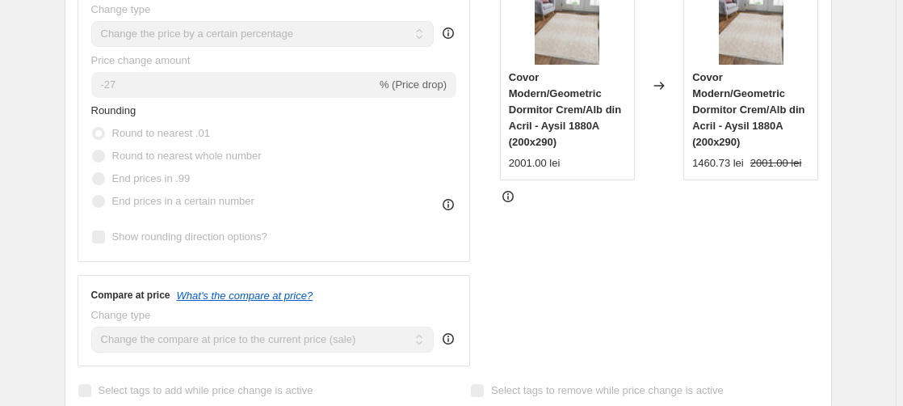
scroll to position [0, 0]
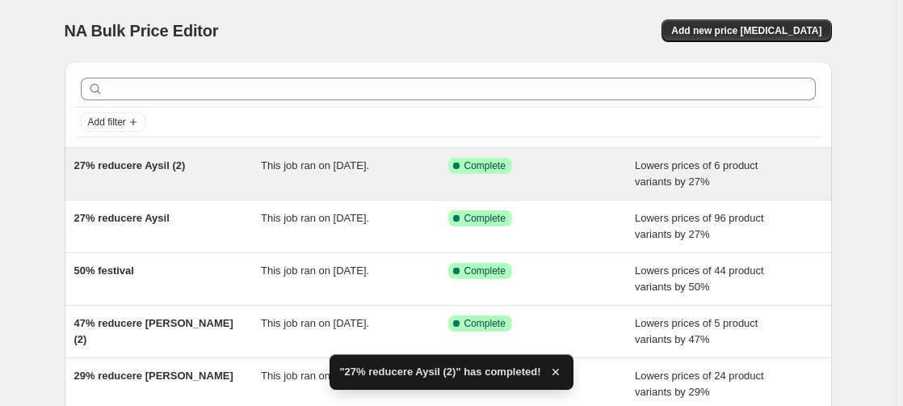
click at [153, 166] on span "27% reducere Aysil (2)" at bounding box center [130, 165] width 112 height 12
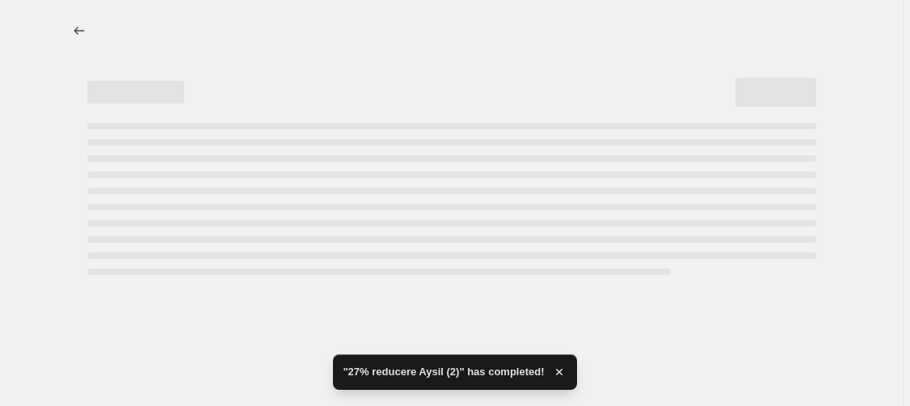
select select "percentage"
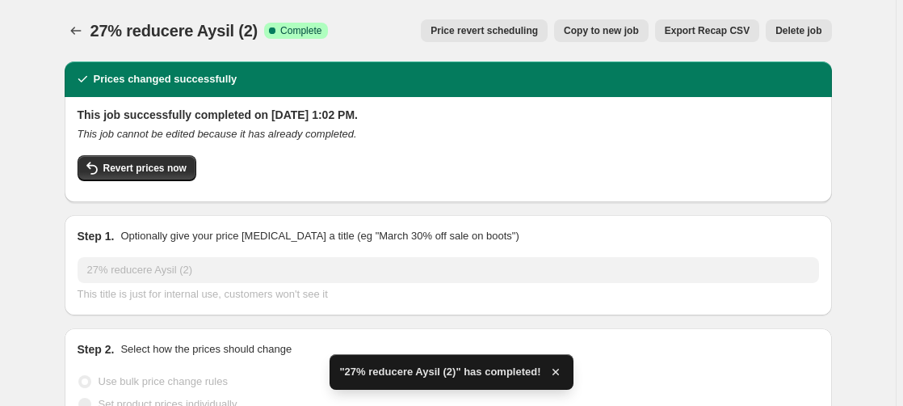
click at [620, 27] on span "Copy to new job" at bounding box center [601, 30] width 75 height 13
select select "percentage"
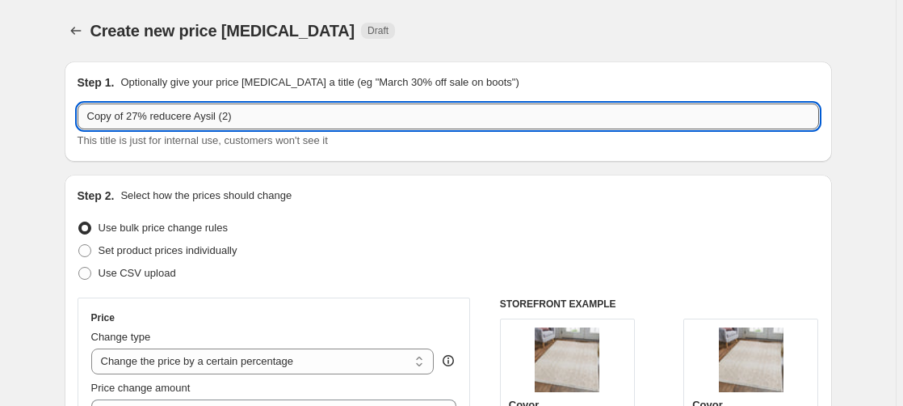
drag, startPoint x: 137, startPoint y: 113, endPoint x: -14, endPoint y: 131, distance: 152.1
click at [78, 129] on input "Copy of 27% reducere Aysil (2)" at bounding box center [449, 116] width 742 height 26
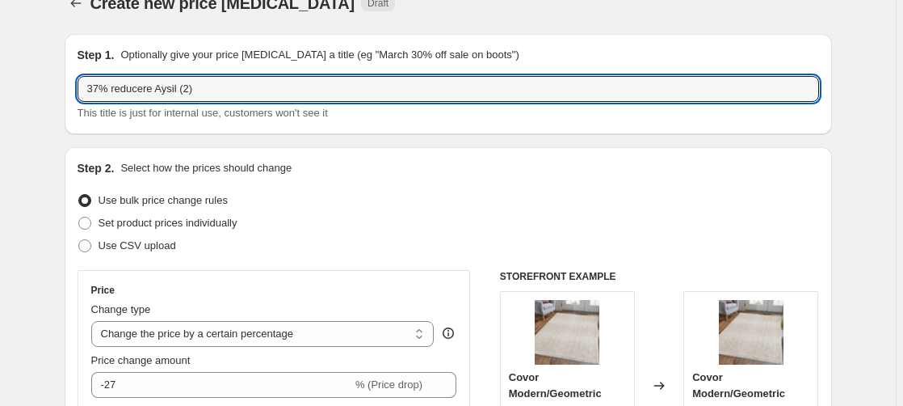
scroll to position [165, 0]
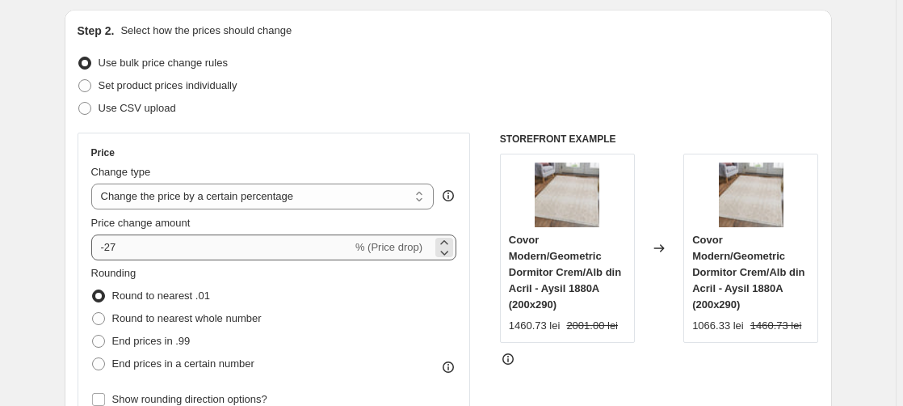
type input "37% reducere Aysil (2)"
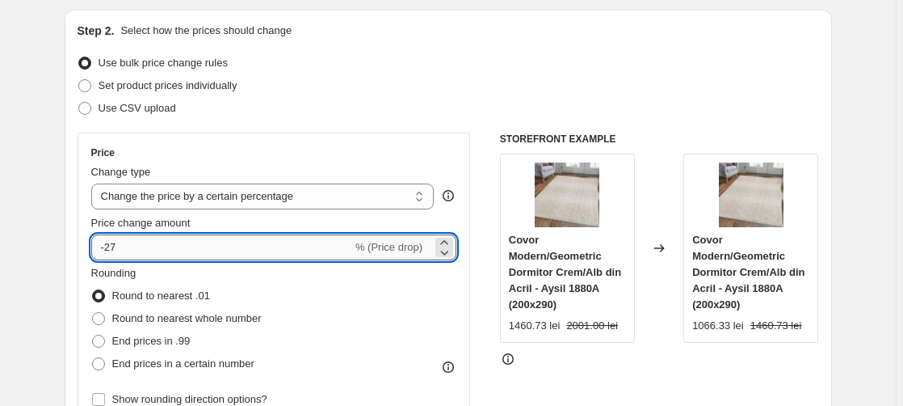
click at [119, 246] on input "-27" at bounding box center [221, 247] width 261 height 26
drag, startPoint x: 112, startPoint y: 245, endPoint x: 139, endPoint y: 246, distance: 26.7
click at [113, 245] on input "-27" at bounding box center [221, 247] width 261 height 26
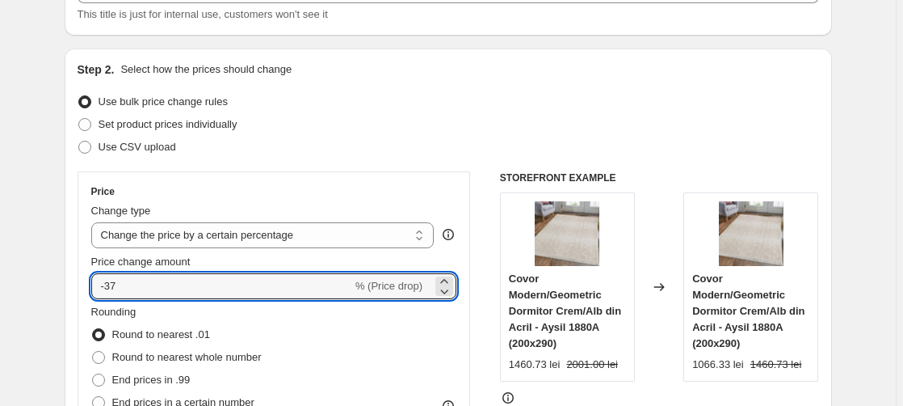
scroll to position [0, 0]
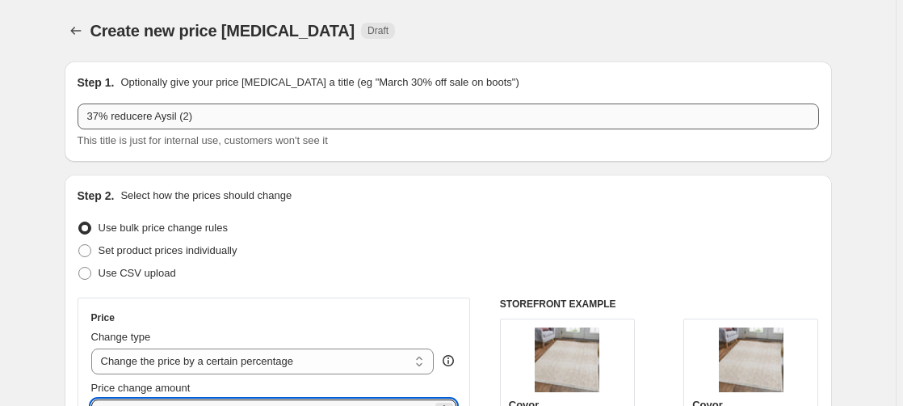
type input "-37"
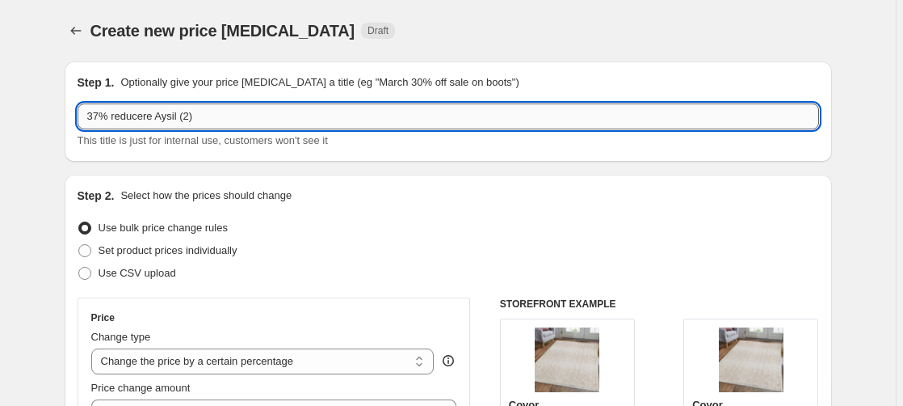
drag, startPoint x: 197, startPoint y: 120, endPoint x: 222, endPoint y: 123, distance: 25.2
click at [199, 120] on input "37% reducere Aysil (2)" at bounding box center [449, 116] width 742 height 26
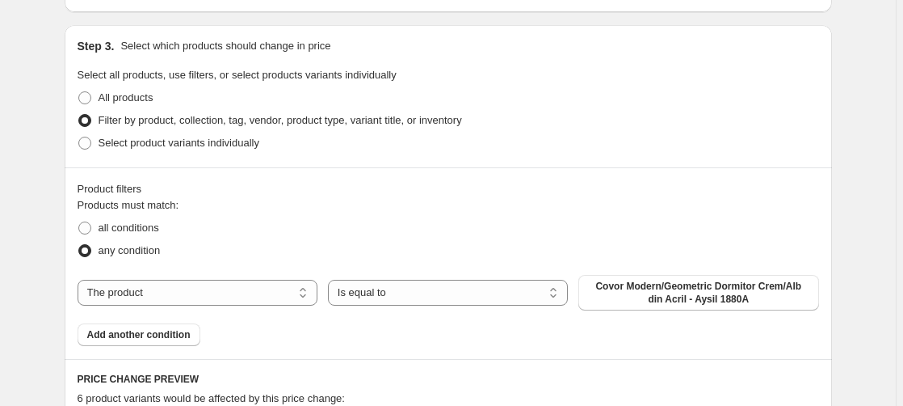
scroll to position [907, 0]
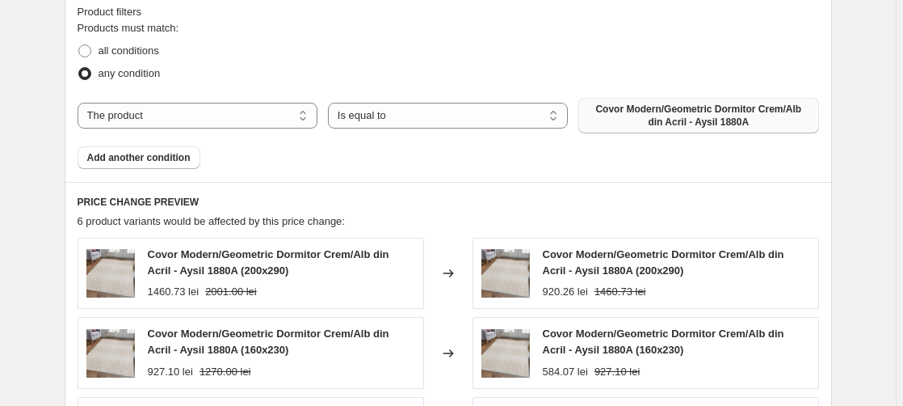
click at [735, 107] on span "Covor Modern/Geometric Dormitor Crem/Alb din Acril - Aysil 1880A" at bounding box center [698, 116] width 221 height 26
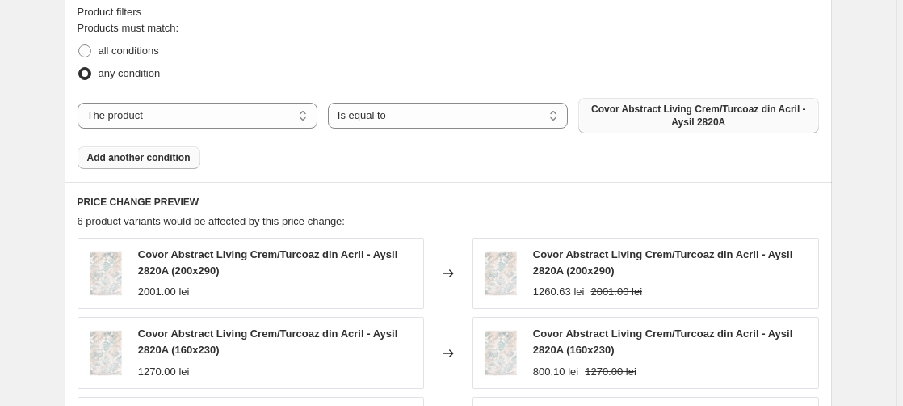
click at [138, 159] on span "Add another condition" at bounding box center [138, 157] width 103 height 13
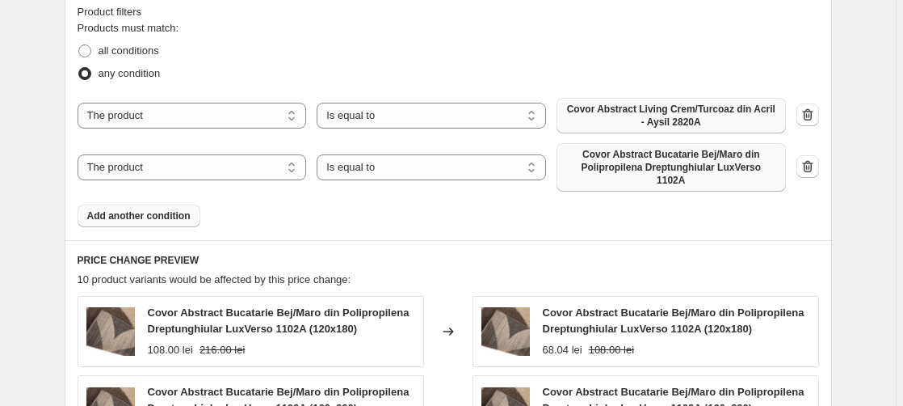
click at [695, 156] on span "Covor Abstract Bucatarie Bej/Maro din Polipropilena Dreptunghiular LuxVerso 110…" at bounding box center [671, 167] width 210 height 39
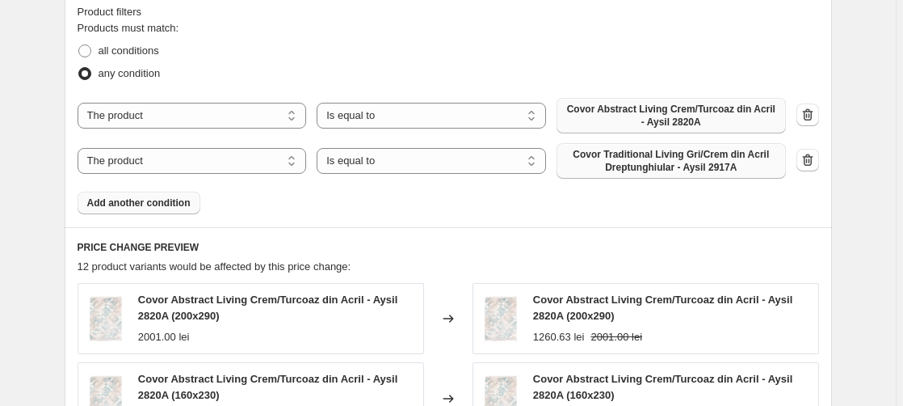
click at [128, 209] on span "Add another condition" at bounding box center [138, 202] width 103 height 13
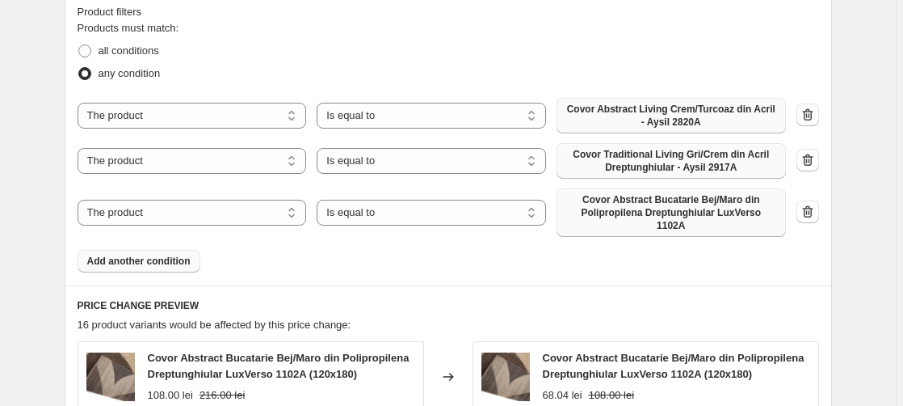
click at [664, 207] on span "Covor Abstract Bucatarie Bej/Maro din Polipropilena Dreptunghiular LuxVerso 110…" at bounding box center [671, 212] width 210 height 39
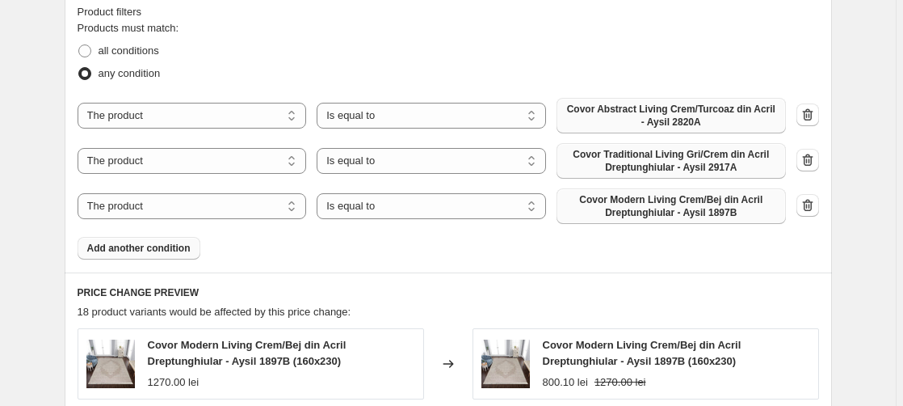
click at [160, 247] on span "Add another condition" at bounding box center [138, 248] width 103 height 13
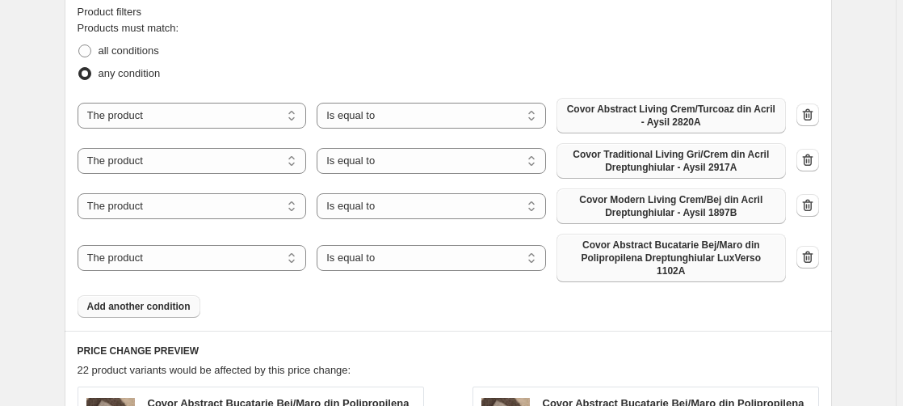
click at [693, 246] on span "Covor Abstract Bucatarie Bej/Maro din Polipropilena Dreptunghiular LuxVerso 110…" at bounding box center [671, 257] width 210 height 39
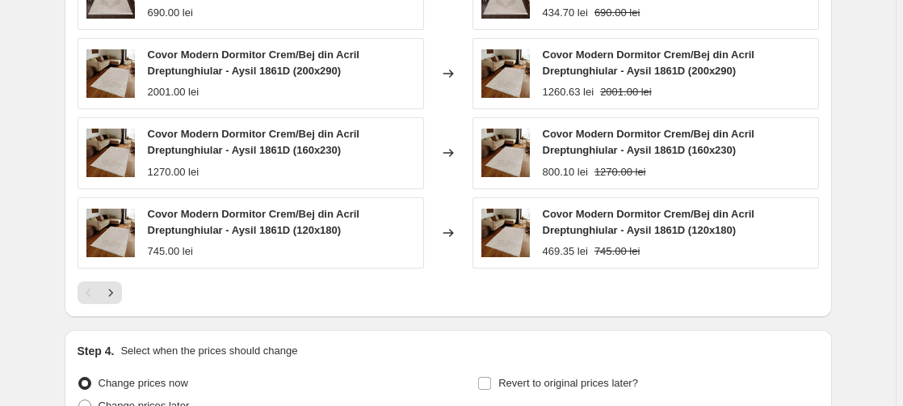
scroll to position [1564, 0]
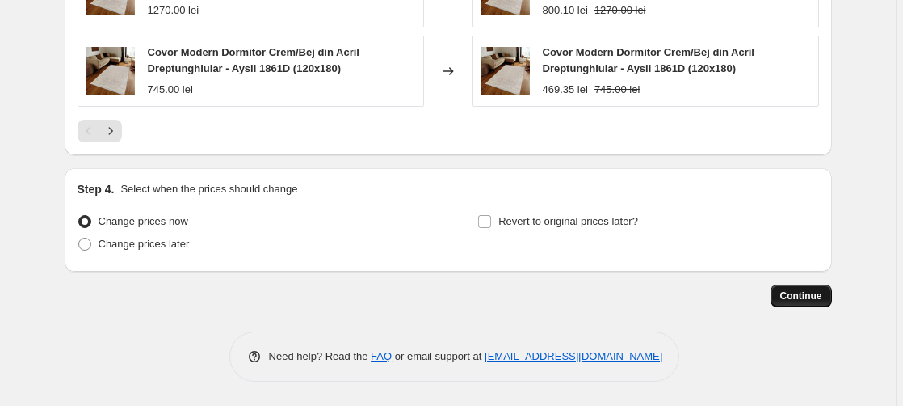
click at [809, 289] on button "Continue" at bounding box center [801, 295] width 61 height 23
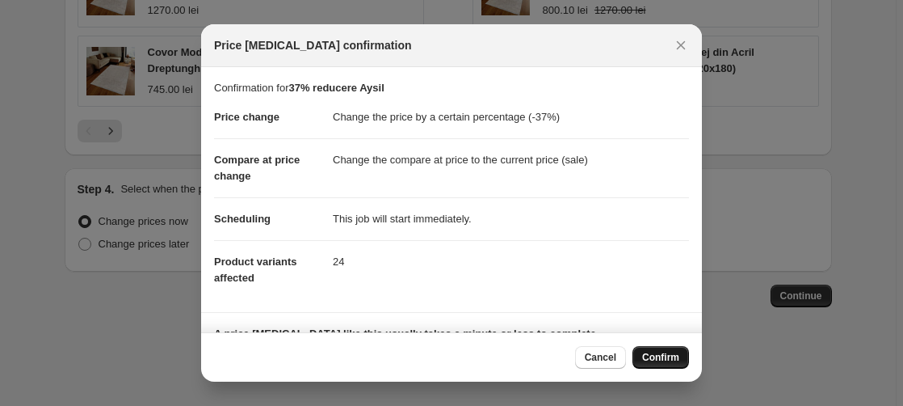
click at [654, 356] on span "Confirm" at bounding box center [660, 357] width 37 height 13
type input "37% reducere Aysil"
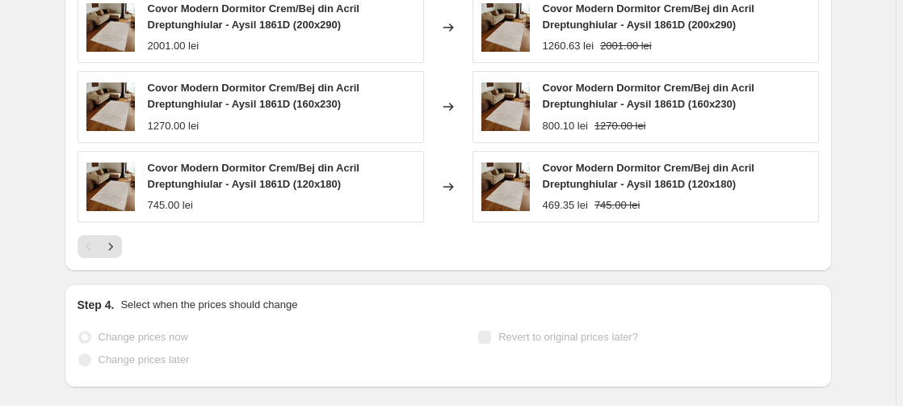
scroll to position [1606, 0]
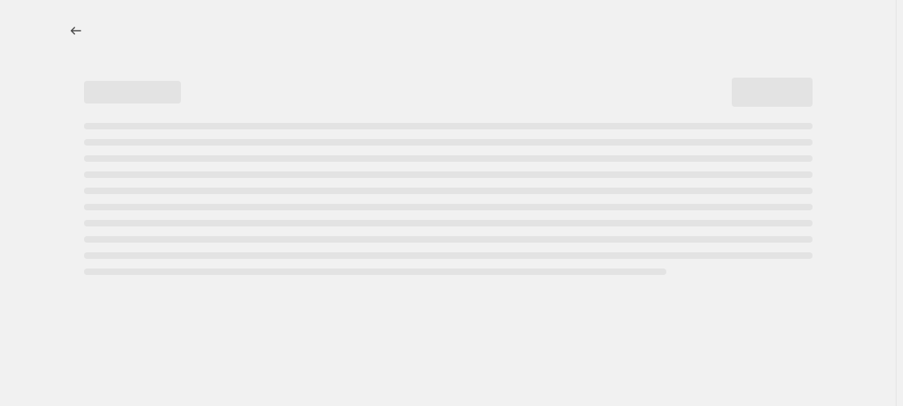
select select "percentage"
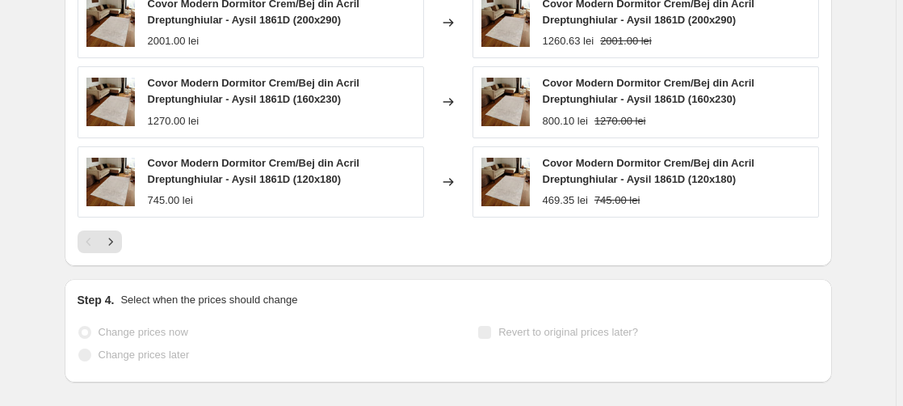
scroll to position [0, 0]
